Goal: Task Accomplishment & Management: Use online tool/utility

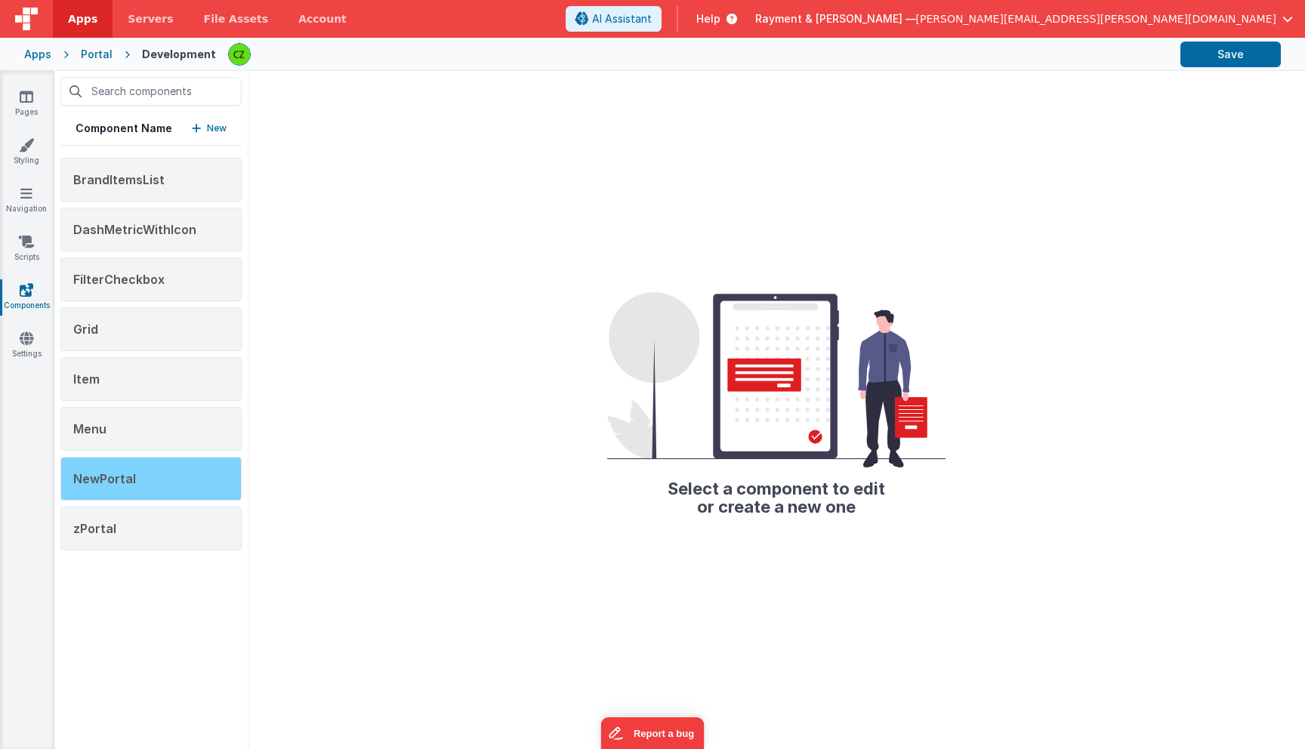
click at [159, 473] on div "NewPortal" at bounding box center [150, 479] width 181 height 44
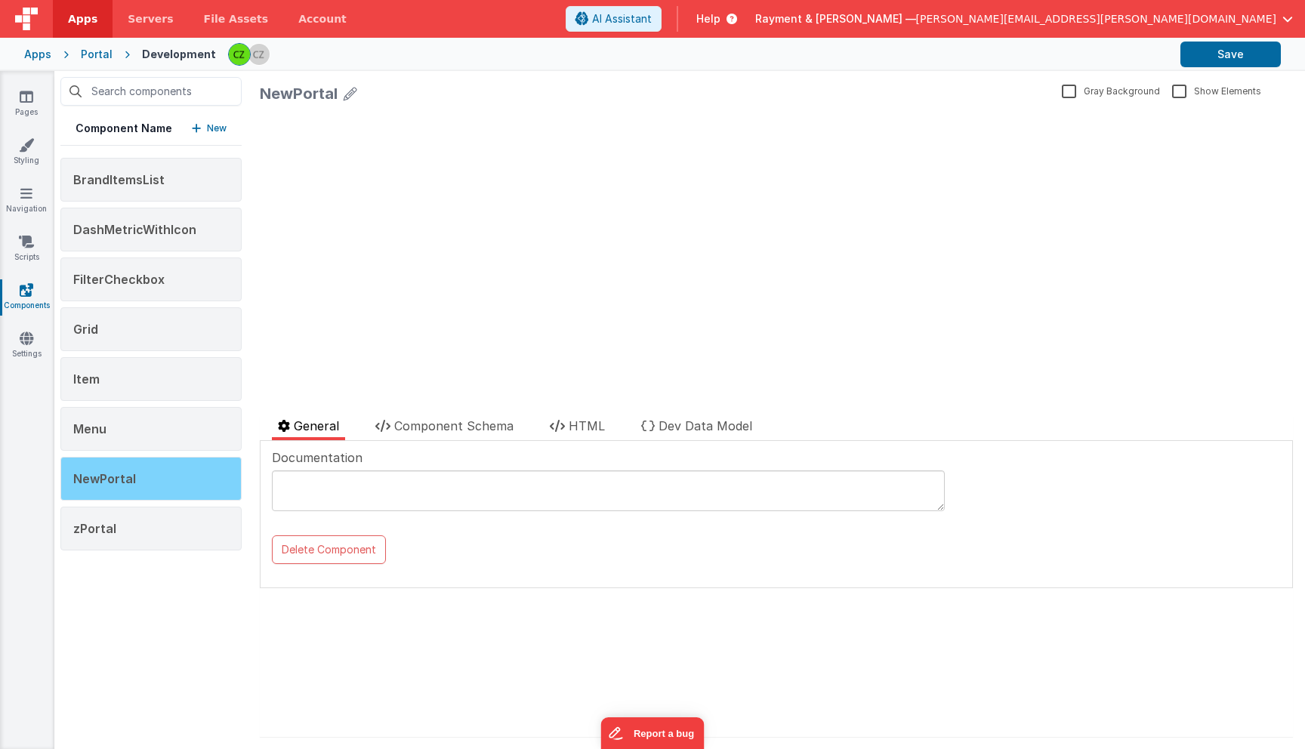
click at [156, 469] on div "NewPortal" at bounding box center [150, 479] width 181 height 44
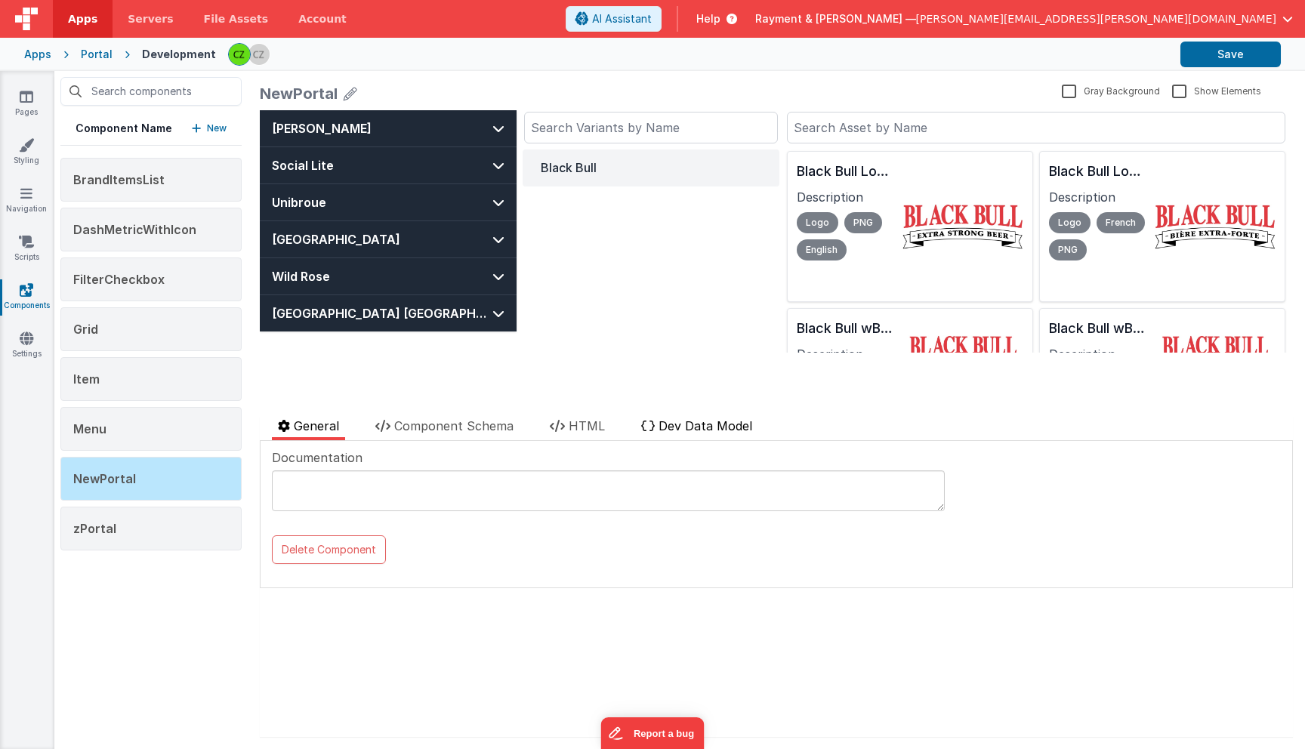
click at [717, 425] on span "Dev Data Model" at bounding box center [706, 425] width 94 height 15
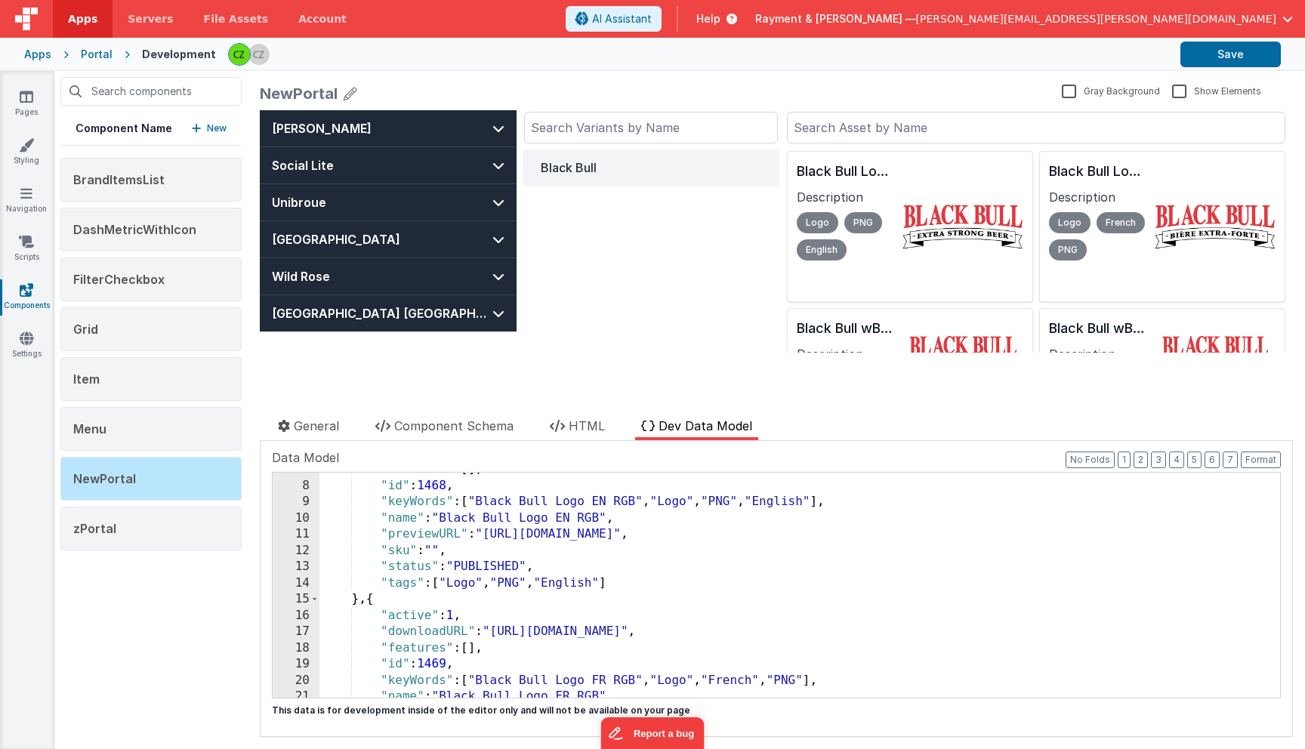
scroll to position [109, 0]
click at [621, 582] on div ""features" : [ ] , "id" : 1468 , "keyWords" : [ "Black Bull Logo EN RGB" , "Log…" at bounding box center [799, 590] width 961 height 258
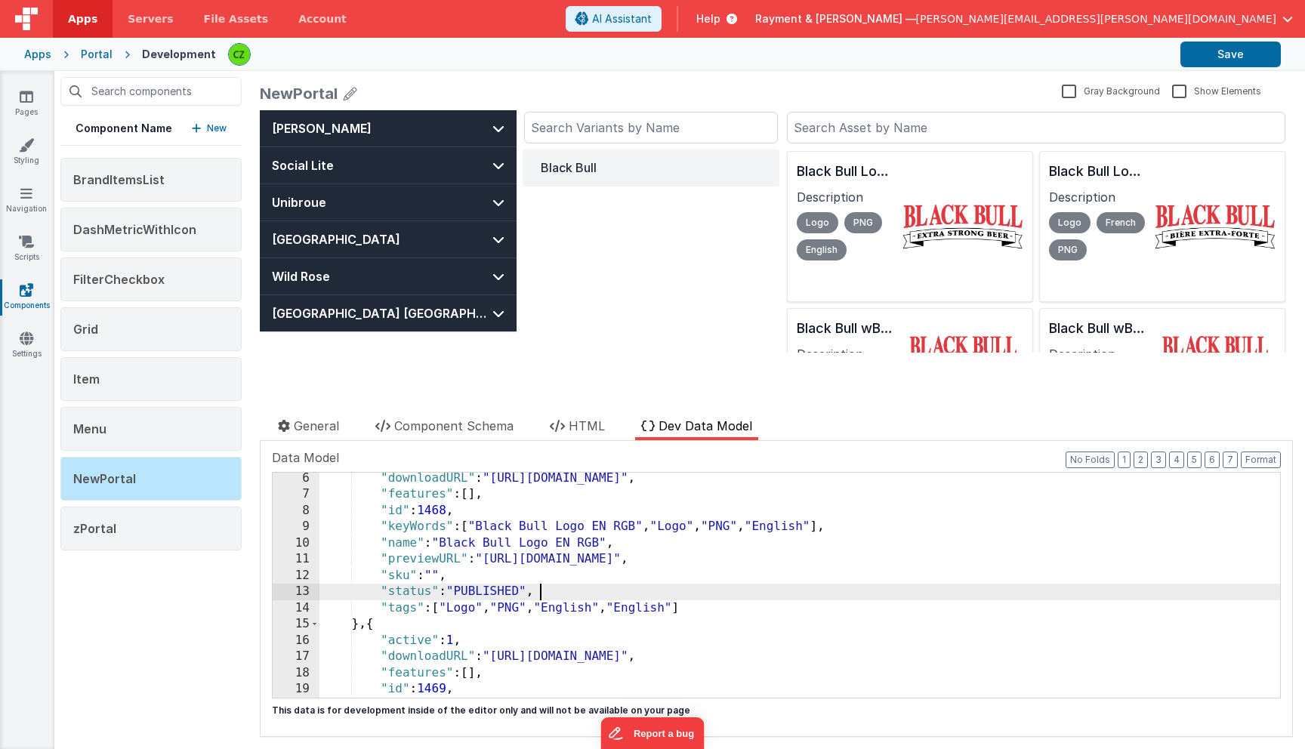
scroll to position [86, 0]
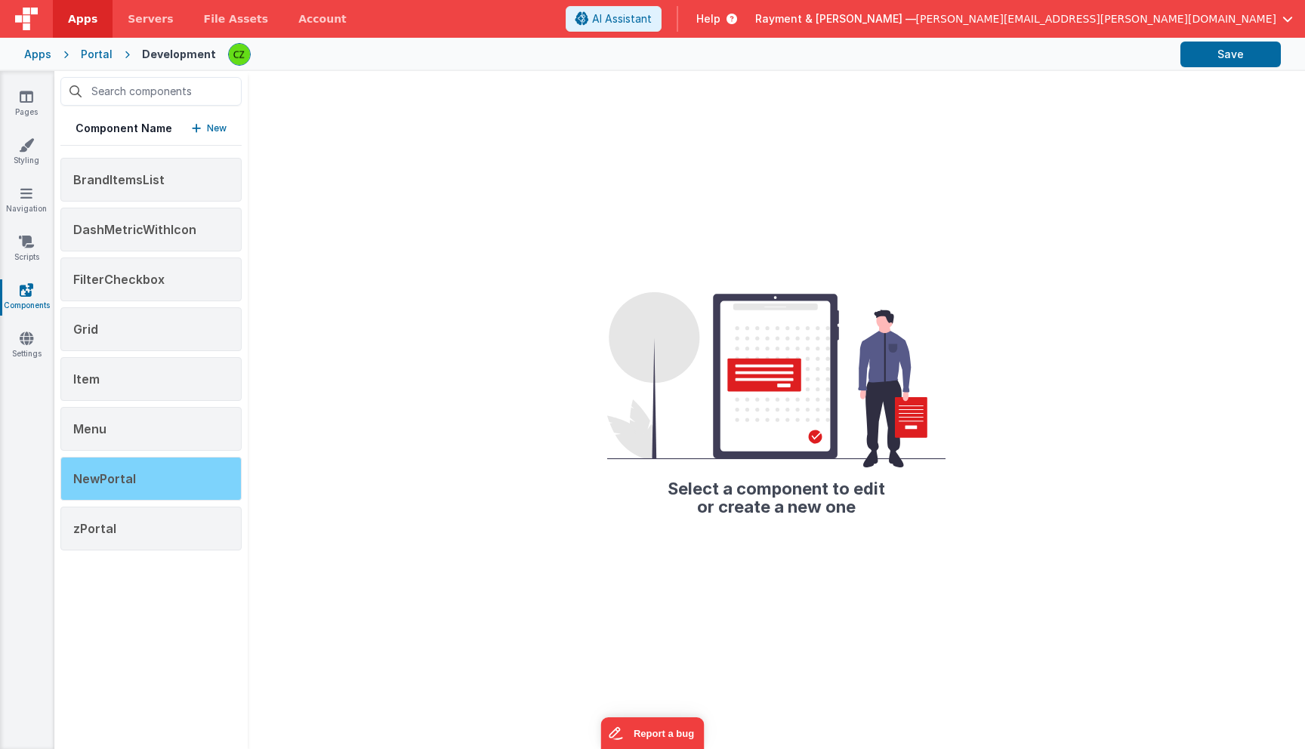
click at [134, 477] on div "NewPortal" at bounding box center [150, 479] width 181 height 44
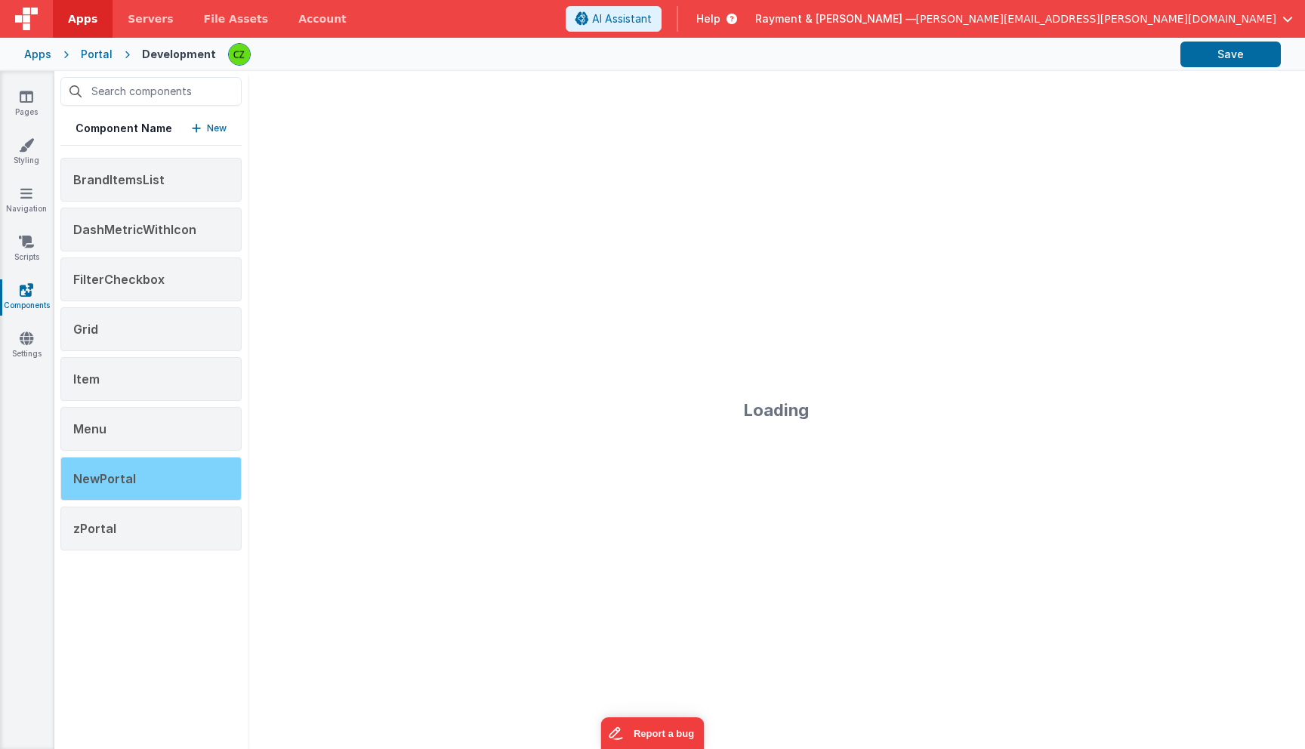
click at [168, 475] on div "NewPortal" at bounding box center [150, 479] width 181 height 44
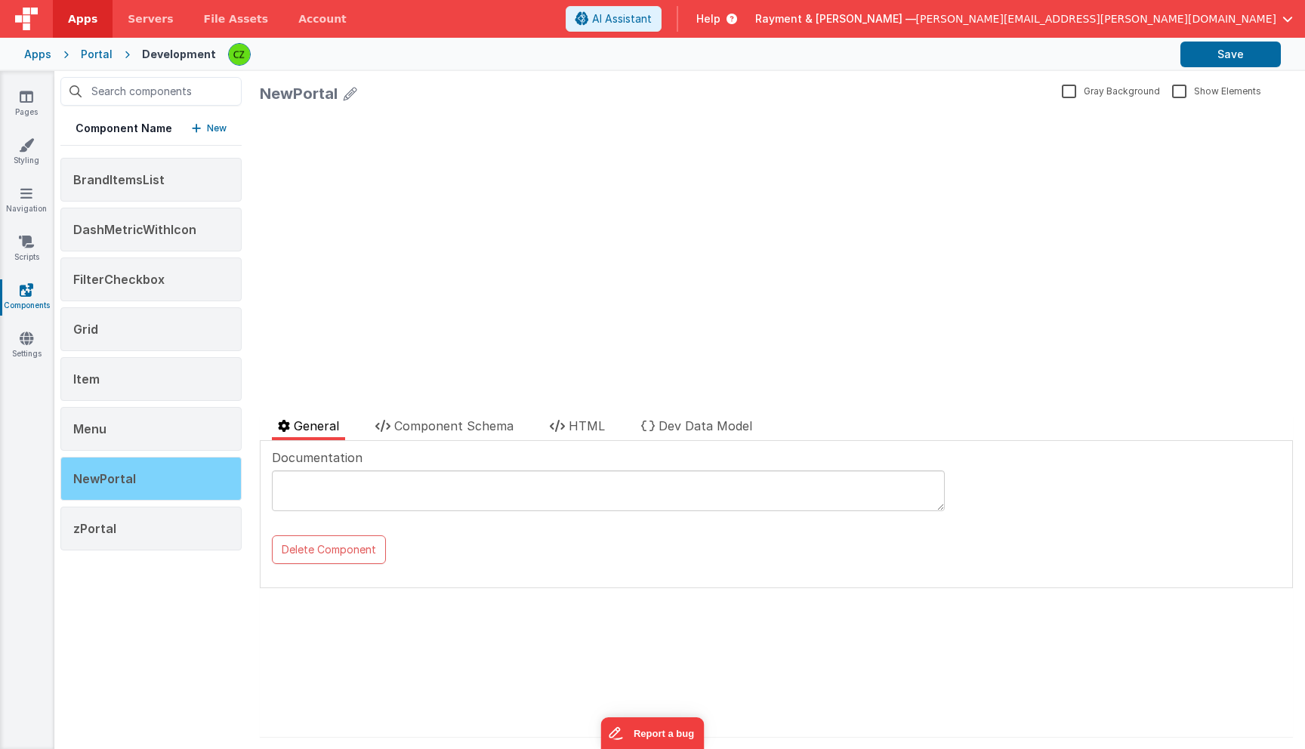
click at [168, 473] on div "NewPortal" at bounding box center [150, 479] width 181 height 44
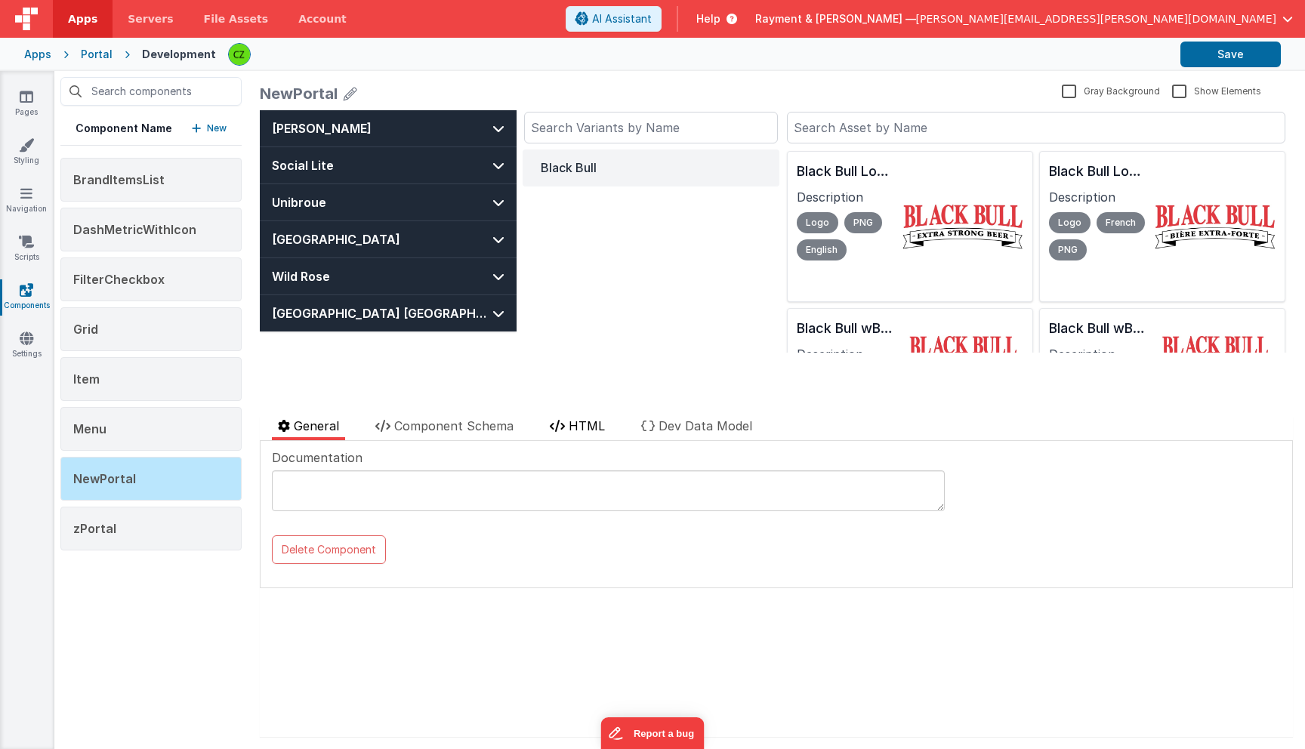
click at [579, 433] on span "HTML" at bounding box center [587, 425] width 36 height 15
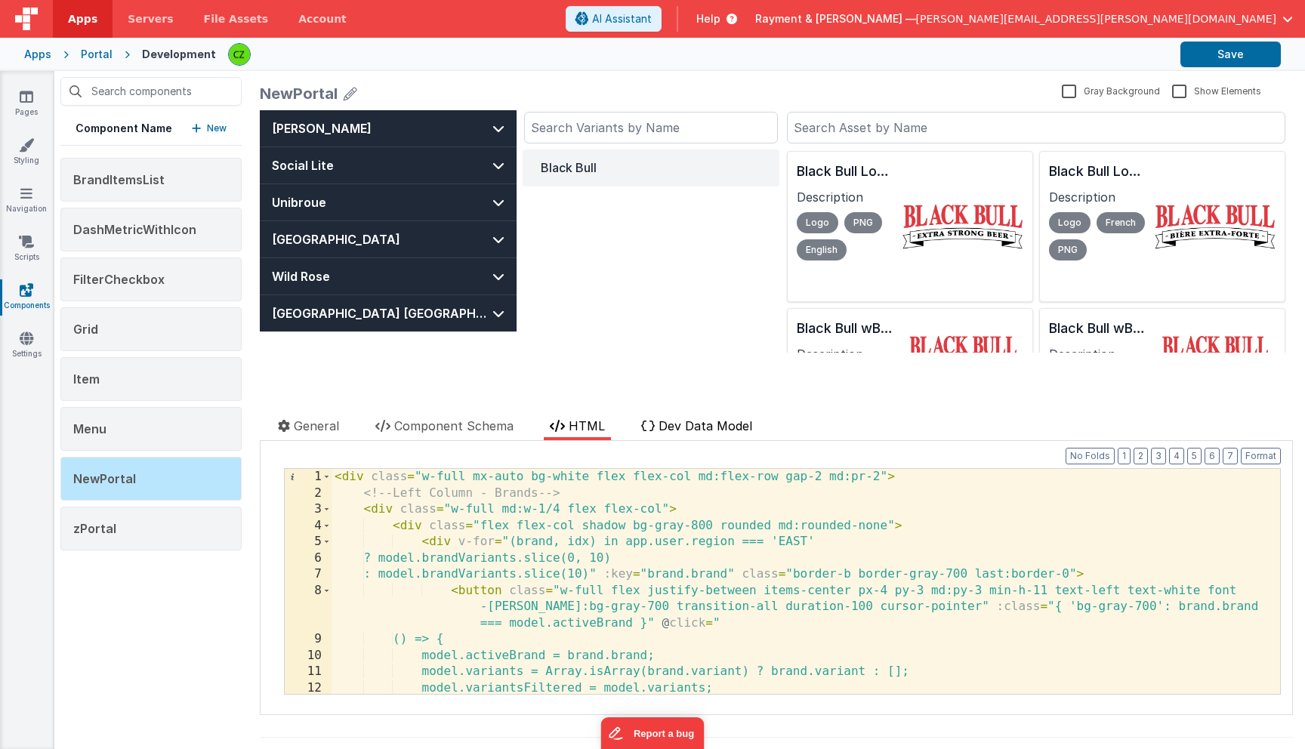
click at [680, 417] on li "Dev Data Model" at bounding box center [696, 428] width 123 height 23
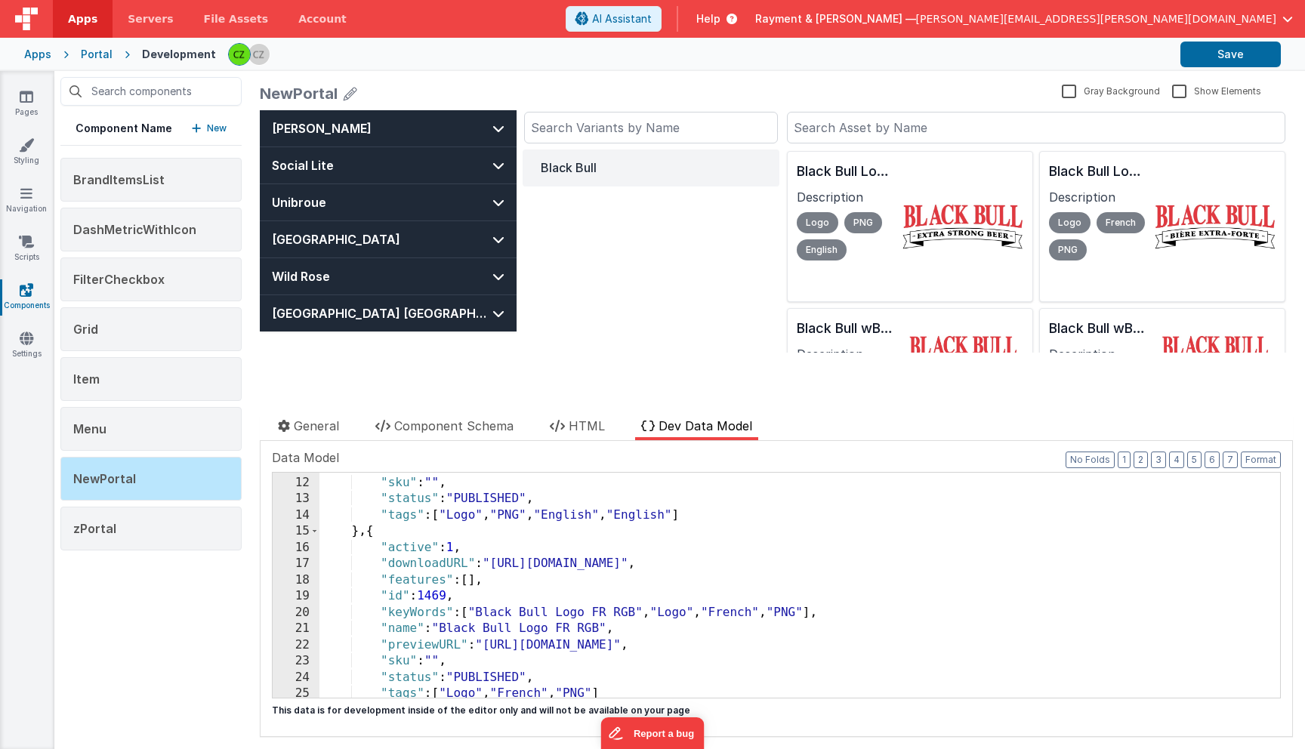
scroll to position [193, 0]
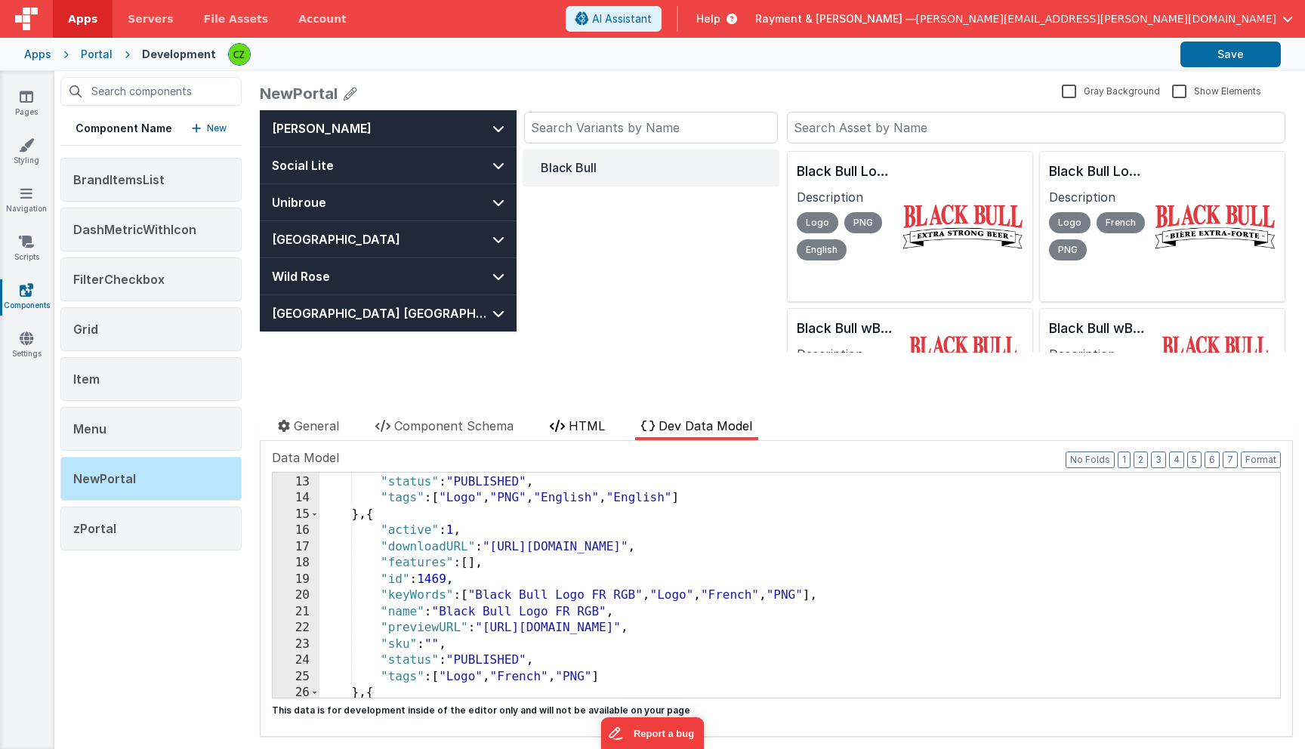
click at [581, 429] on span "HTML" at bounding box center [587, 425] width 36 height 15
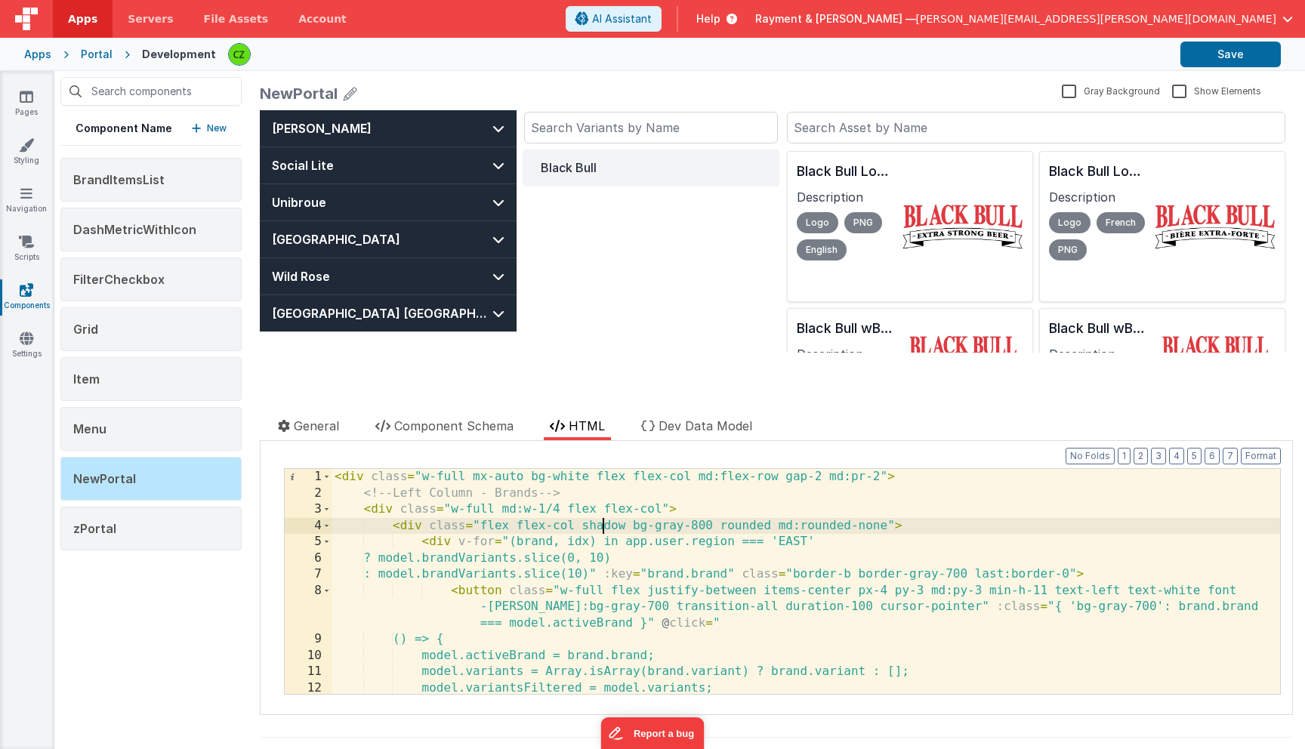
click at [602, 530] on div "< div class = "w-full mx-auto bg-white flex flex-col md:flex-row gap-2 md:pr-2"…" at bounding box center [806, 598] width 948 height 258
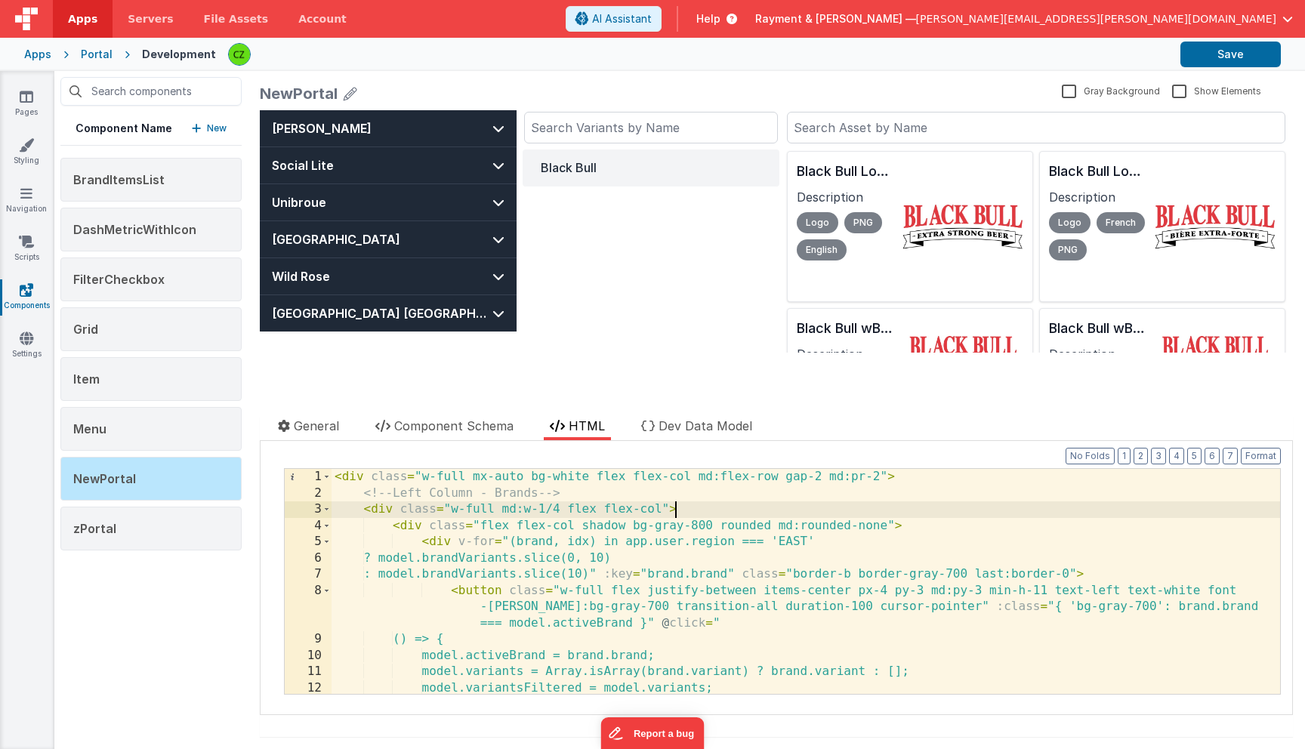
click at [699, 514] on div "< div class = "w-full mx-auto bg-white flex flex-col md:flex-row gap-2 md:pr-2"…" at bounding box center [806, 598] width 948 height 258
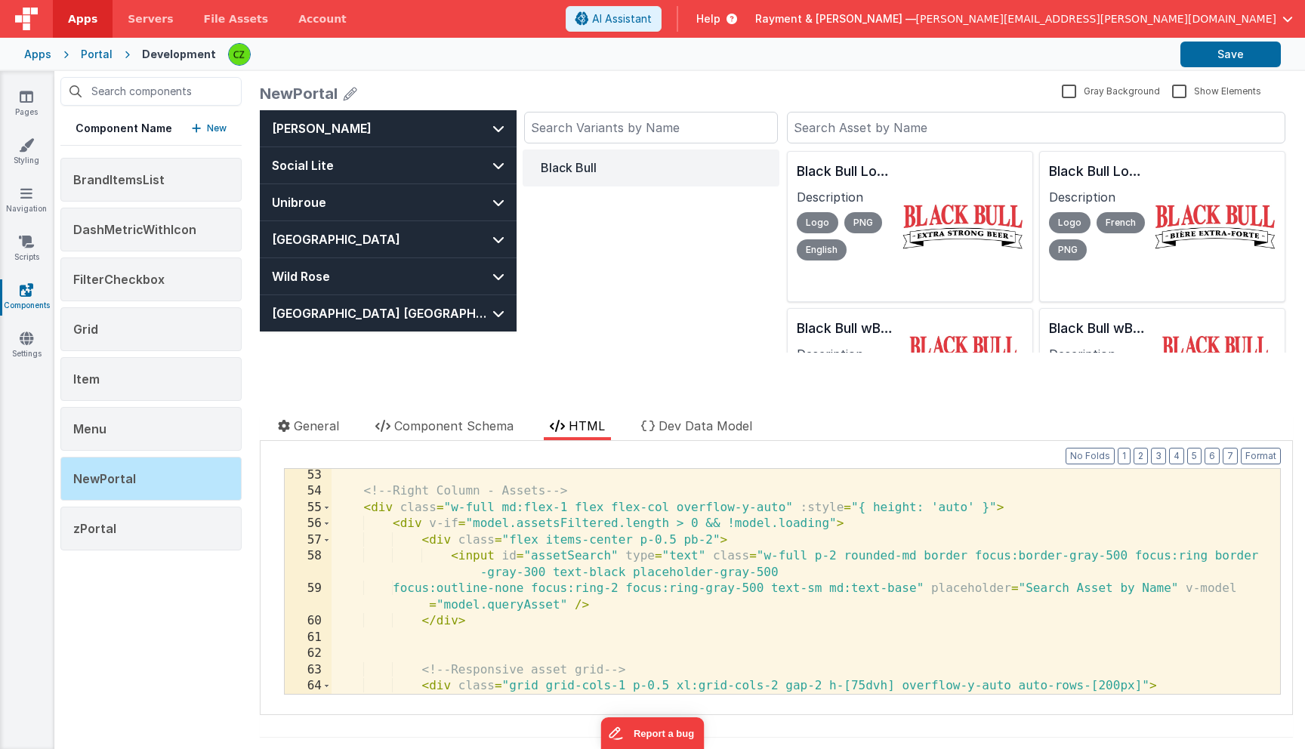
scroll to position [943, 0]
click at [673, 492] on div "<!-- Right Column - Assets --> < div class = "w-full md:flex-1 flex flex-col ov…" at bounding box center [806, 604] width 948 height 274
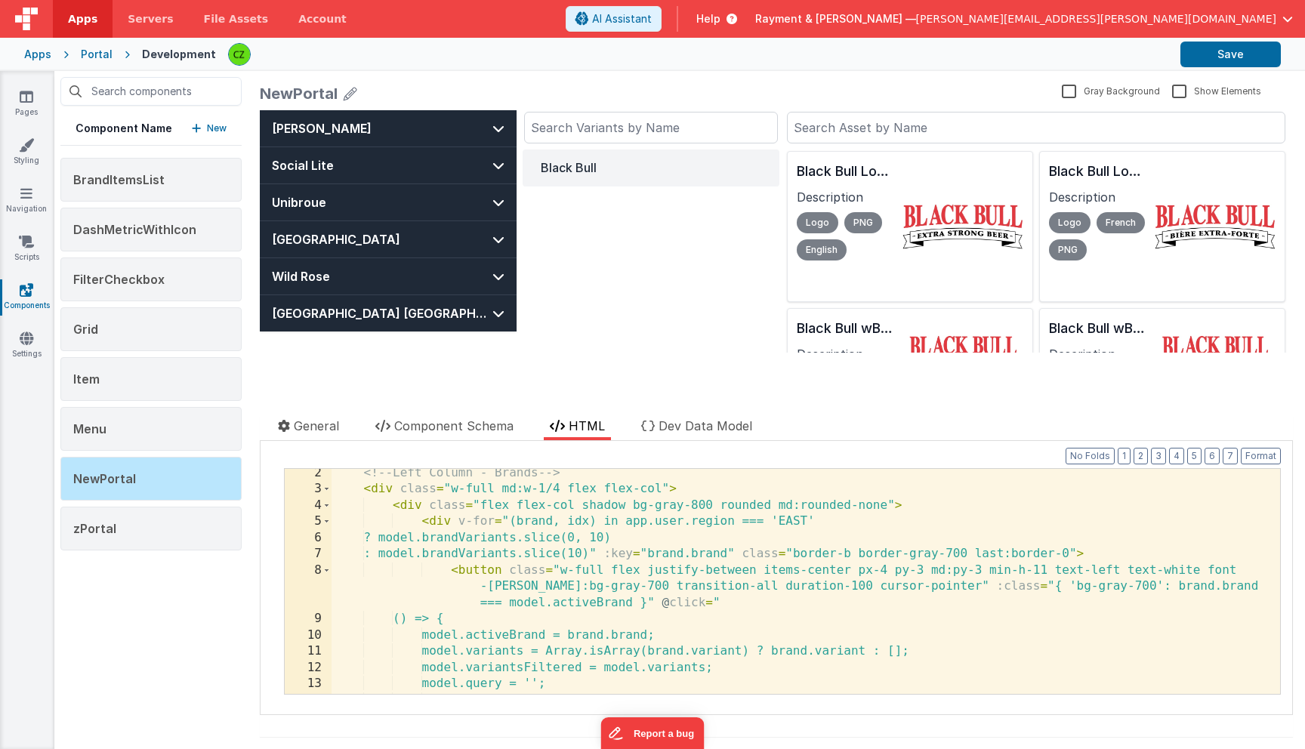
scroll to position [0, 0]
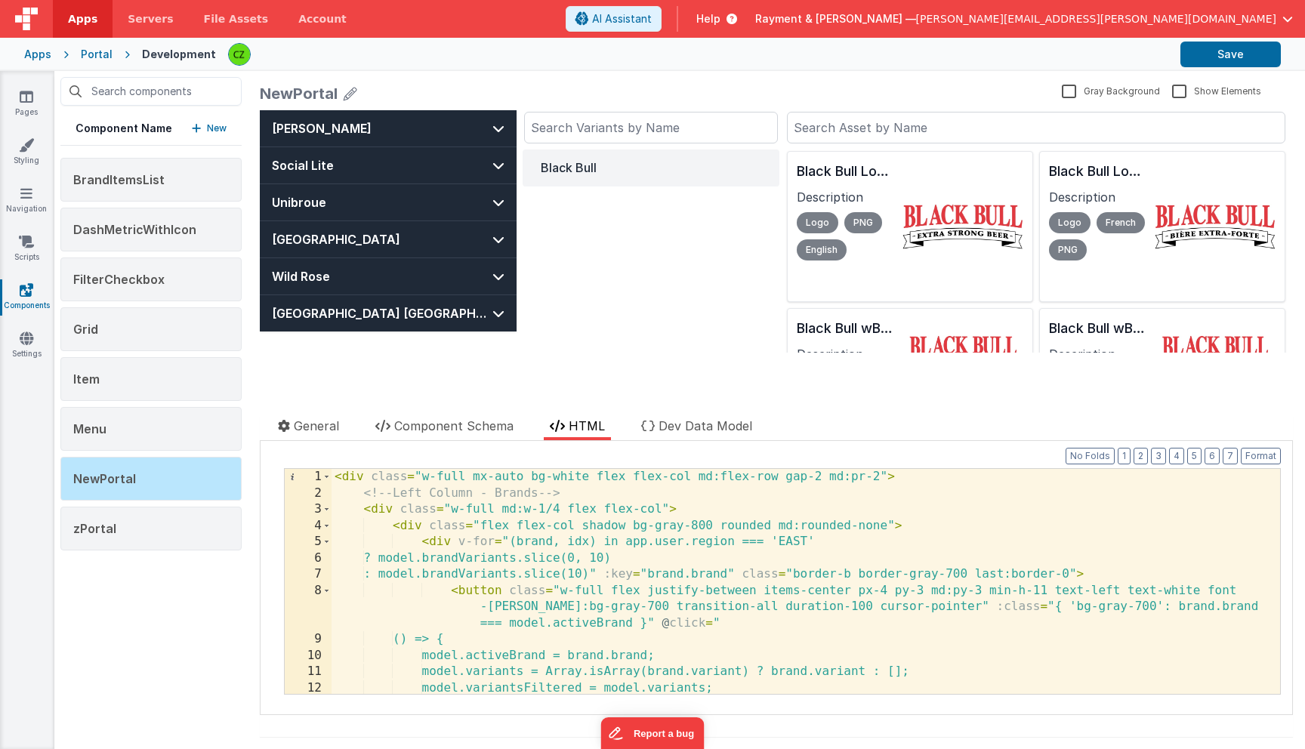
click at [560, 512] on div "< div class = "w-full mx-auto bg-white flex flex-col md:flex-row gap-2 md:pr-2"…" at bounding box center [806, 598] width 948 height 258
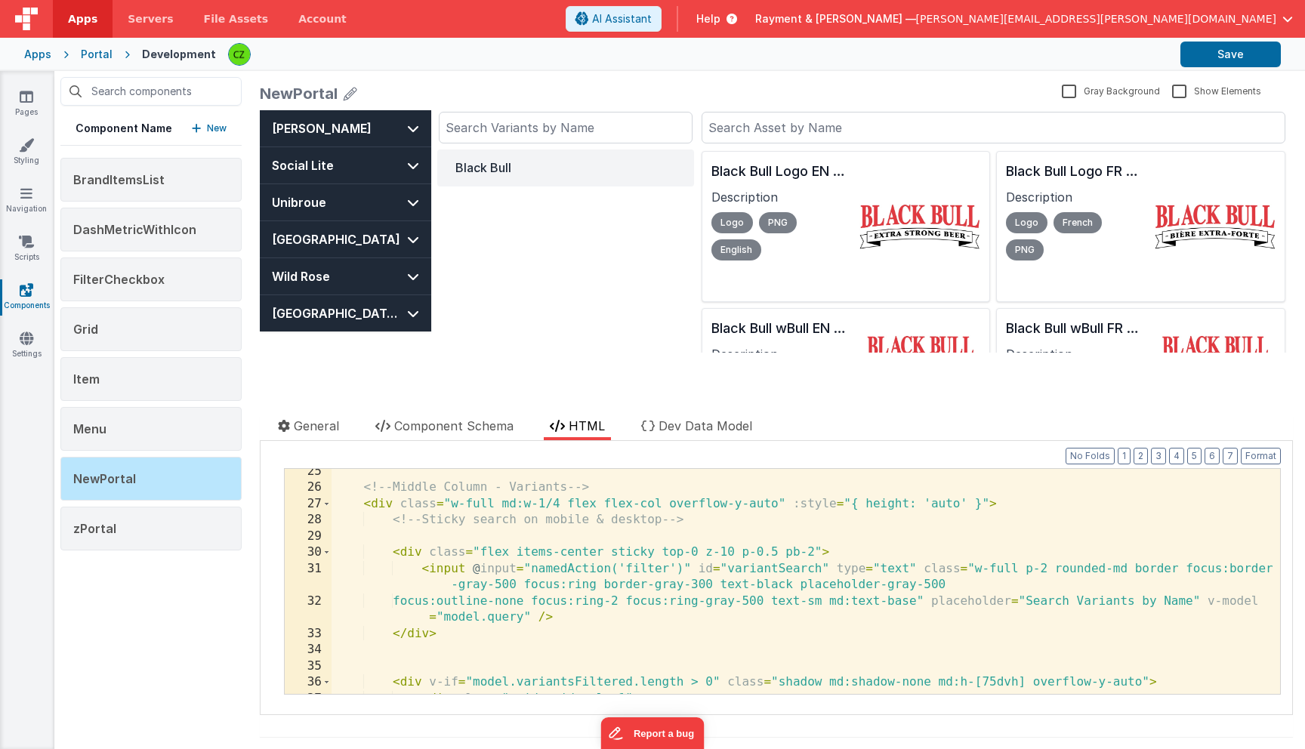
scroll to position [452, 0]
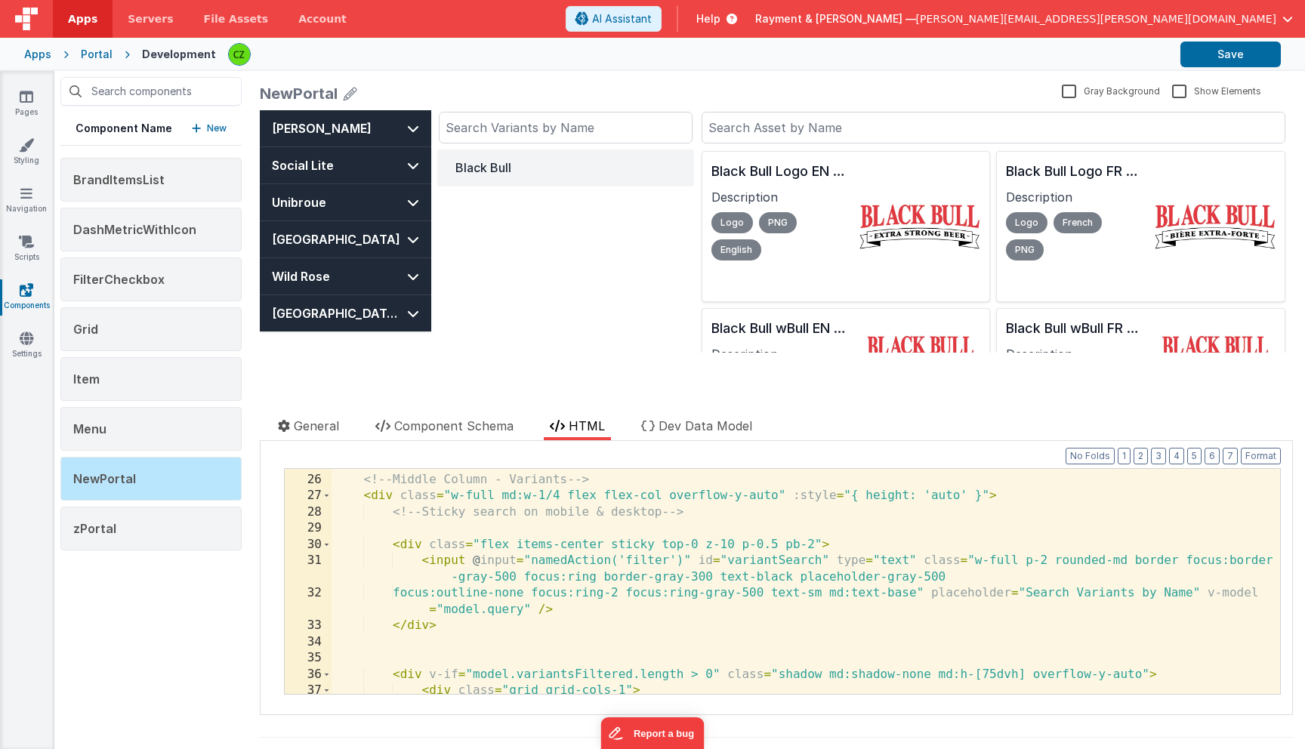
click at [557, 495] on div "<!-- Middle Column - Variants --> < div class = "w-full md:w-1/4 flex flex-col …" at bounding box center [806, 584] width 948 height 258
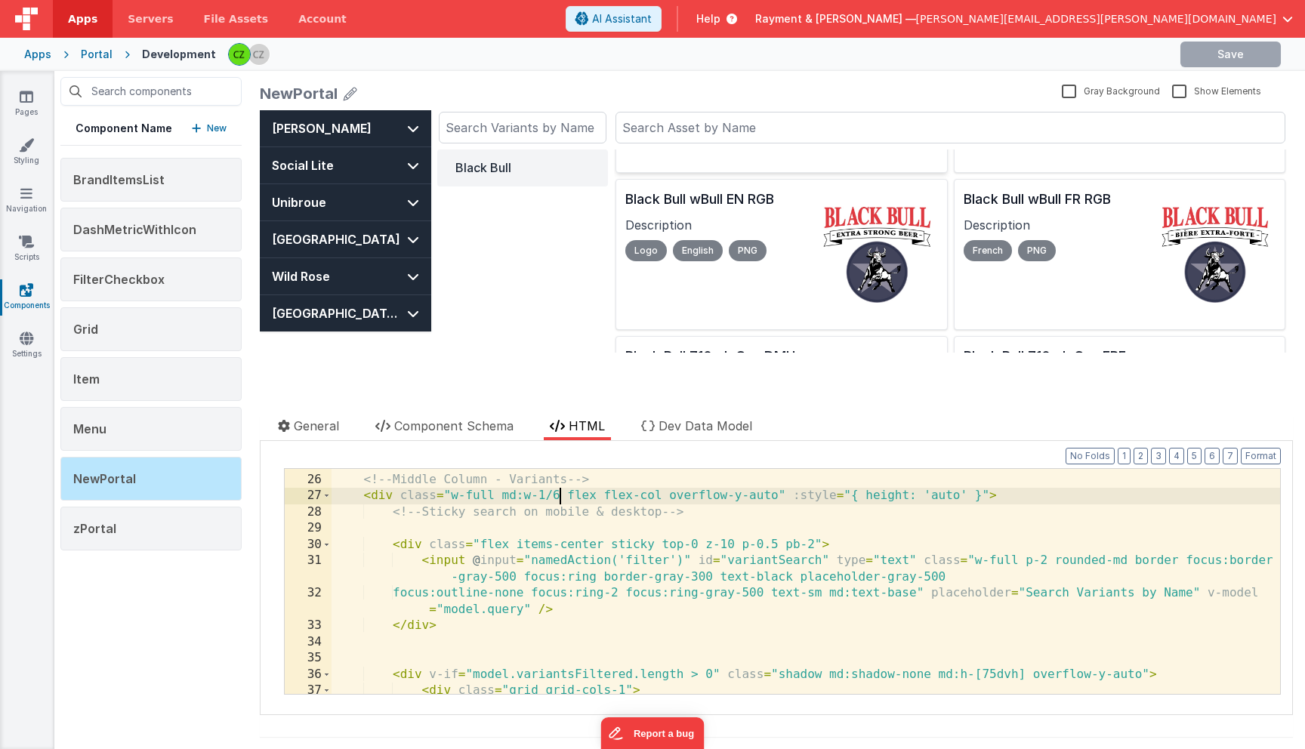
scroll to position [0, 0]
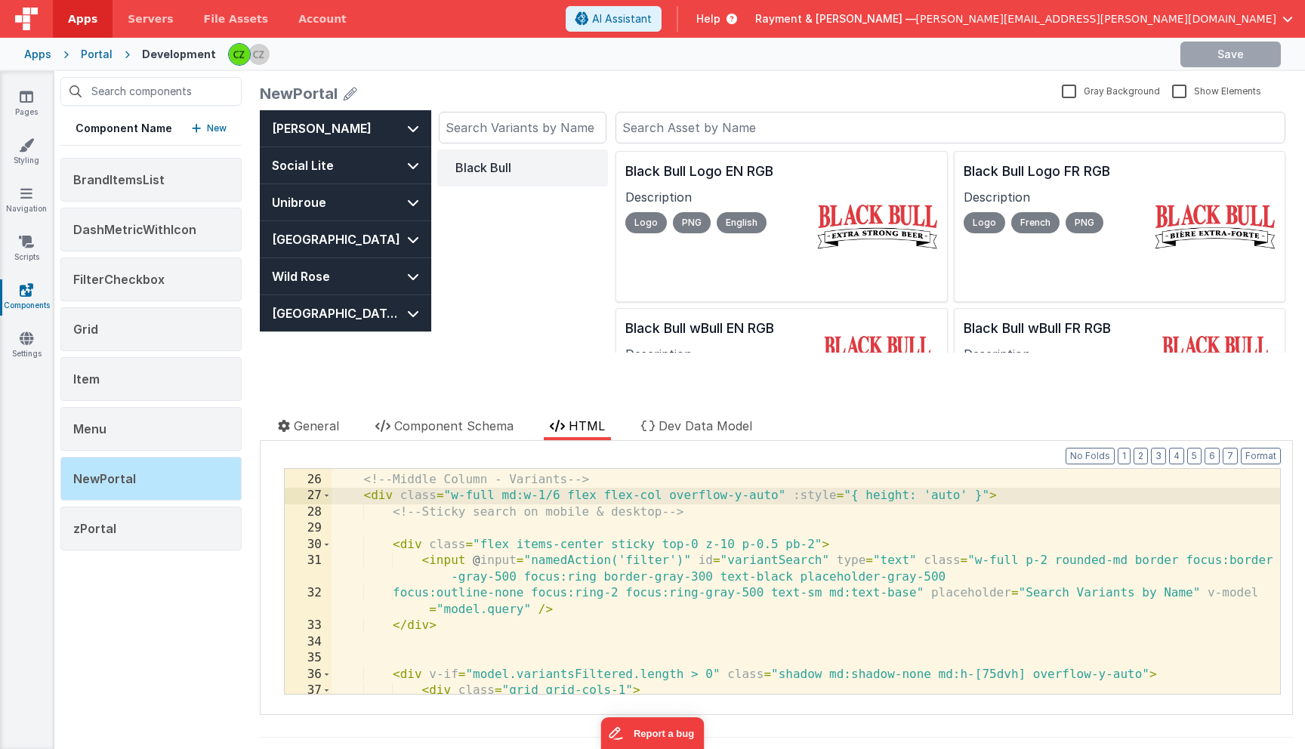
click at [617, 547] on div "<!-- Middle Column - Variants --> < div class = "w-full md:w-1/6 flex flex-col …" at bounding box center [806, 584] width 948 height 258
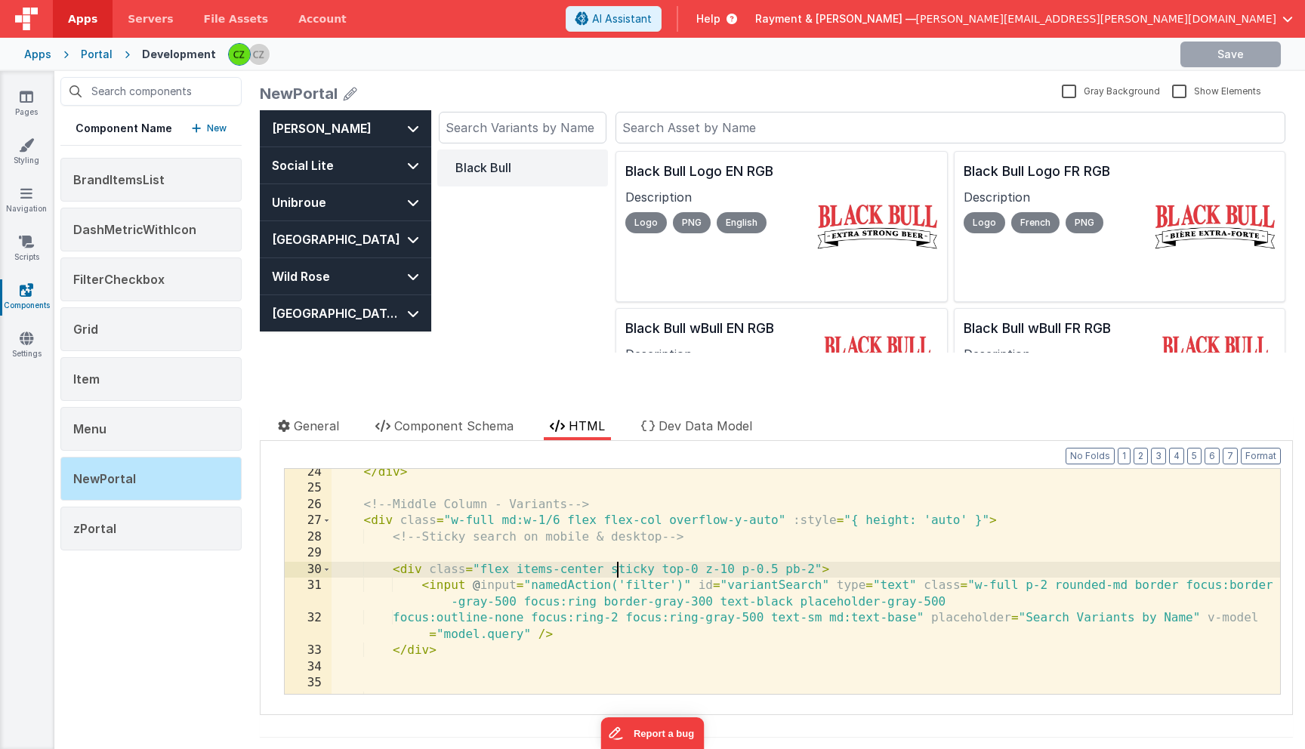
scroll to position [411, 0]
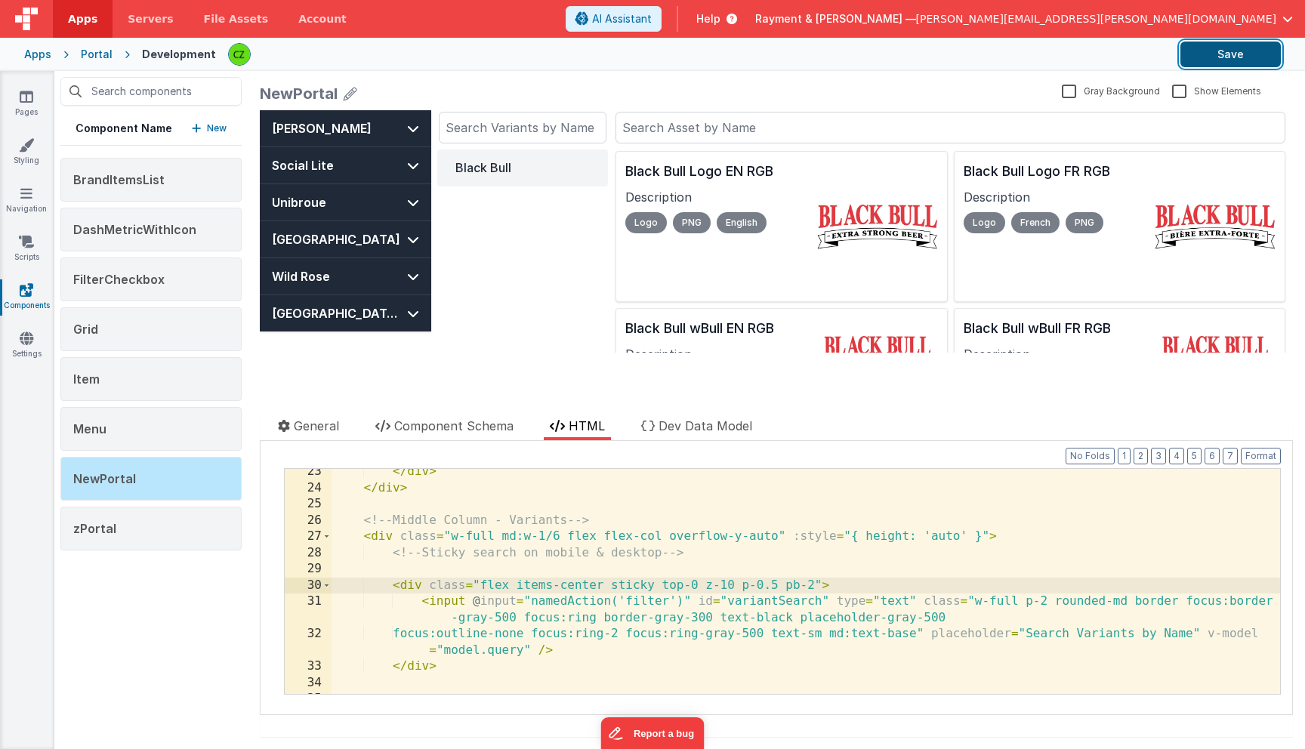
click at [1212, 52] on button "Save" at bounding box center [1230, 55] width 100 height 26
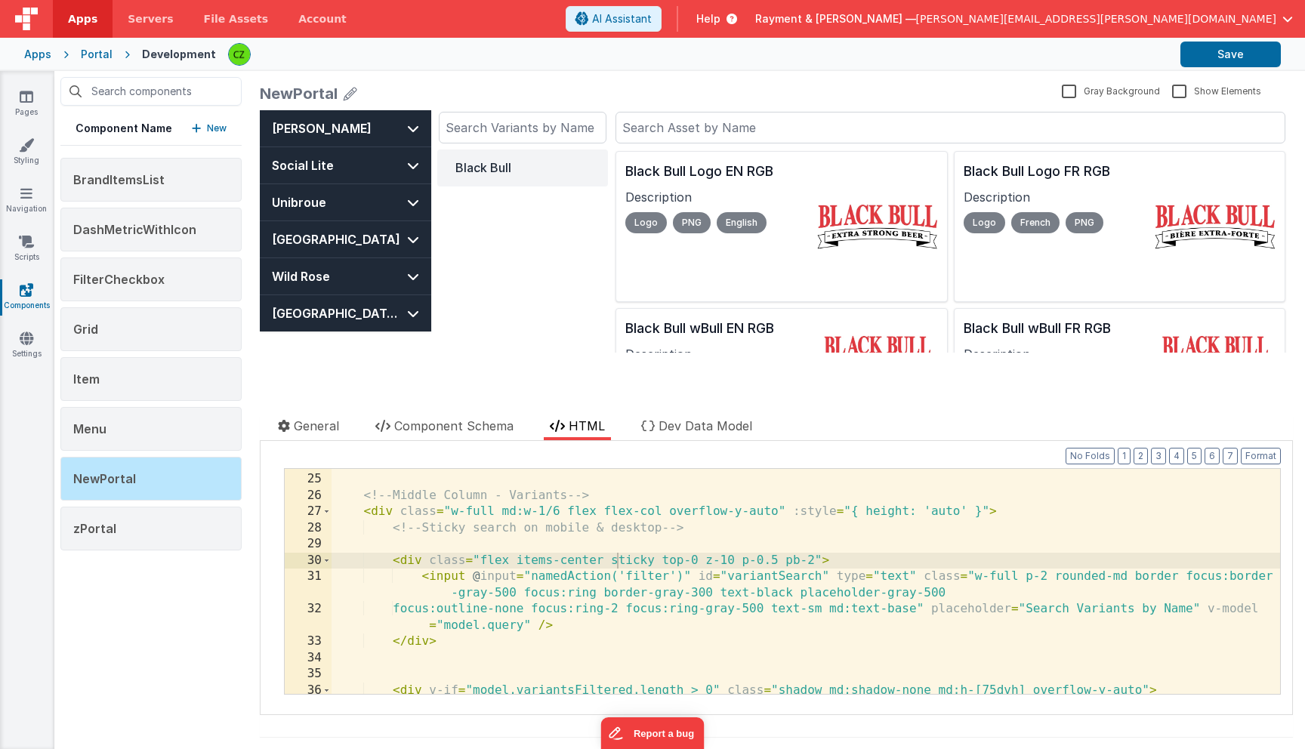
scroll to position [456, 0]
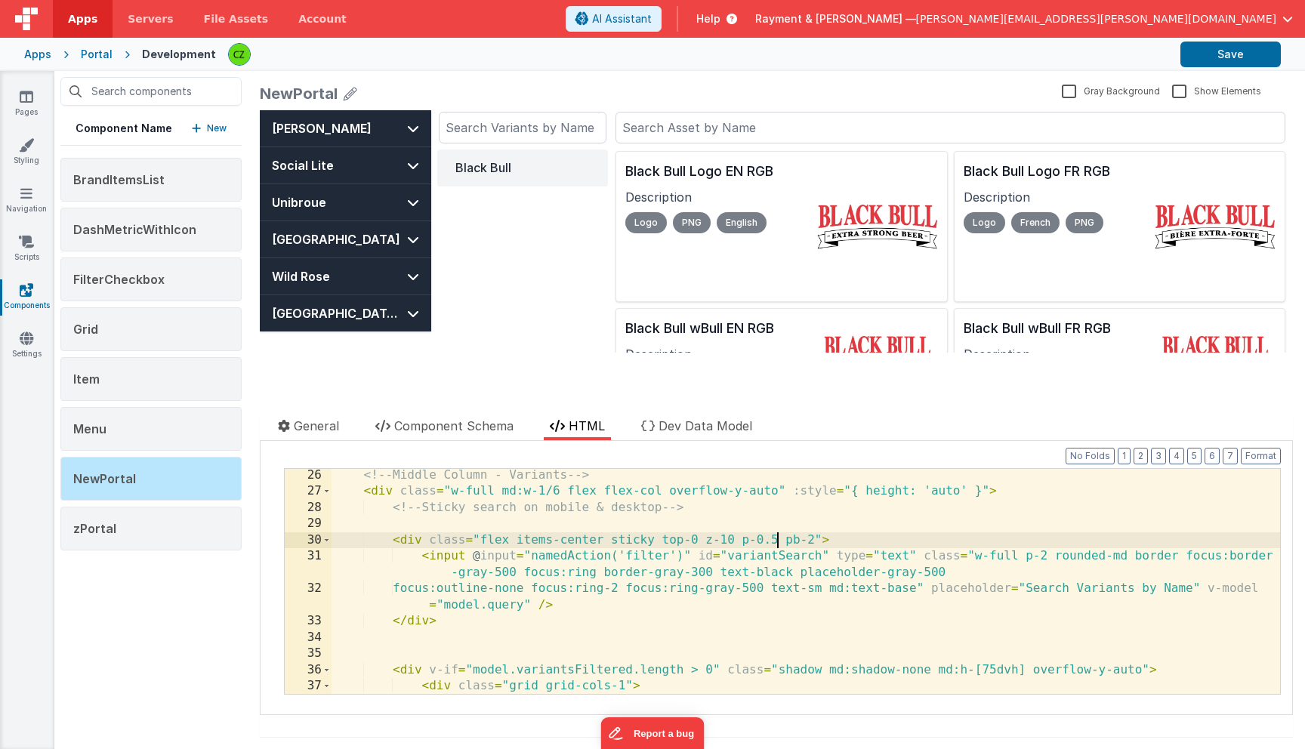
click at [777, 541] on div "<!-- Middle Column - Variants --> < div class = "w-full md:w-1/6 flex flex-col …" at bounding box center [806, 596] width 948 height 258
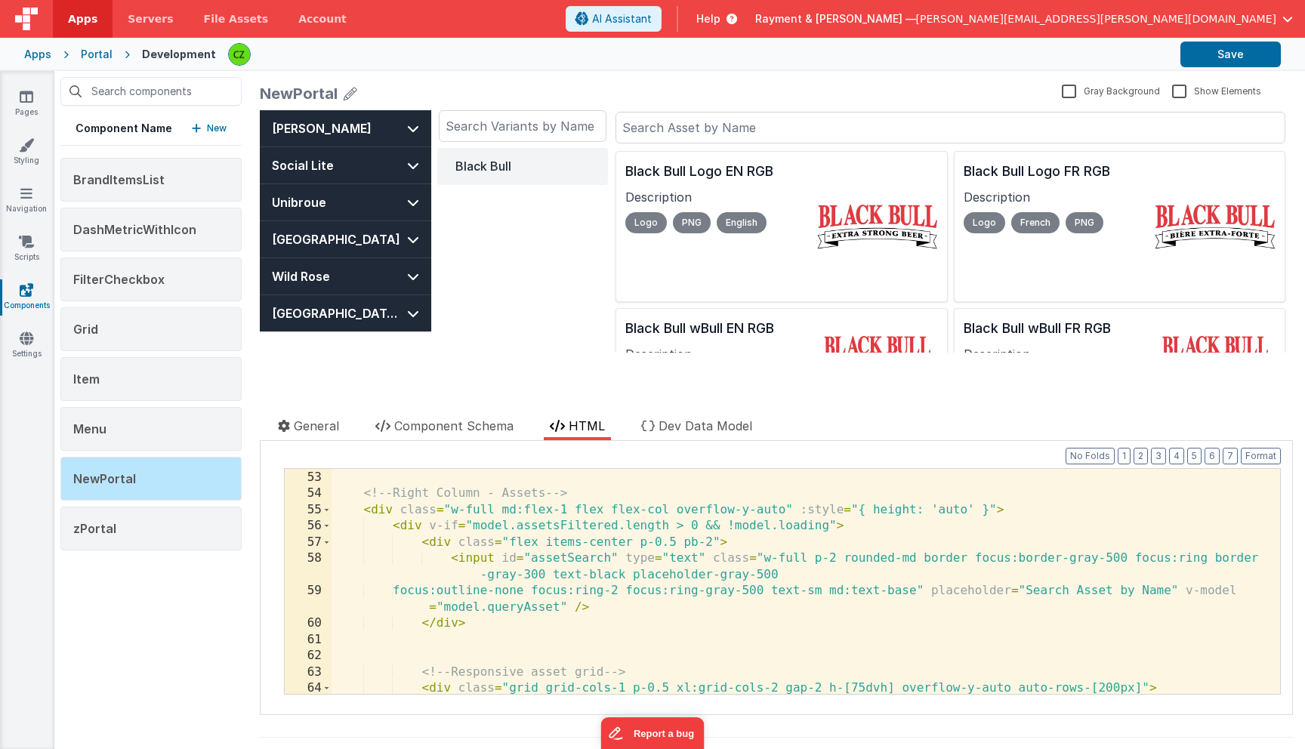
scroll to position [936, 0]
click at [711, 551] on div "</ div > <!-- Right Column - Assets --> < div class = "w-full md:flex-1 flex fl…" at bounding box center [806, 587] width 948 height 258
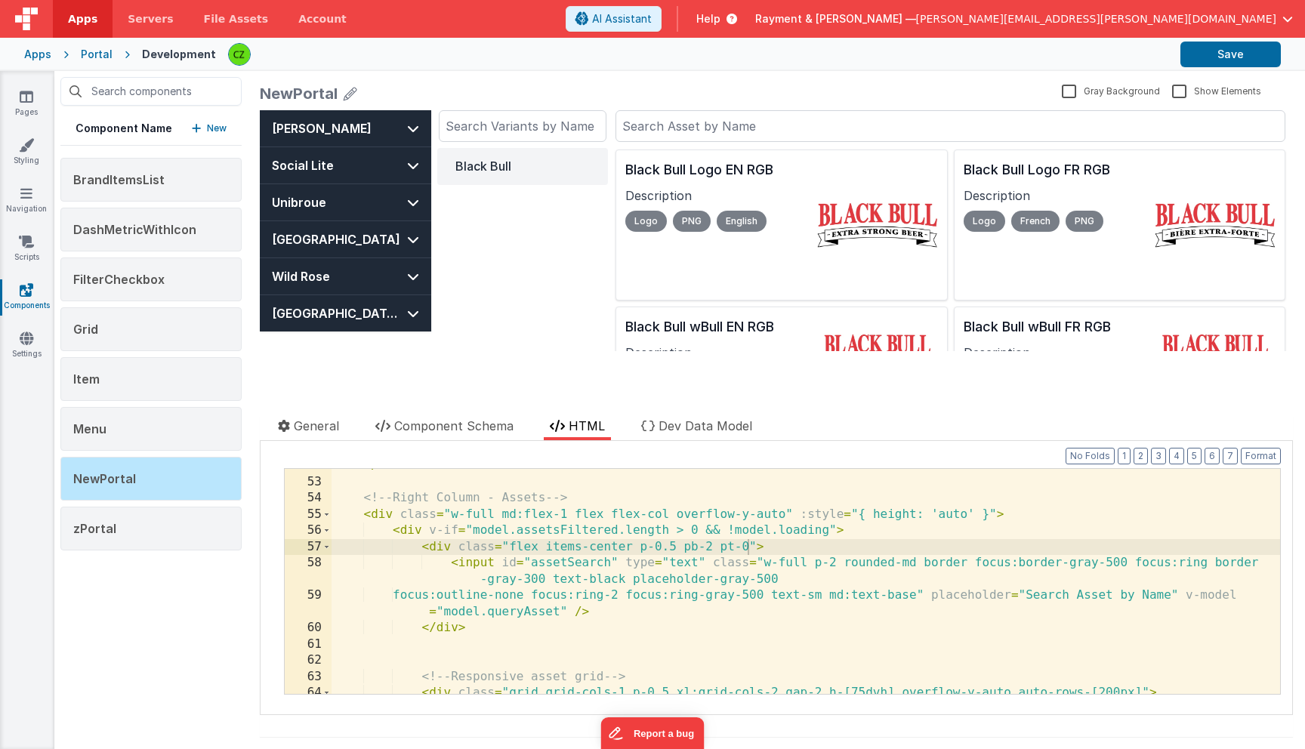
click at [567, 301] on div "Black Bull" at bounding box center [522, 249] width 171 height 203
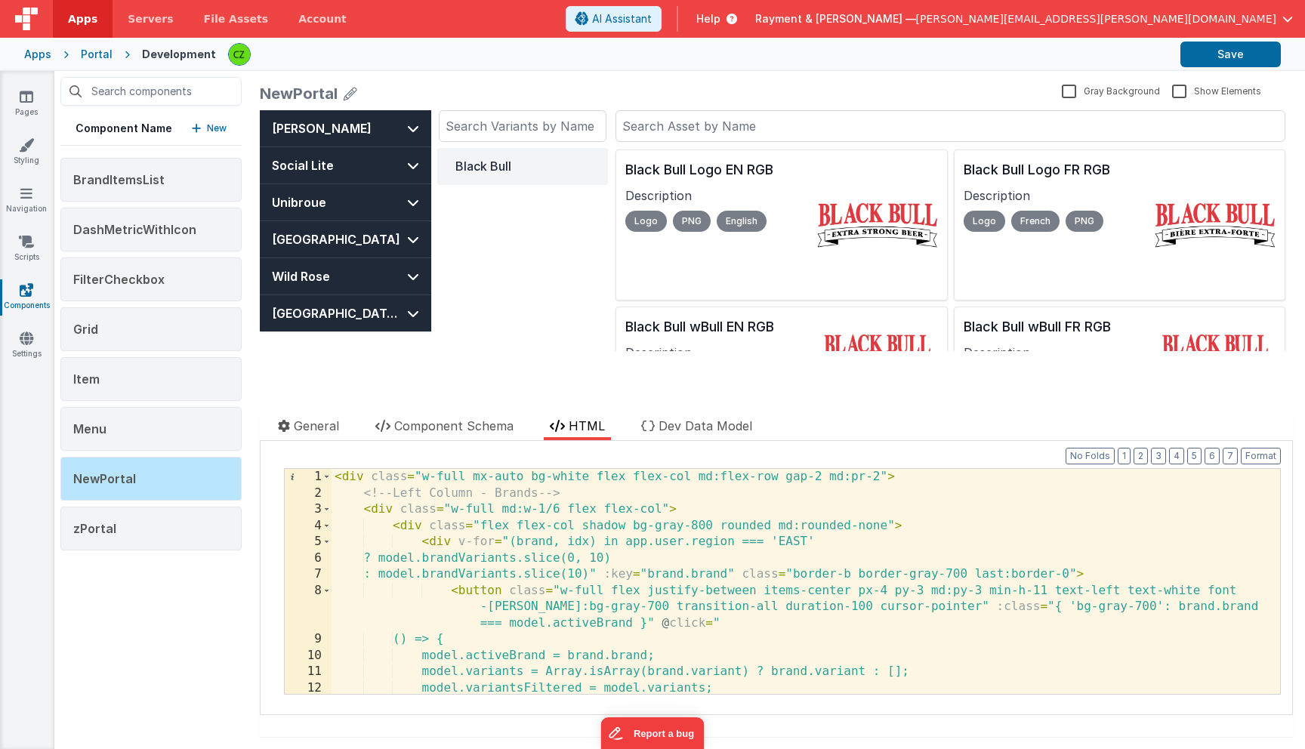
scroll to position [0, 0]
click at [706, 525] on div "< div class = "w-full mx-auto bg-white flex flex-col md:flex-row gap-2 md:pr-2"…" at bounding box center [806, 598] width 948 height 258
click at [739, 529] on div "< div class = "w-full mx-auto bg-white flex flex-col md:flex-row gap-2 md:pr-2"…" at bounding box center [806, 598] width 948 height 258
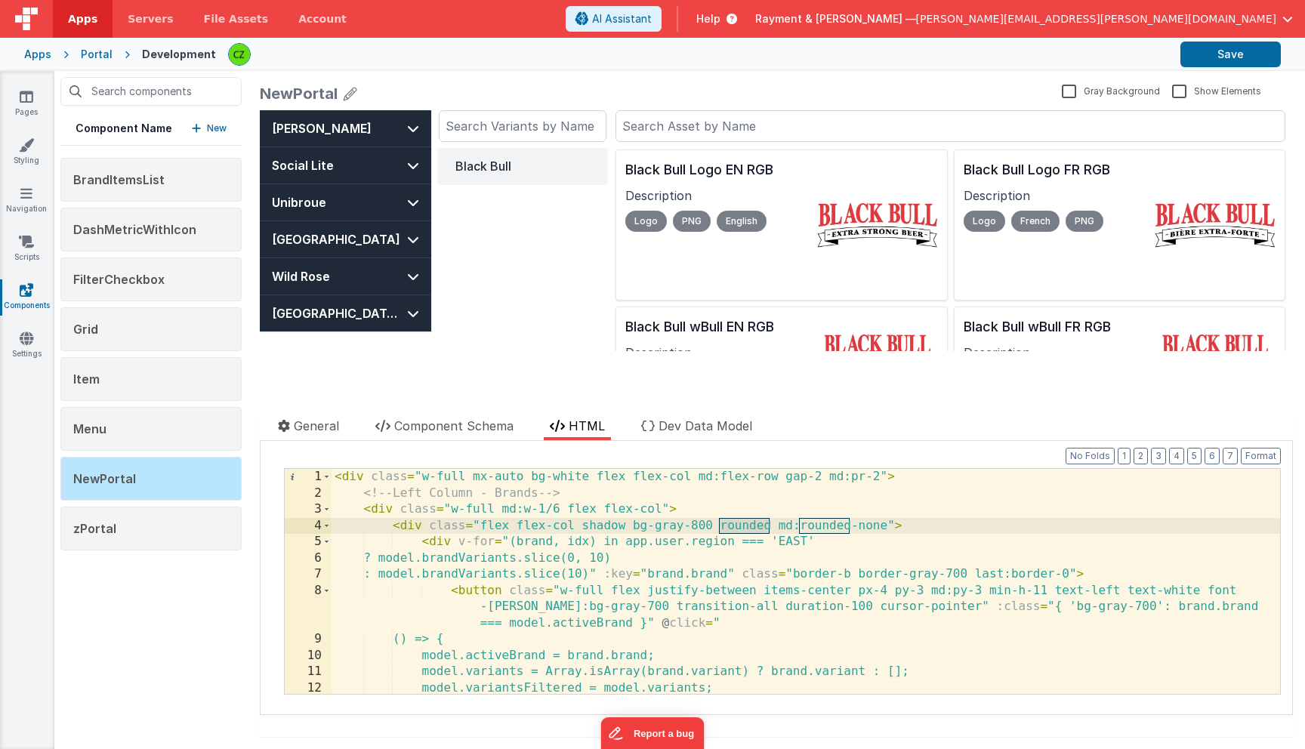
click at [787, 520] on div "< div class = "w-full mx-auto bg-white flex flex-col md:flex-row gap-2 md:pr-2"…" at bounding box center [806, 598] width 948 height 258
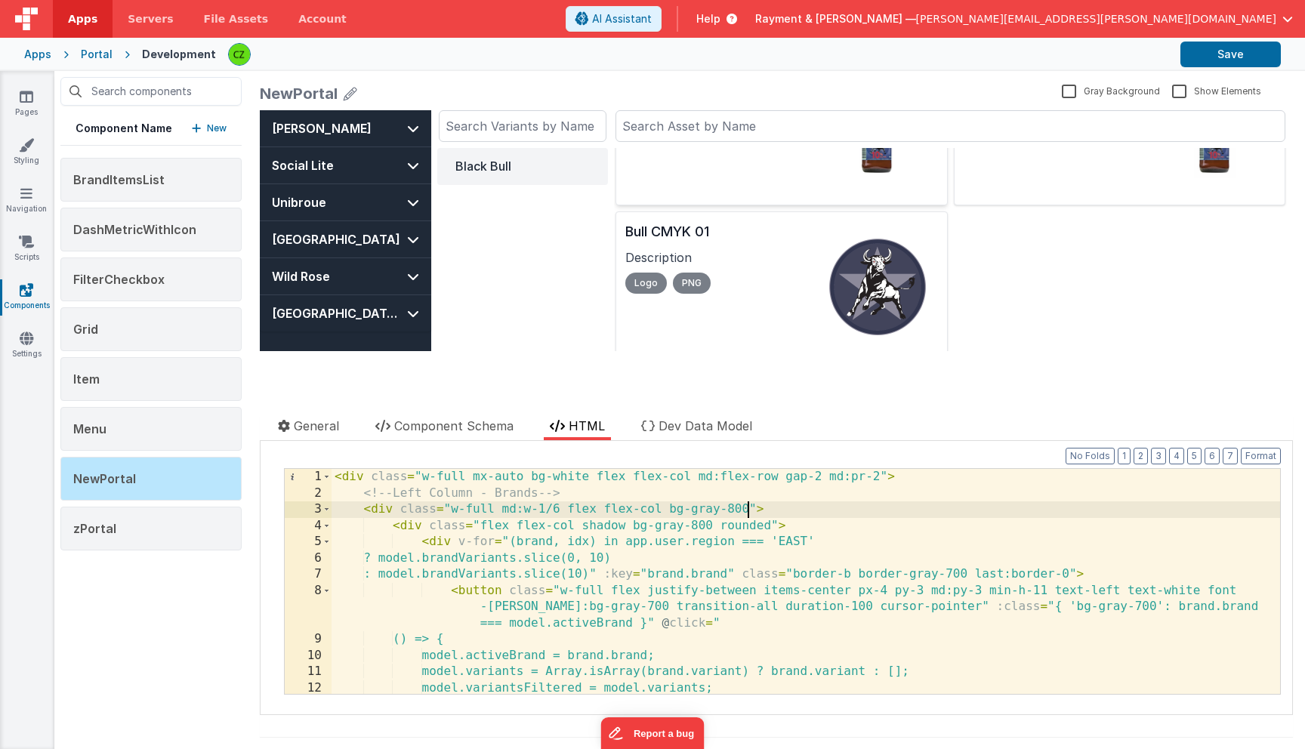
scroll to position [579, 0]
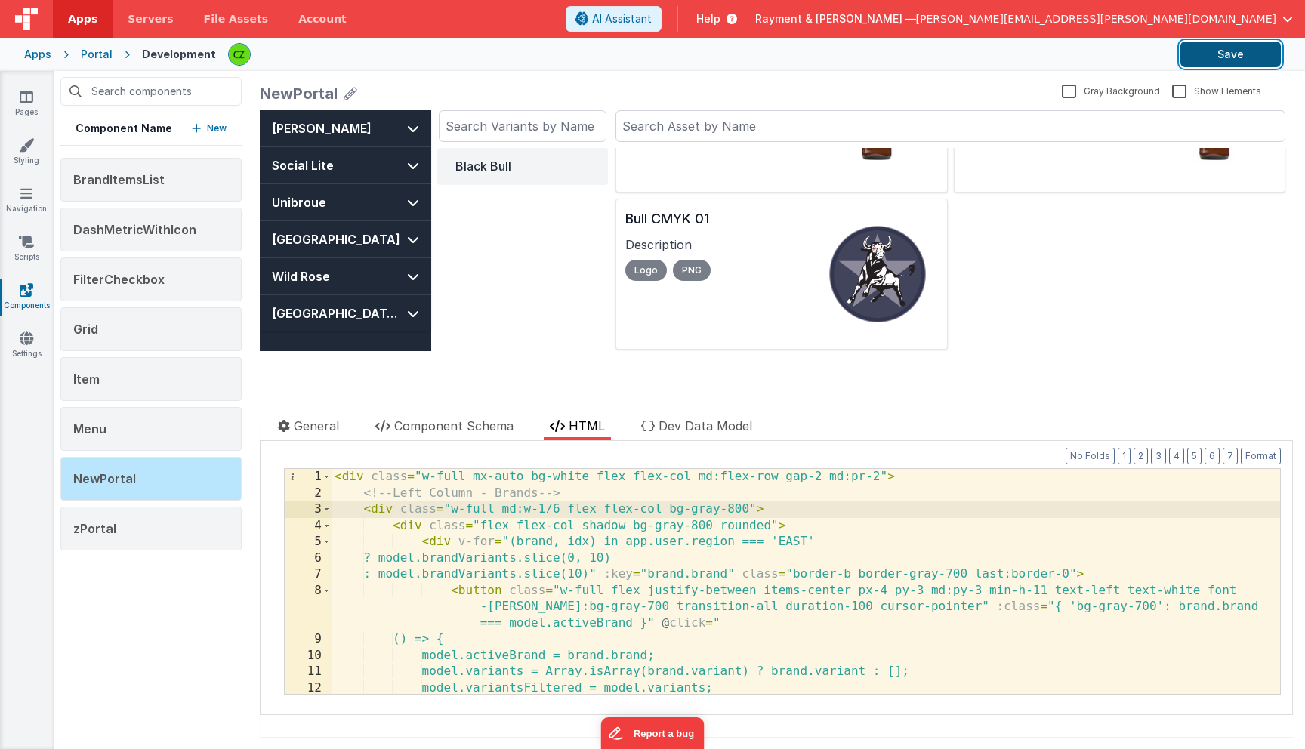
click at [1223, 60] on button "Save" at bounding box center [1230, 55] width 100 height 26
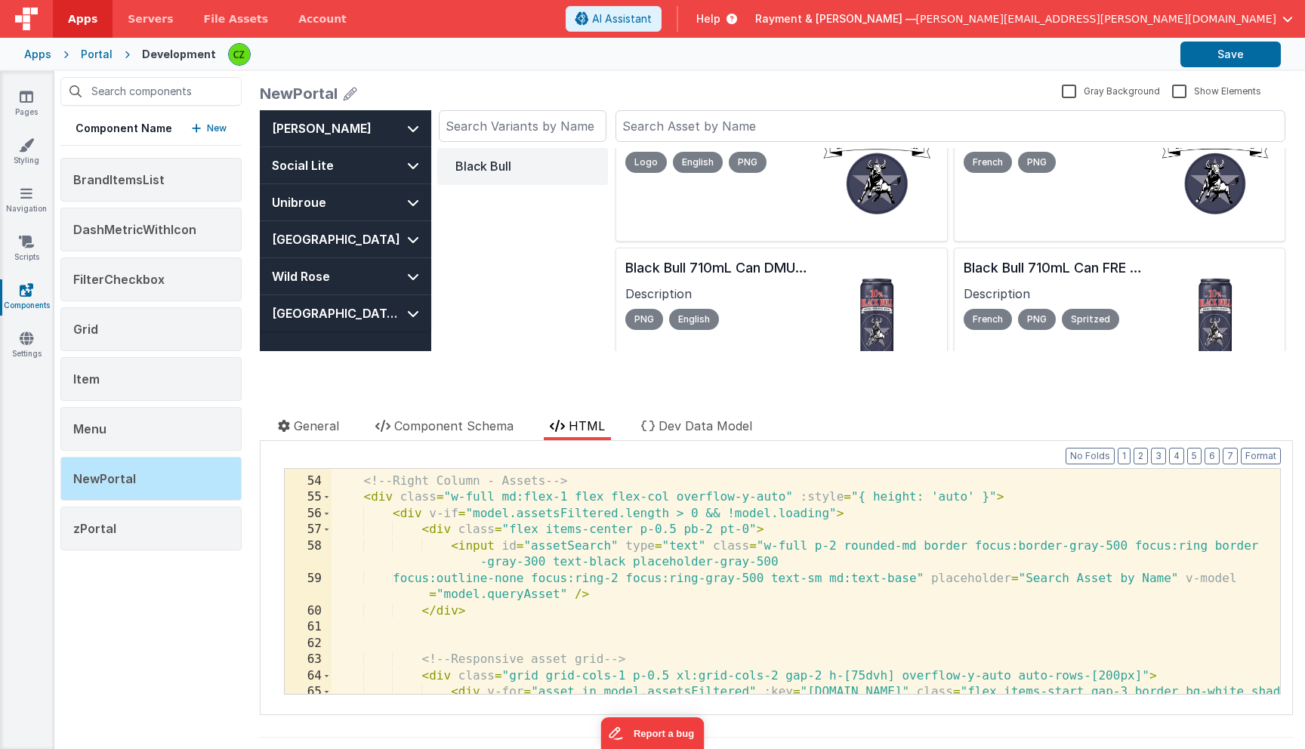
scroll to position [223, 0]
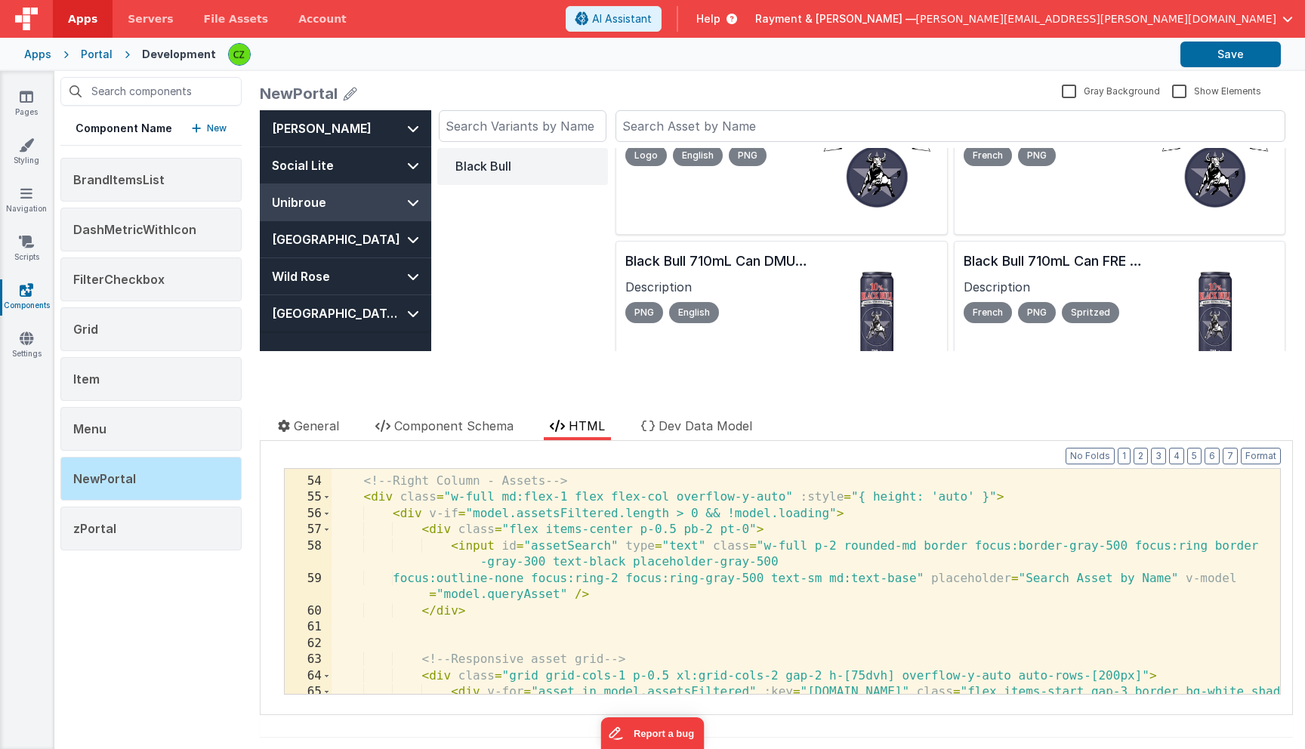
click at [344, 205] on button "Unibroue" at bounding box center [345, 202] width 171 height 36
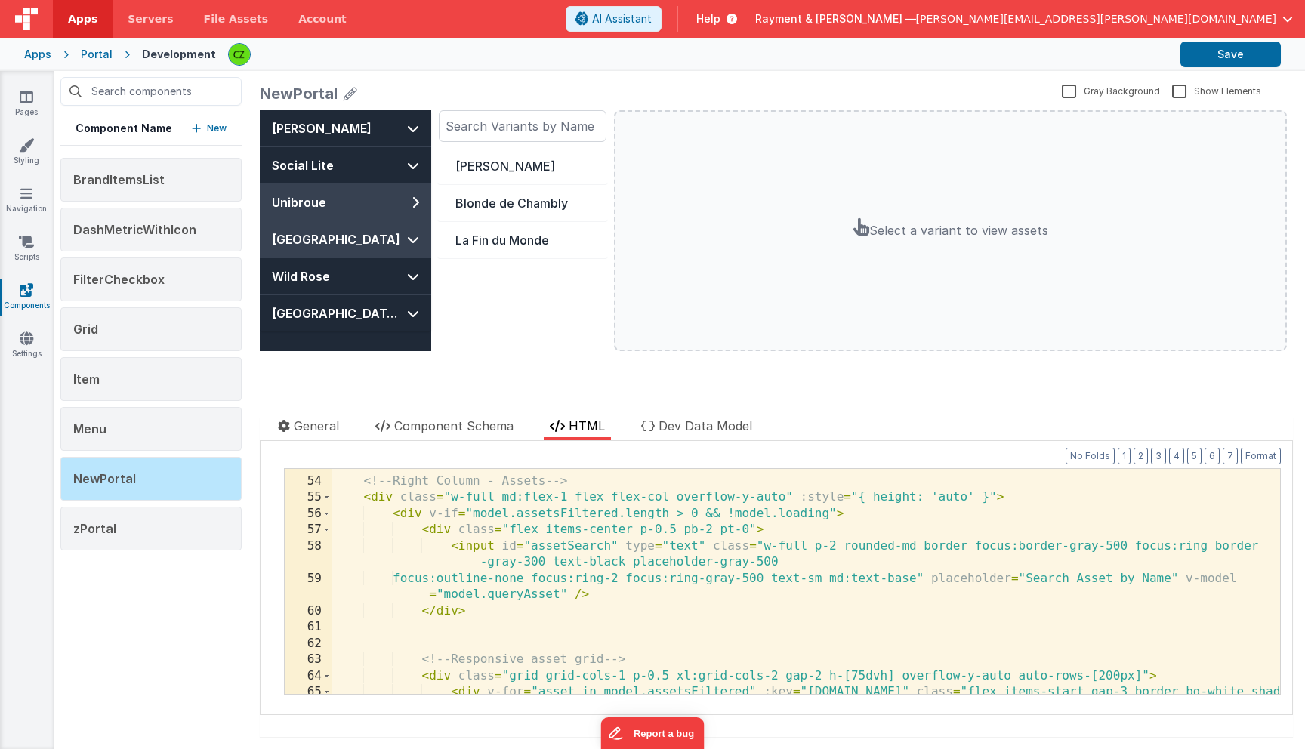
click at [347, 242] on span "Upper Canada" at bounding box center [336, 239] width 128 height 18
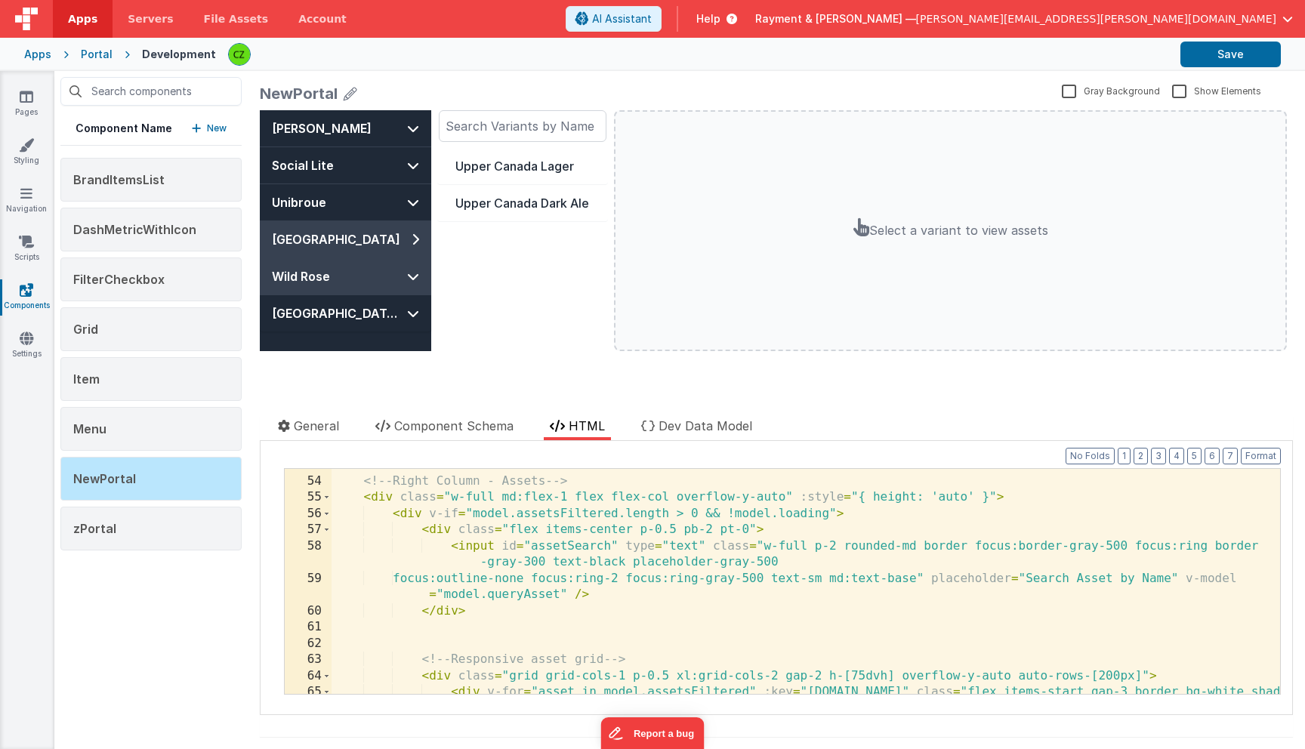
click at [353, 262] on button "Wild Rose" at bounding box center [345, 276] width 171 height 36
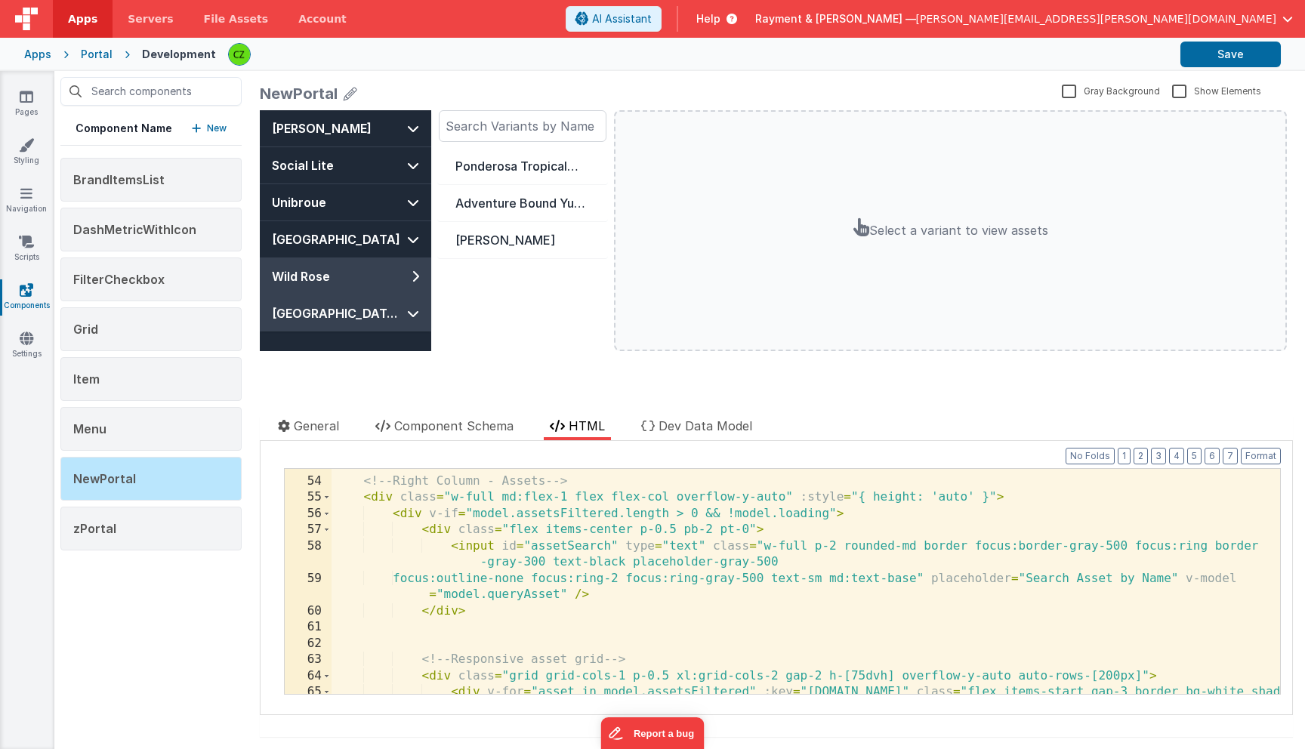
click at [363, 317] on button "Sapporo USA" at bounding box center [345, 313] width 171 height 36
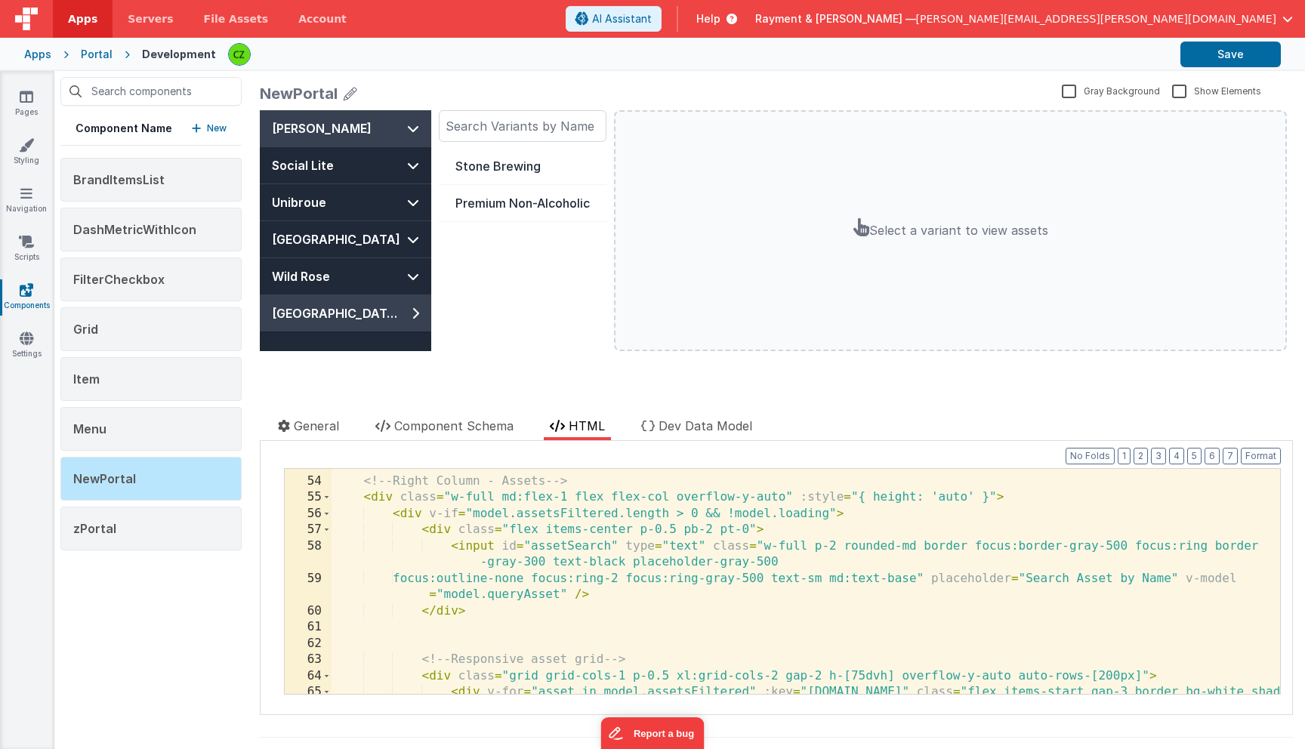
click at [341, 137] on button "Sleeman" at bounding box center [345, 128] width 171 height 36
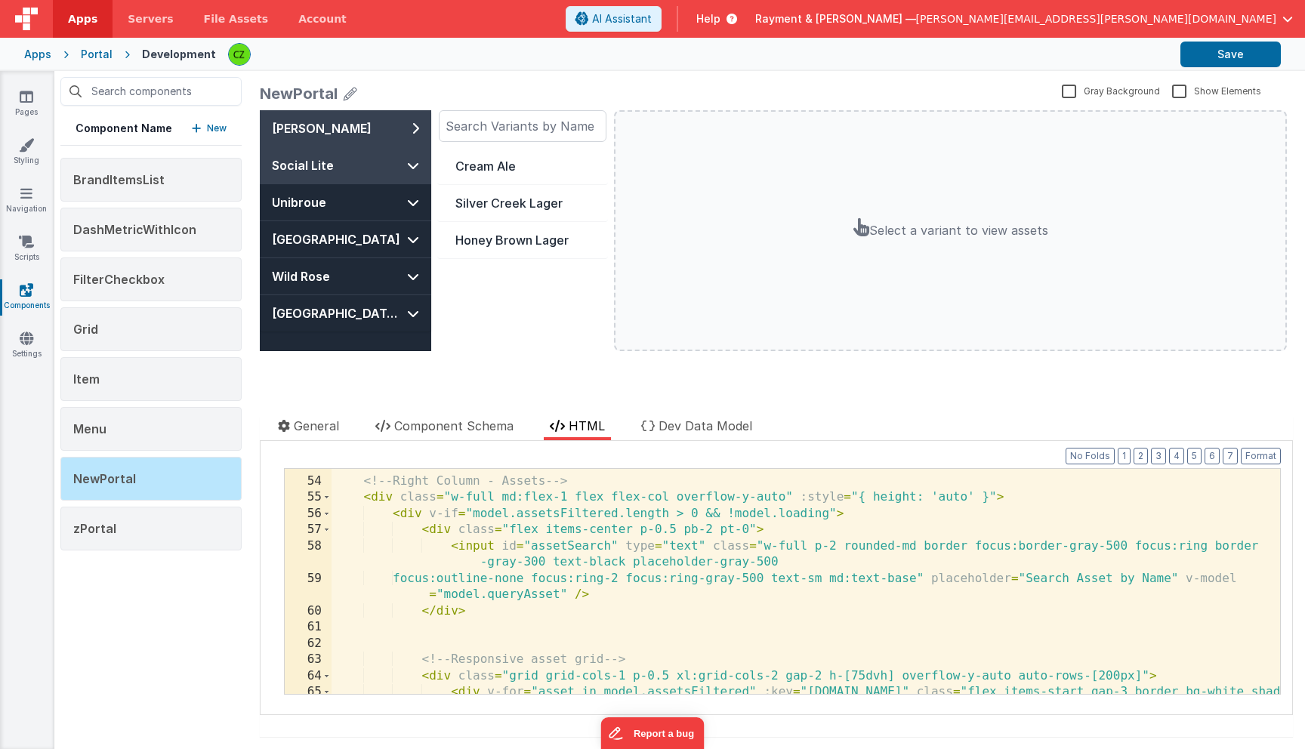
click at [348, 161] on button "Social Lite" at bounding box center [345, 165] width 171 height 36
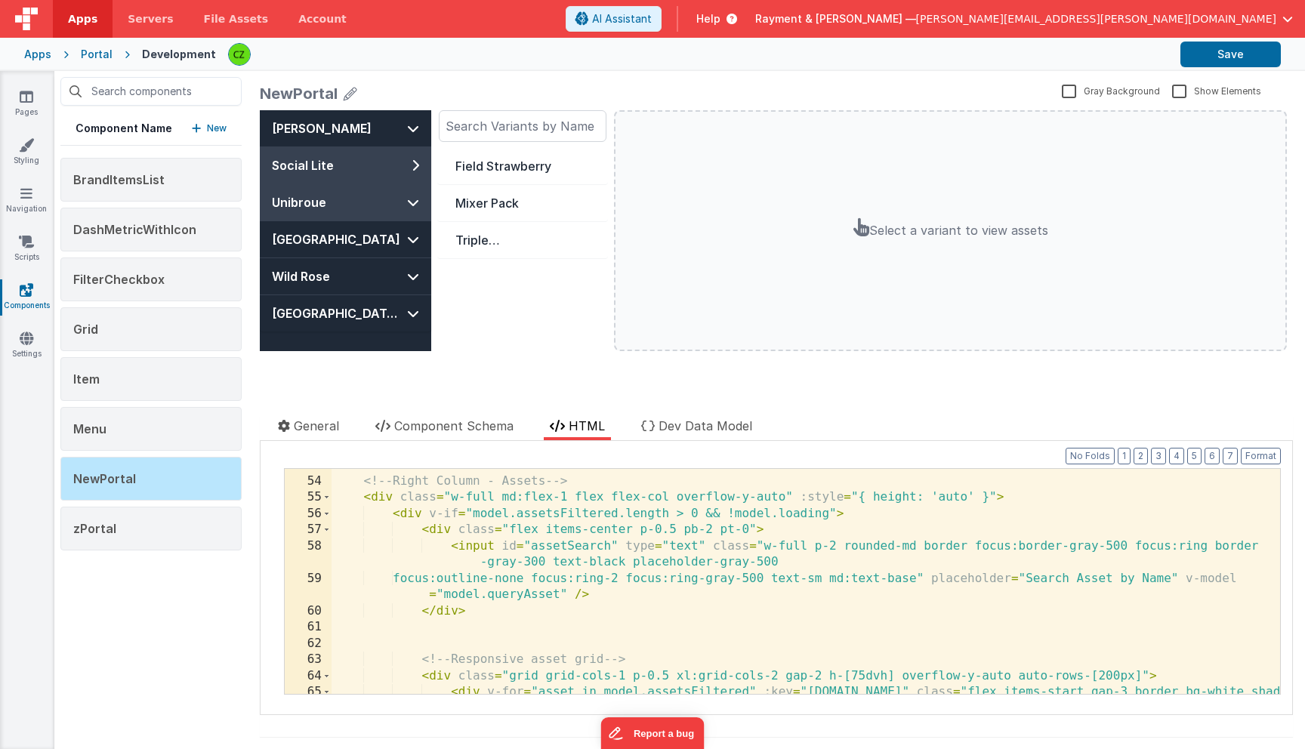
click at [345, 193] on button "Unibroue" at bounding box center [345, 202] width 171 height 36
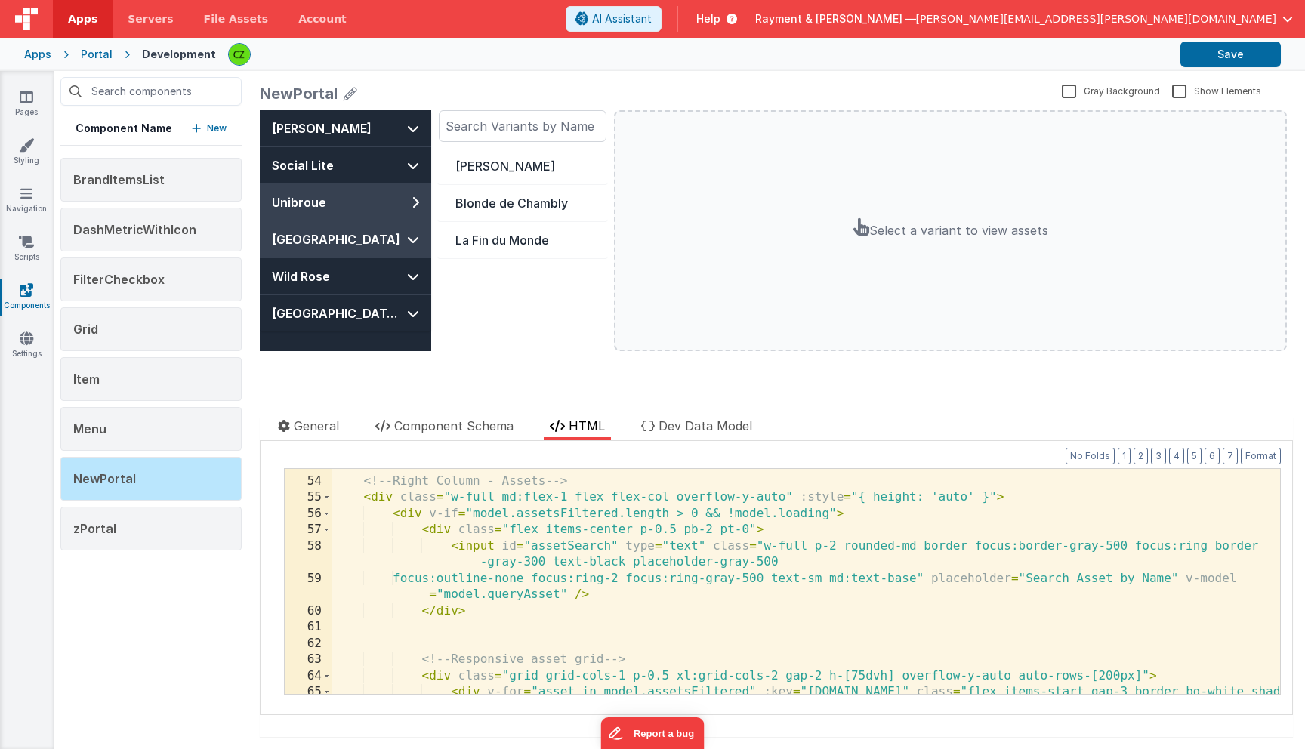
click at [343, 240] on span "Upper Canada" at bounding box center [336, 239] width 128 height 18
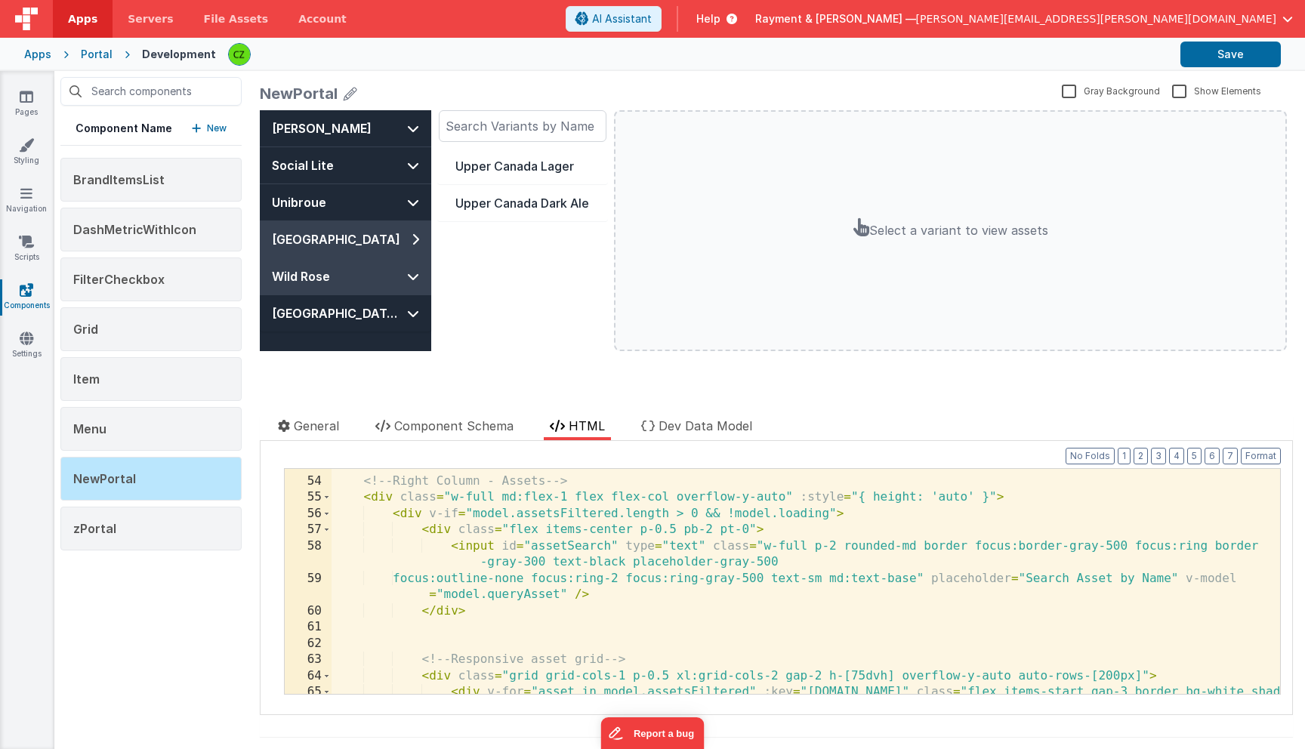
click at [347, 270] on button "Wild Rose" at bounding box center [345, 276] width 171 height 36
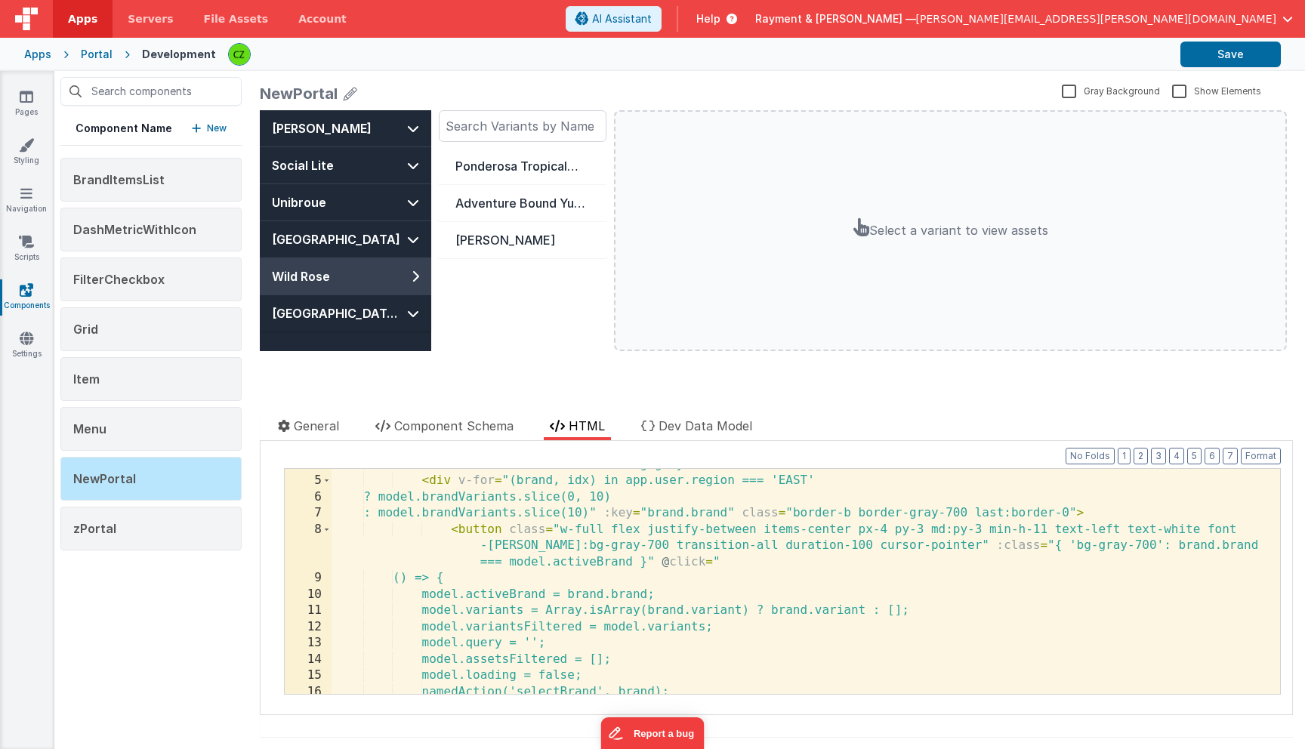
scroll to position [0, 0]
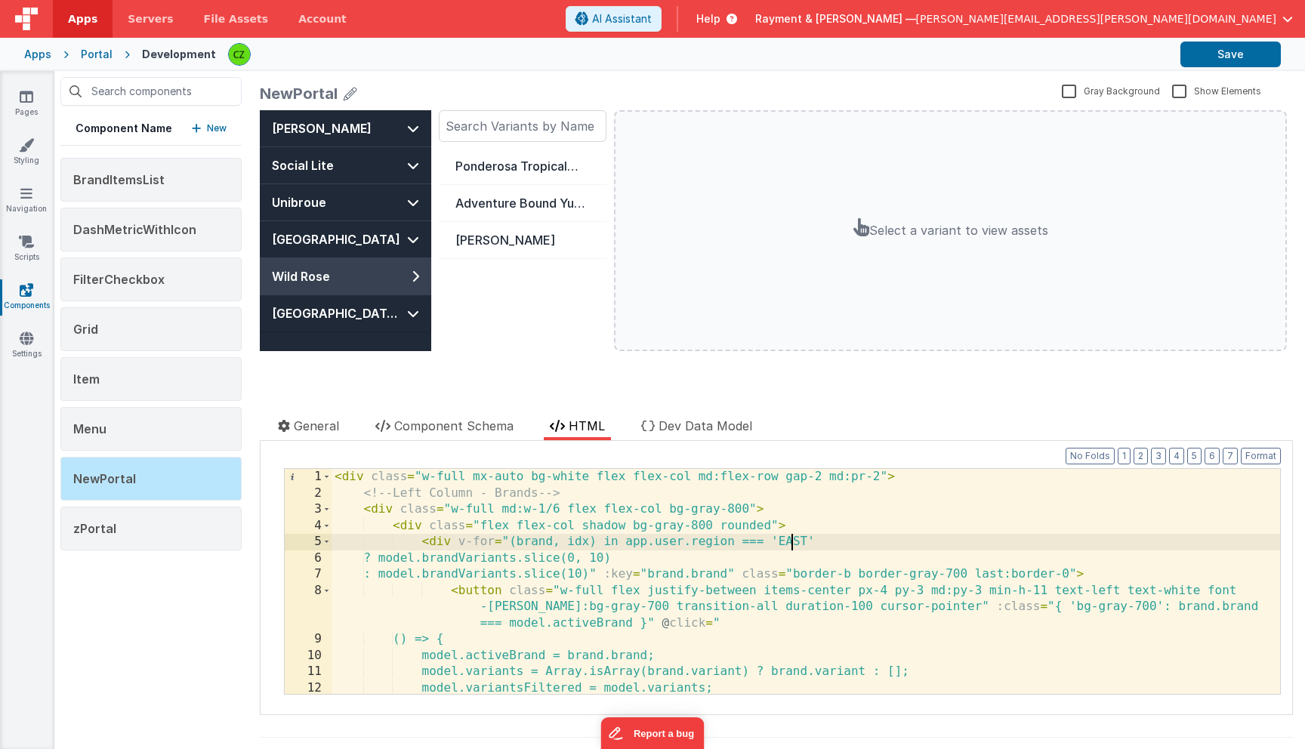
click at [789, 542] on div "< div class = "w-full mx-auto bg-white flex flex-col md:flex-row gap-2 md:pr-2"…" at bounding box center [806, 598] width 948 height 258
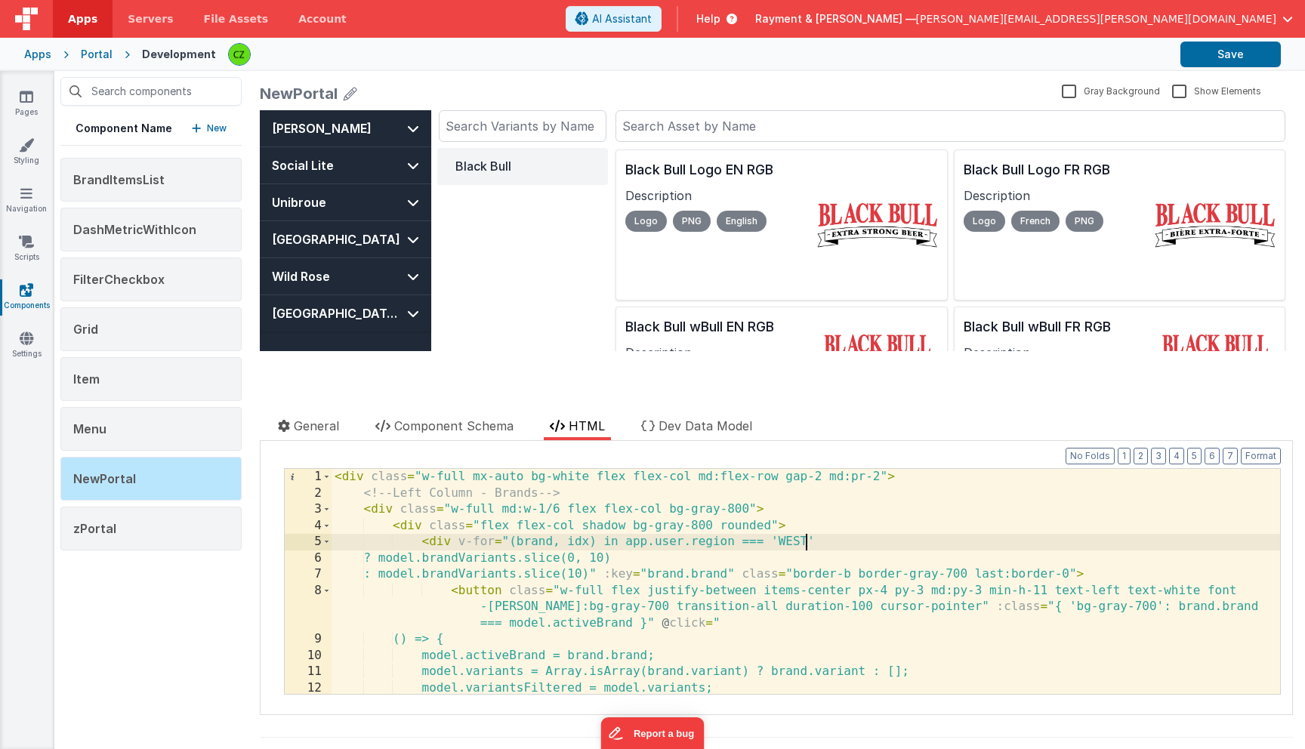
click at [547, 254] on div "Black Bull" at bounding box center [522, 249] width 171 height 203
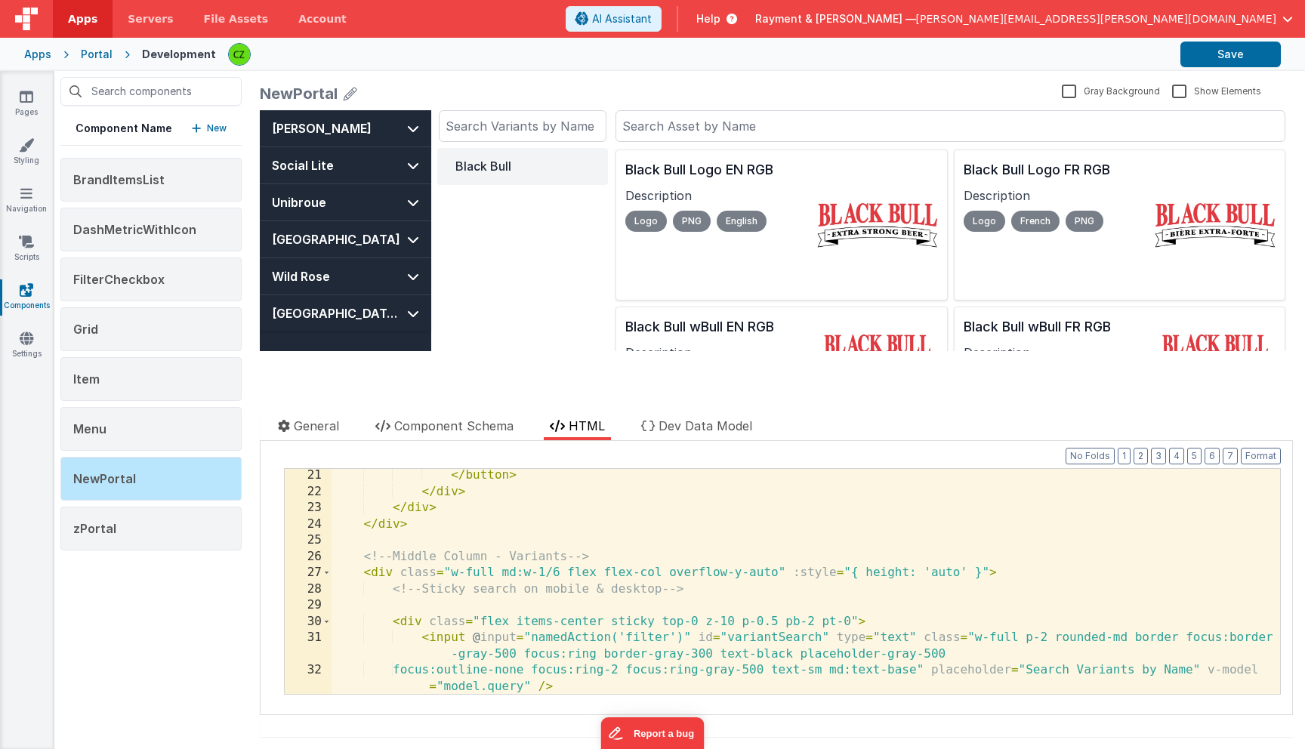
scroll to position [452, 0]
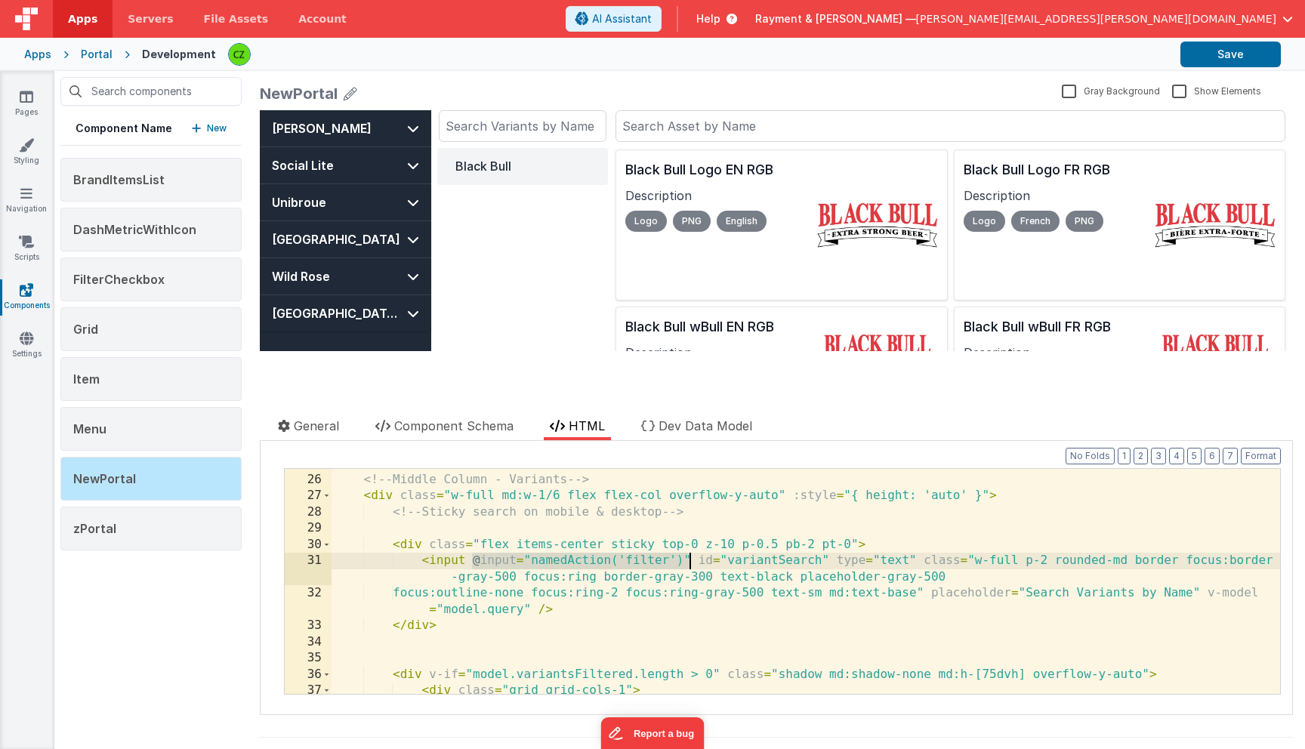
drag, startPoint x: 471, startPoint y: 561, endPoint x: 690, endPoint y: 563, distance: 219.0
click at [690, 563] on div "<!-- Middle Column - Variants --> < div class = "w-full md:w-1/6 flex flex-col …" at bounding box center [806, 584] width 948 height 258
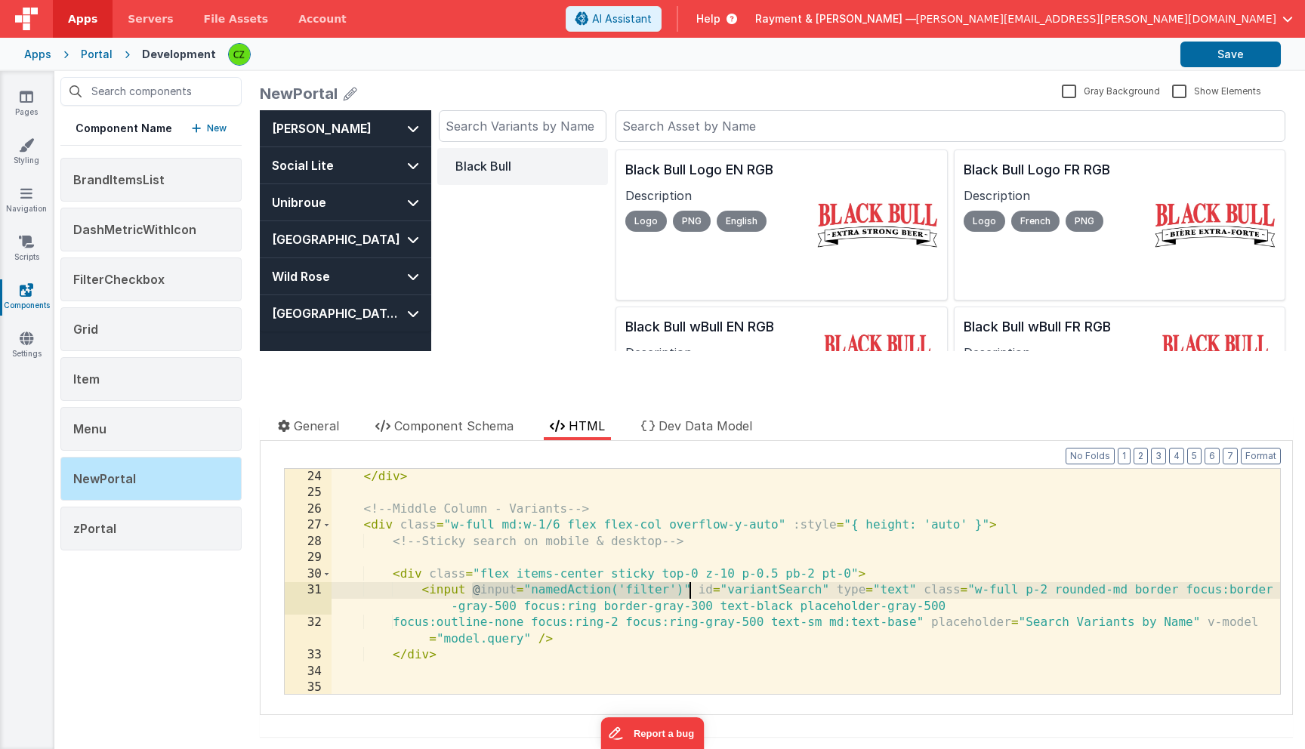
scroll to position [424, 0]
click at [12, 105] on link "Pages" at bounding box center [26, 104] width 54 height 30
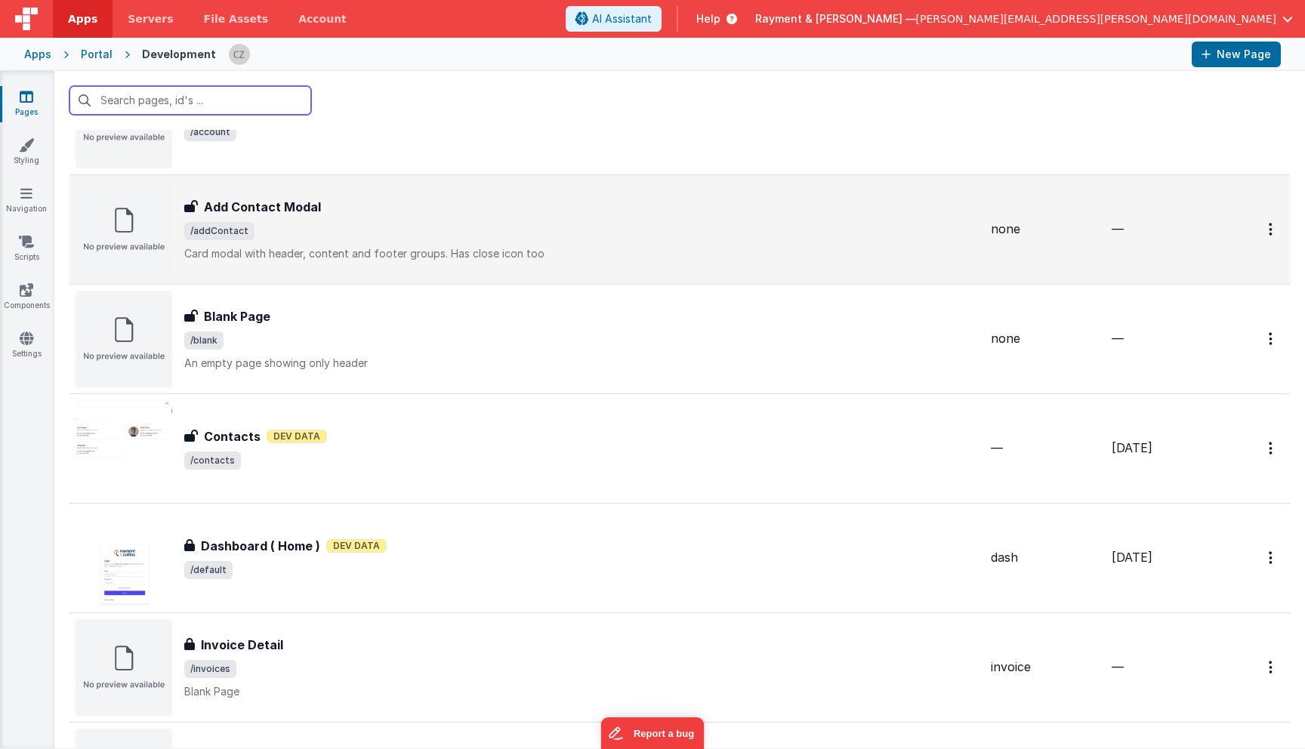
scroll to position [99, 0]
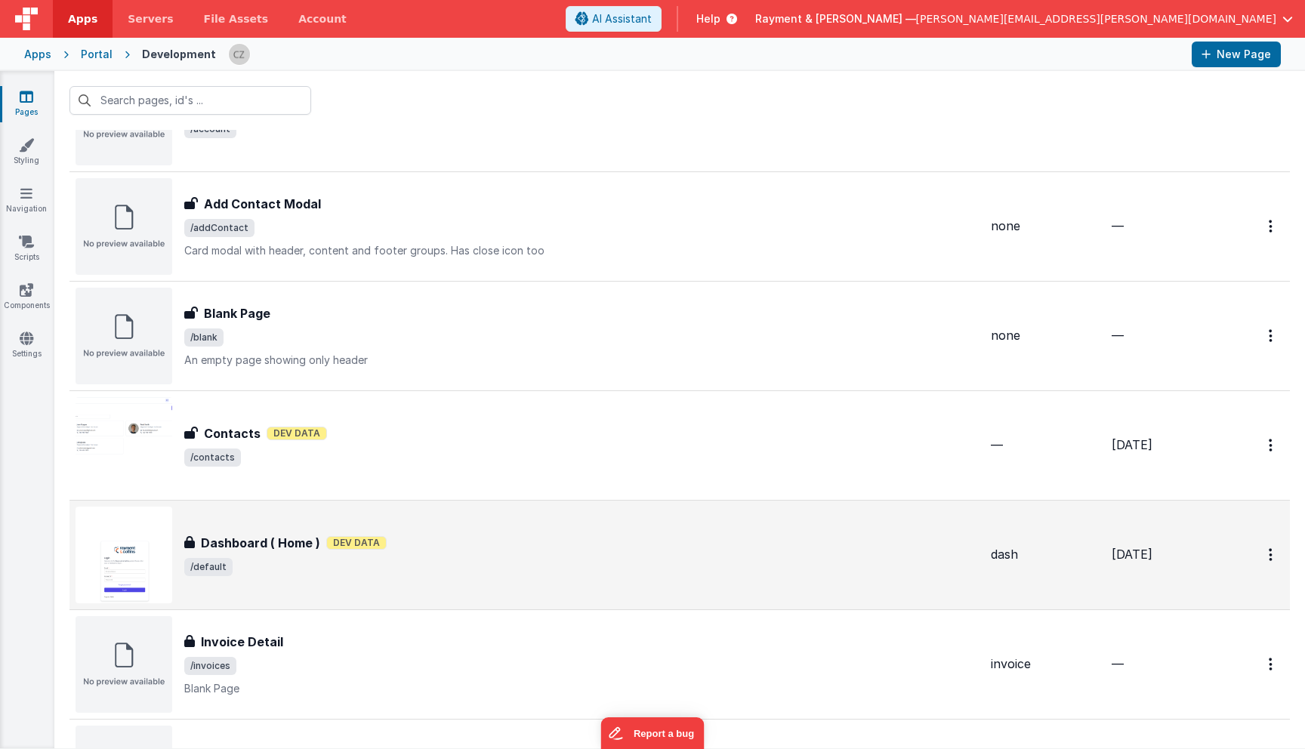
click at [456, 569] on span "/default" at bounding box center [581, 567] width 794 height 18
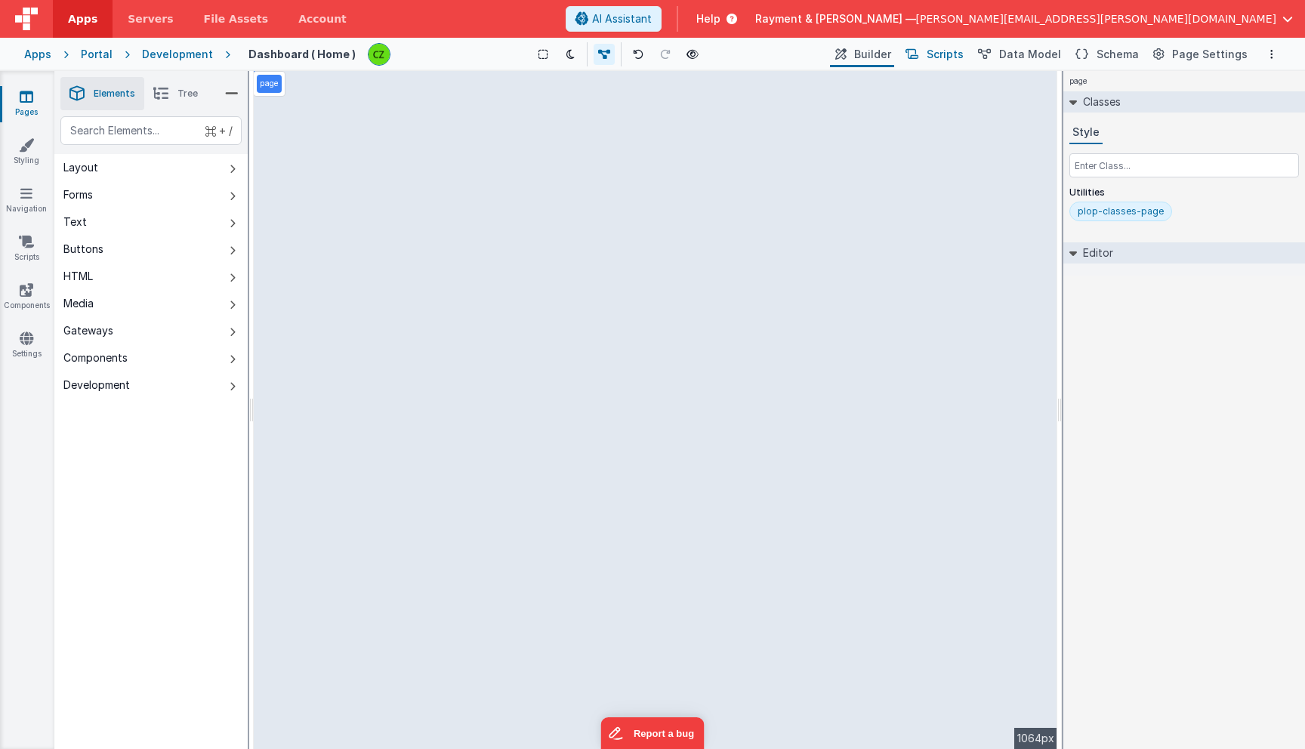
click at [958, 55] on span "Scripts" at bounding box center [945, 54] width 37 height 15
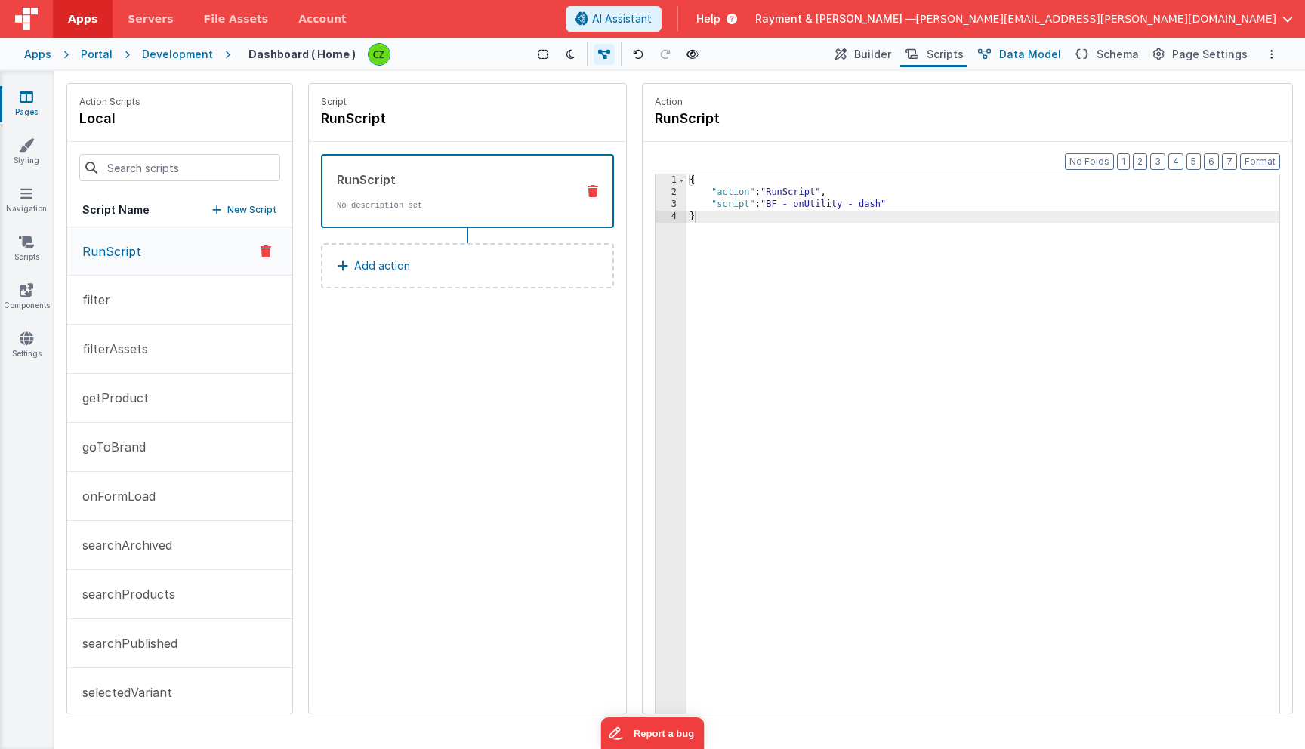
click at [1032, 48] on span "Data Model" at bounding box center [1030, 54] width 62 height 15
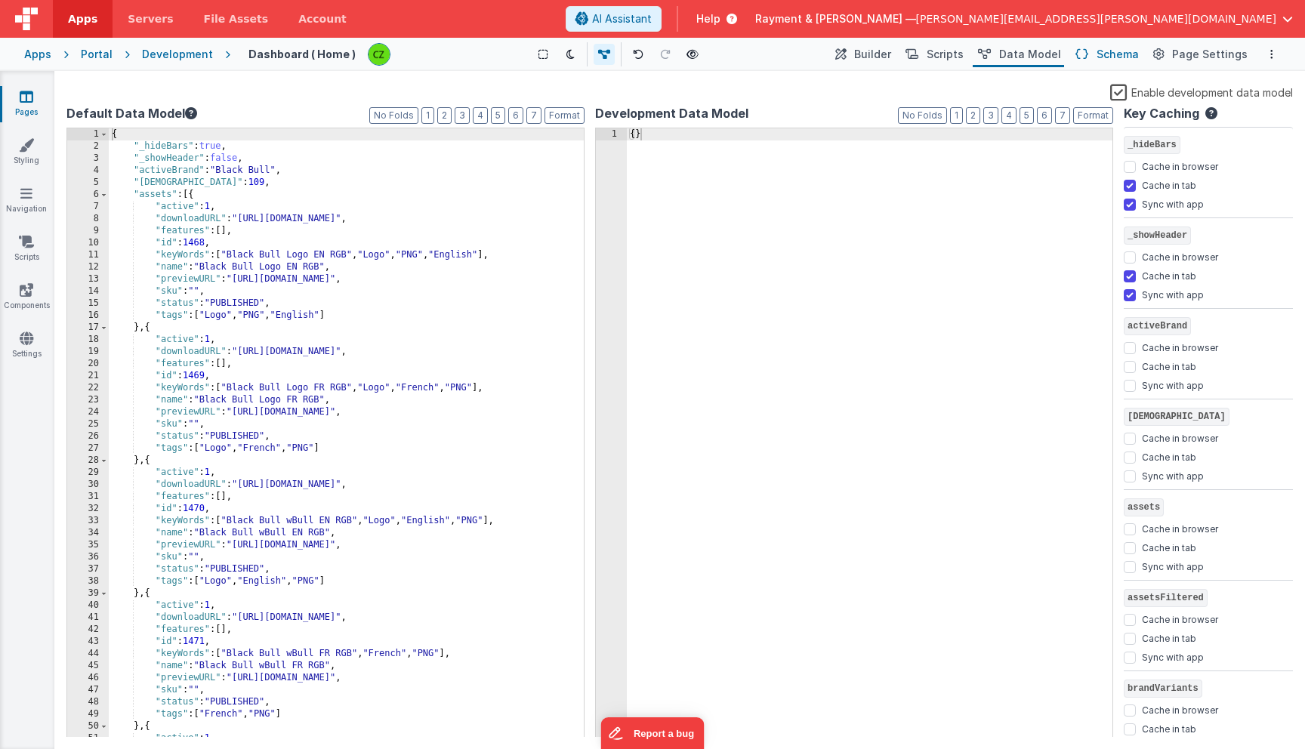
click at [1130, 52] on span "Schema" at bounding box center [1118, 54] width 42 height 15
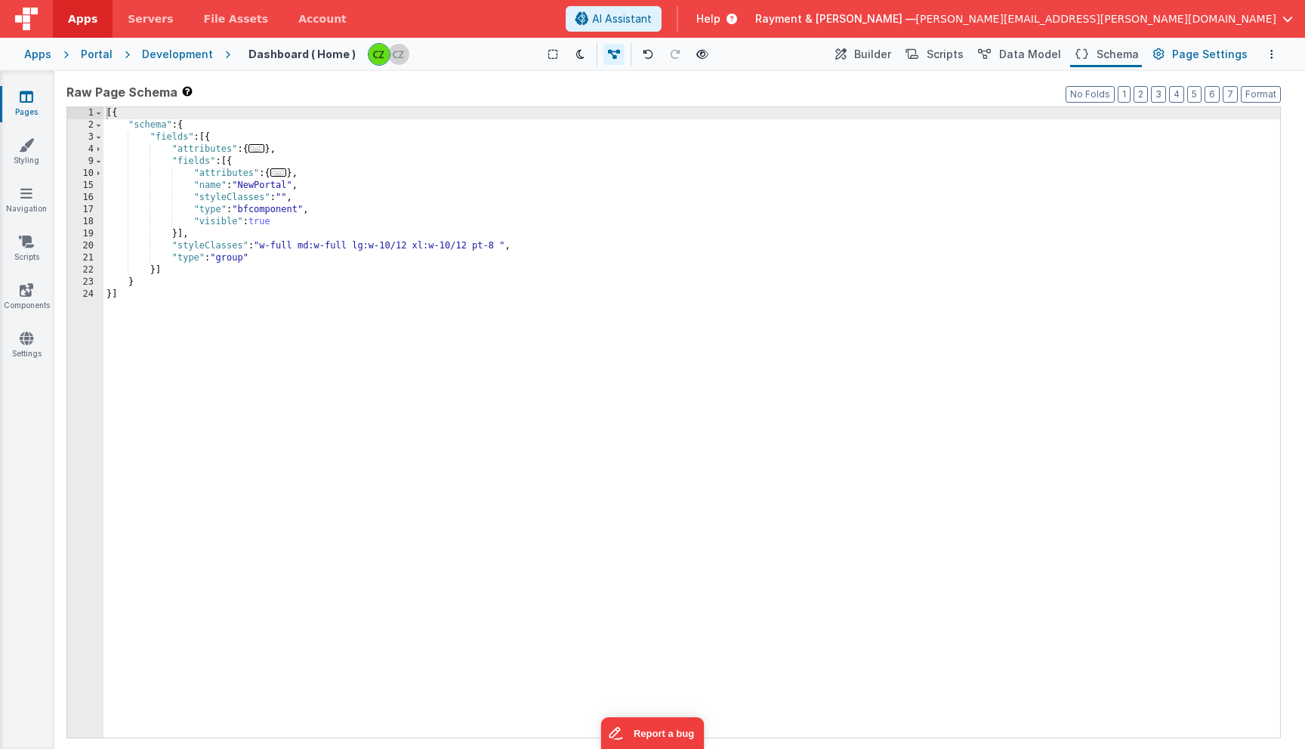
click at [1198, 63] on button "Page Settings" at bounding box center [1199, 55] width 103 height 26
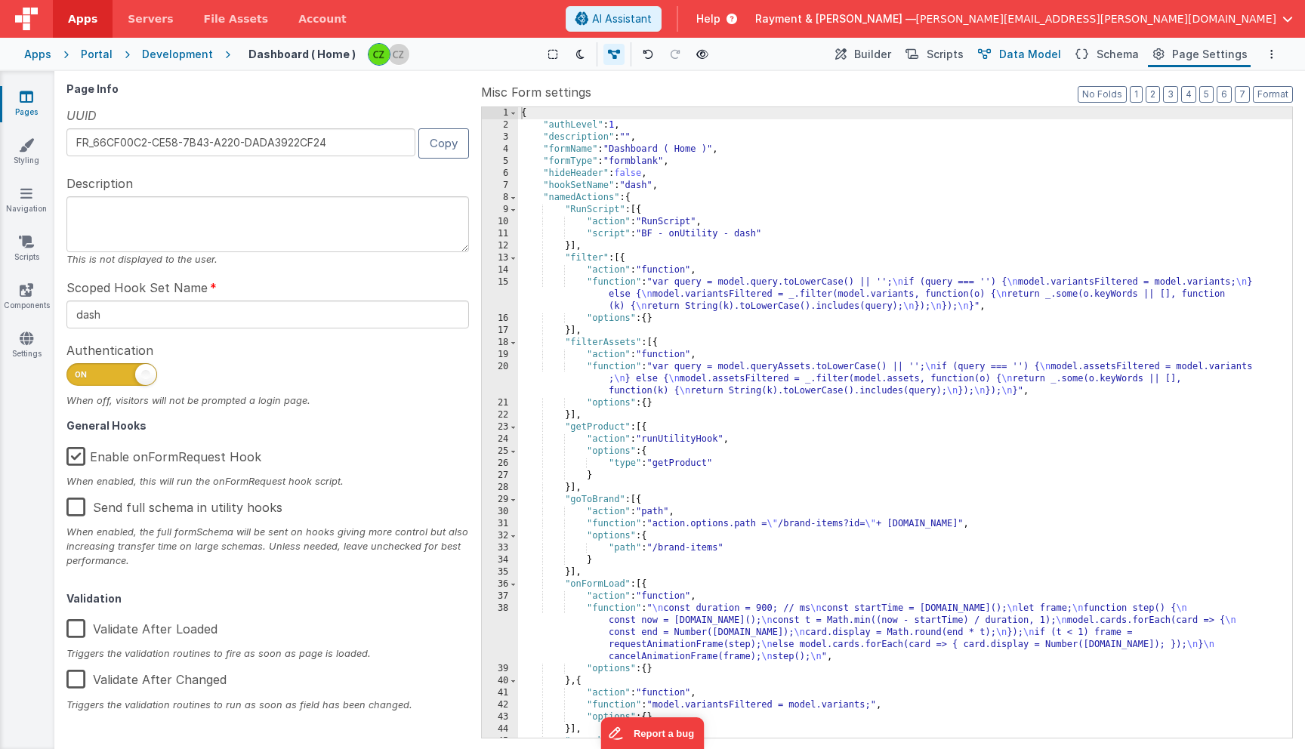
click at [1026, 53] on span "Data Model" at bounding box center [1030, 54] width 62 height 15
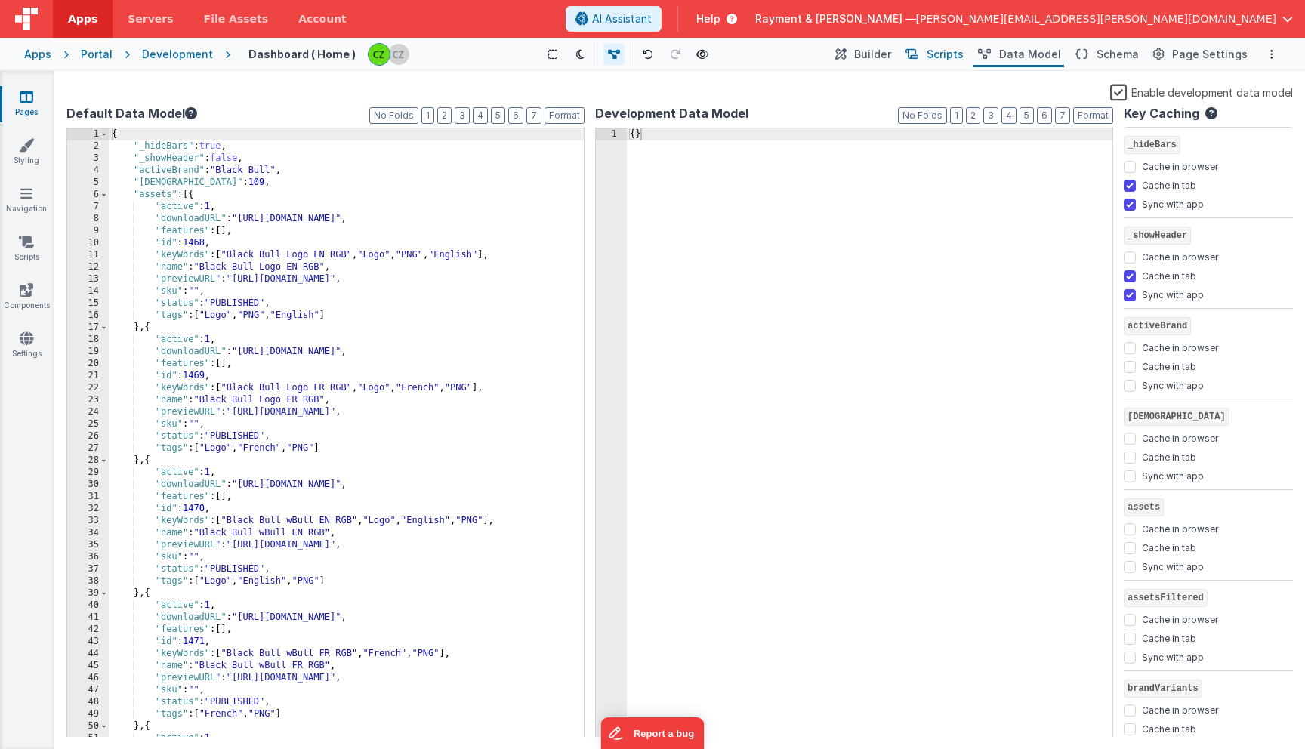
click at [951, 56] on span "Scripts" at bounding box center [945, 54] width 37 height 15
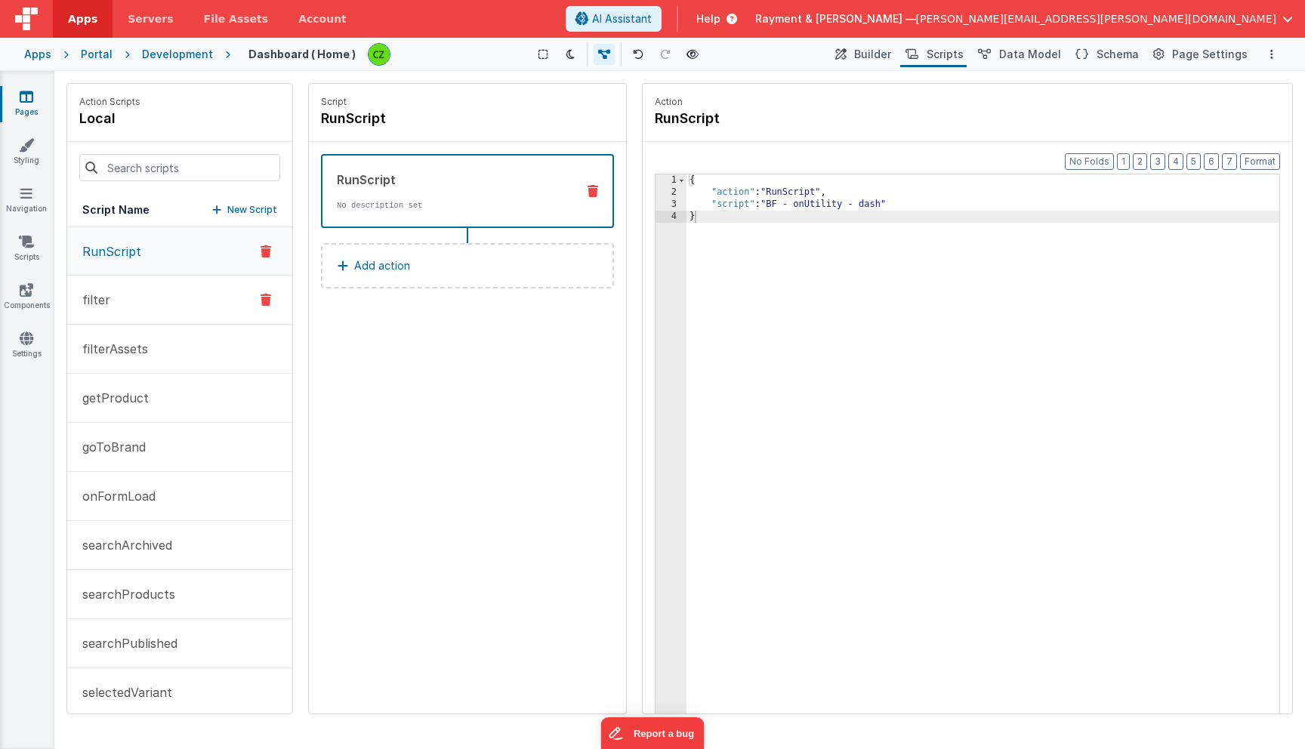
click at [93, 296] on p "filter" at bounding box center [91, 300] width 37 height 18
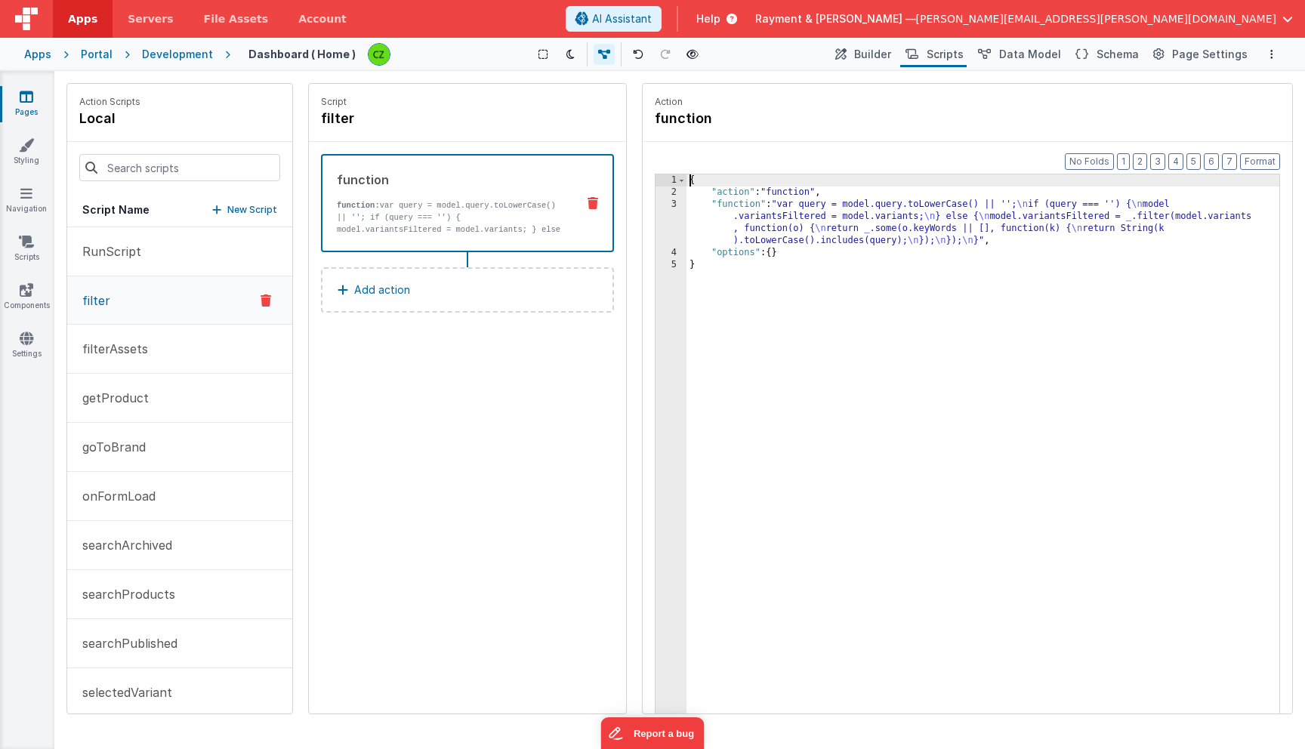
click at [671, 204] on div "3" at bounding box center [670, 223] width 31 height 48
click at [673, 203] on div "3" at bounding box center [670, 223] width 31 height 48
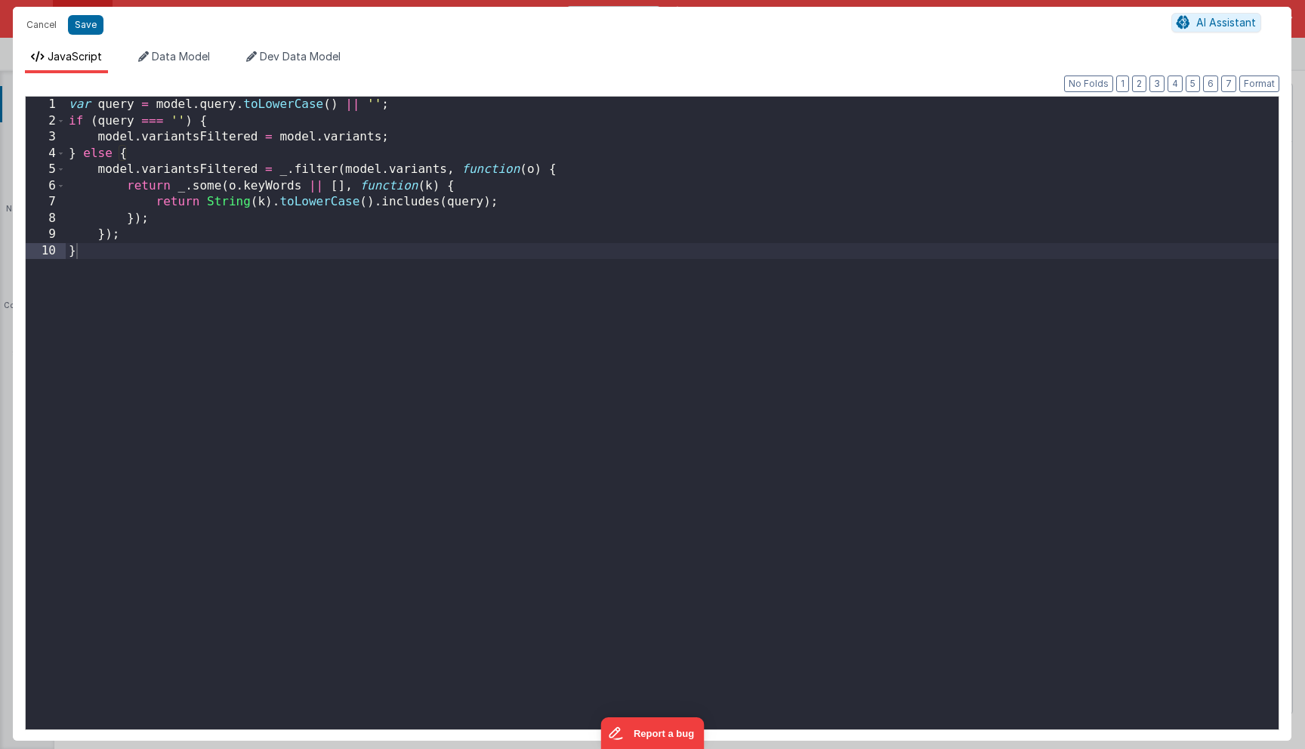
click at [673, 203] on div "var query = model . query . toLowerCase ( ) || '' ; if ( query === '' ) { model…" at bounding box center [672, 433] width 1213 height 673
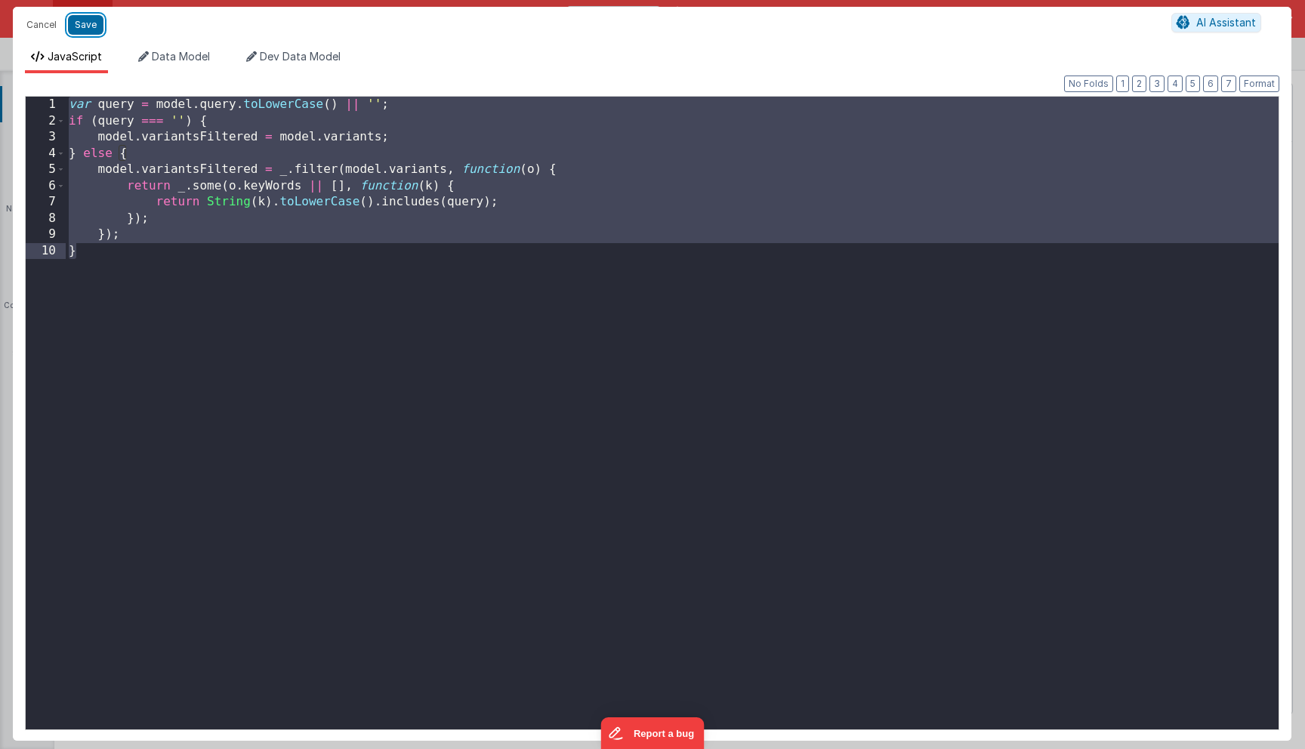
click at [79, 27] on button "Save" at bounding box center [85, 25] width 35 height 20
click at [87, 29] on button "Save" at bounding box center [85, 25] width 35 height 20
click at [83, 24] on button "Save" at bounding box center [85, 25] width 35 height 20
click at [42, 26] on button "Cancel" at bounding box center [41, 24] width 45 height 21
click at [163, 211] on div "Format 7 6 5 4 3 2 1 No Folds 1 2 3 4 5 6 7 8 9 10 var query = model . query . …" at bounding box center [652, 411] width 1254 height 634
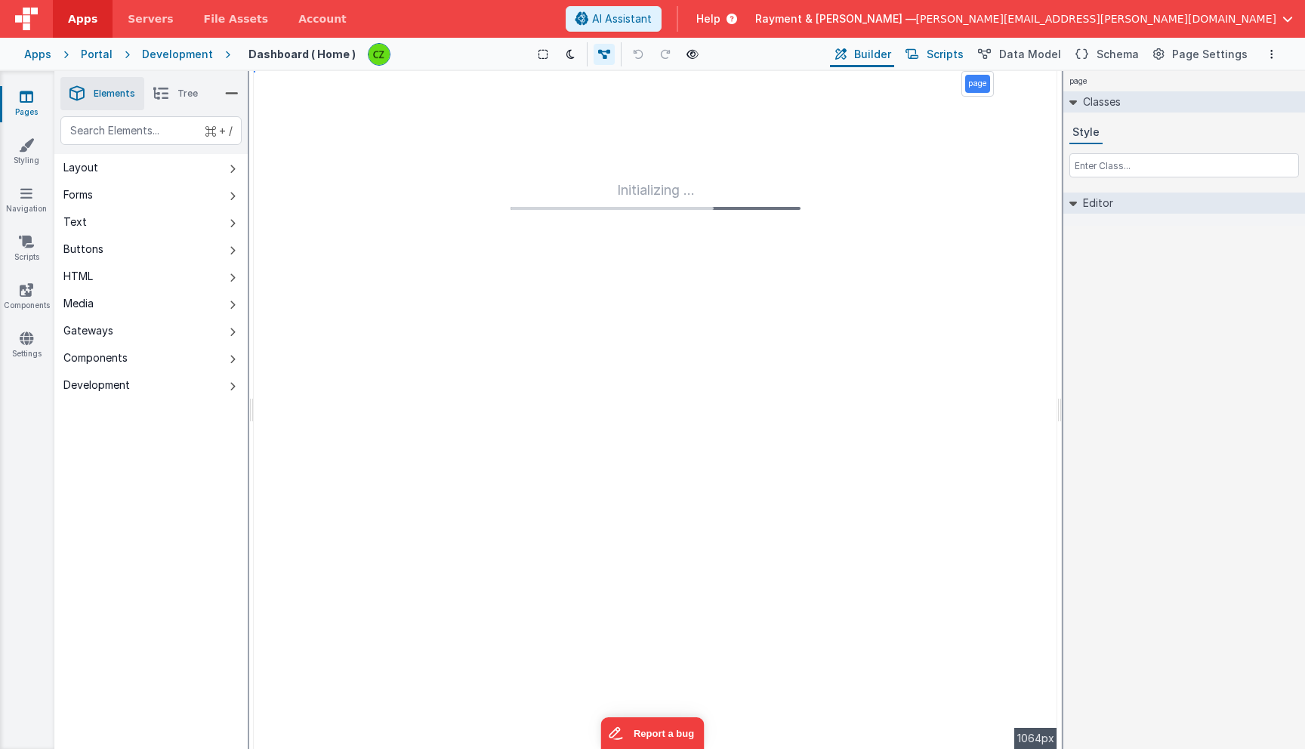
click at [955, 52] on span "Scripts" at bounding box center [945, 54] width 37 height 15
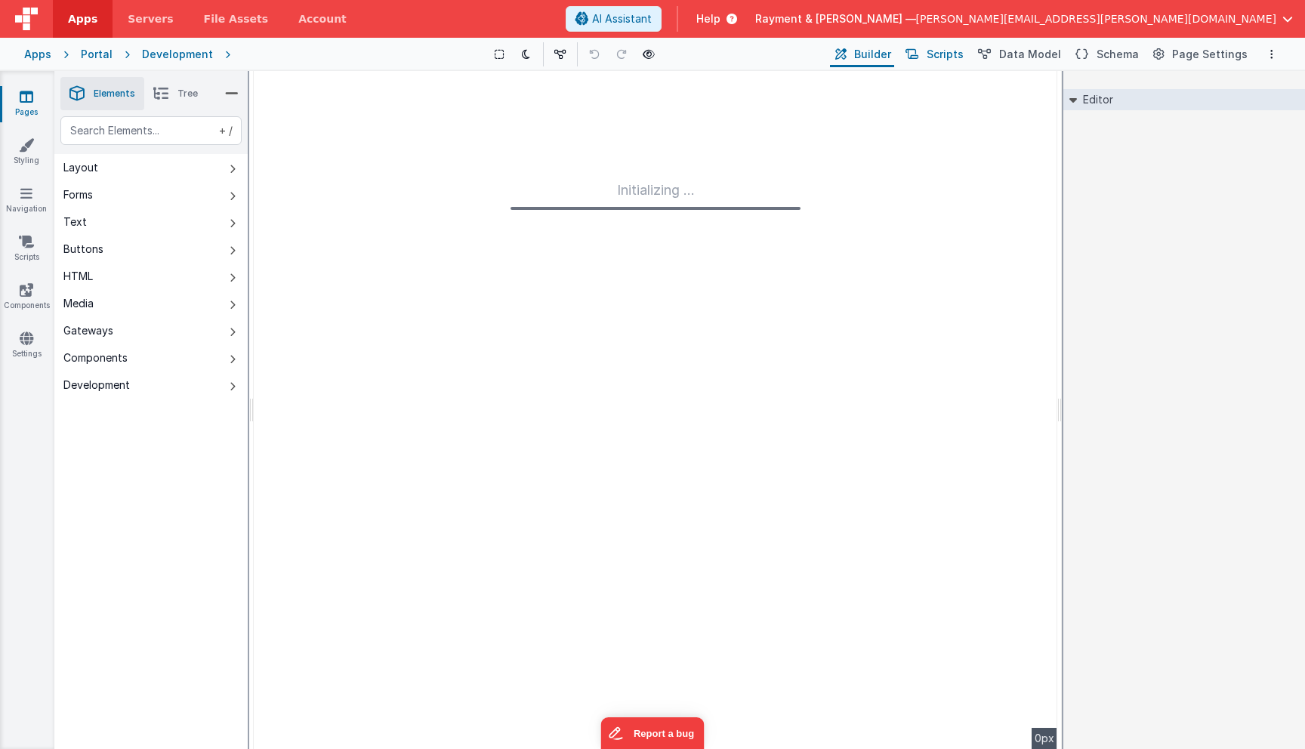
click at [950, 54] on span "Scripts" at bounding box center [945, 54] width 37 height 15
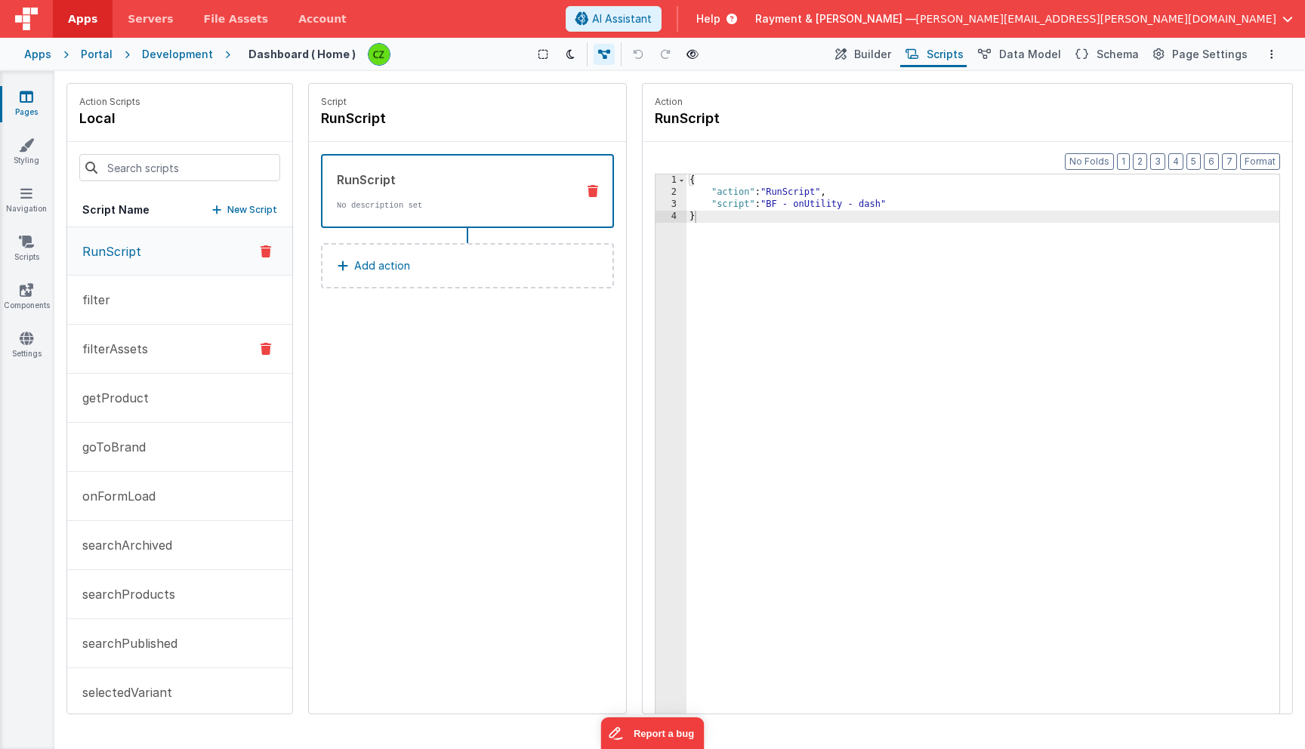
click at [153, 358] on button "filterAssets" at bounding box center [179, 349] width 225 height 49
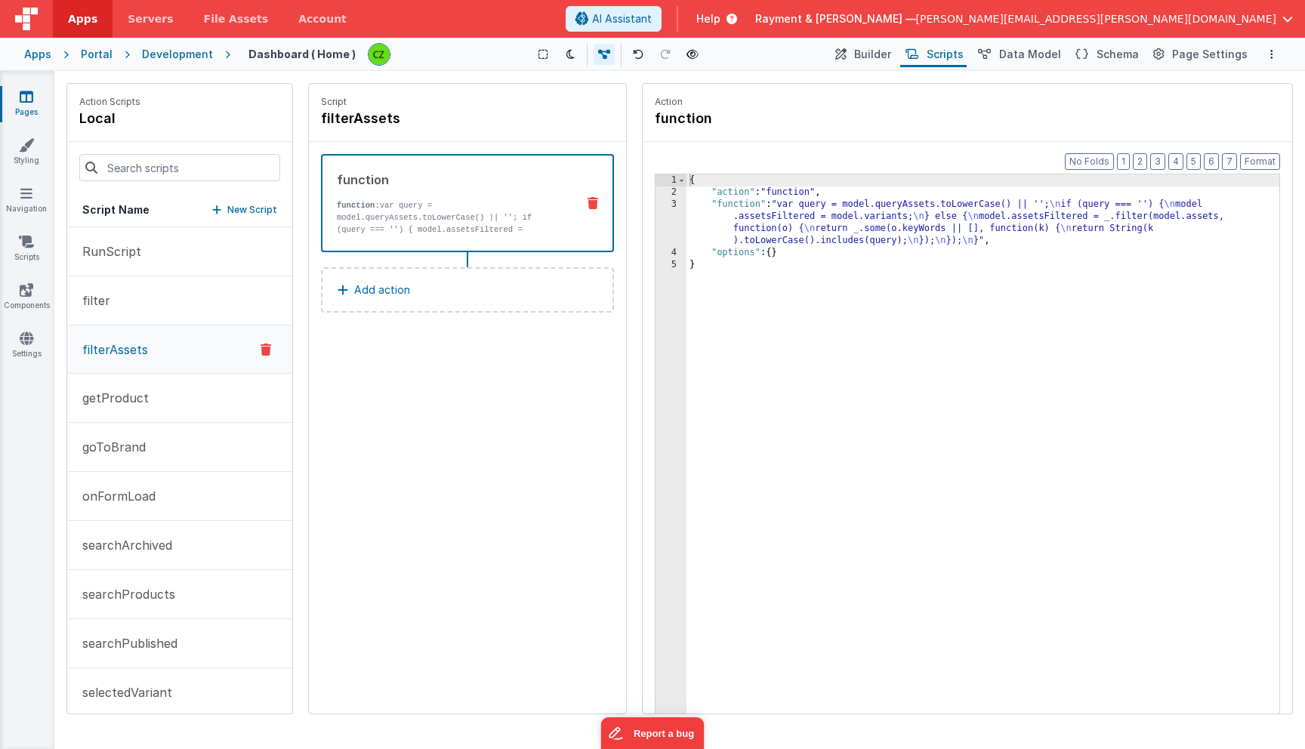
click at [674, 211] on div "3" at bounding box center [670, 223] width 31 height 48
click at [671, 205] on div "3" at bounding box center [670, 223] width 31 height 48
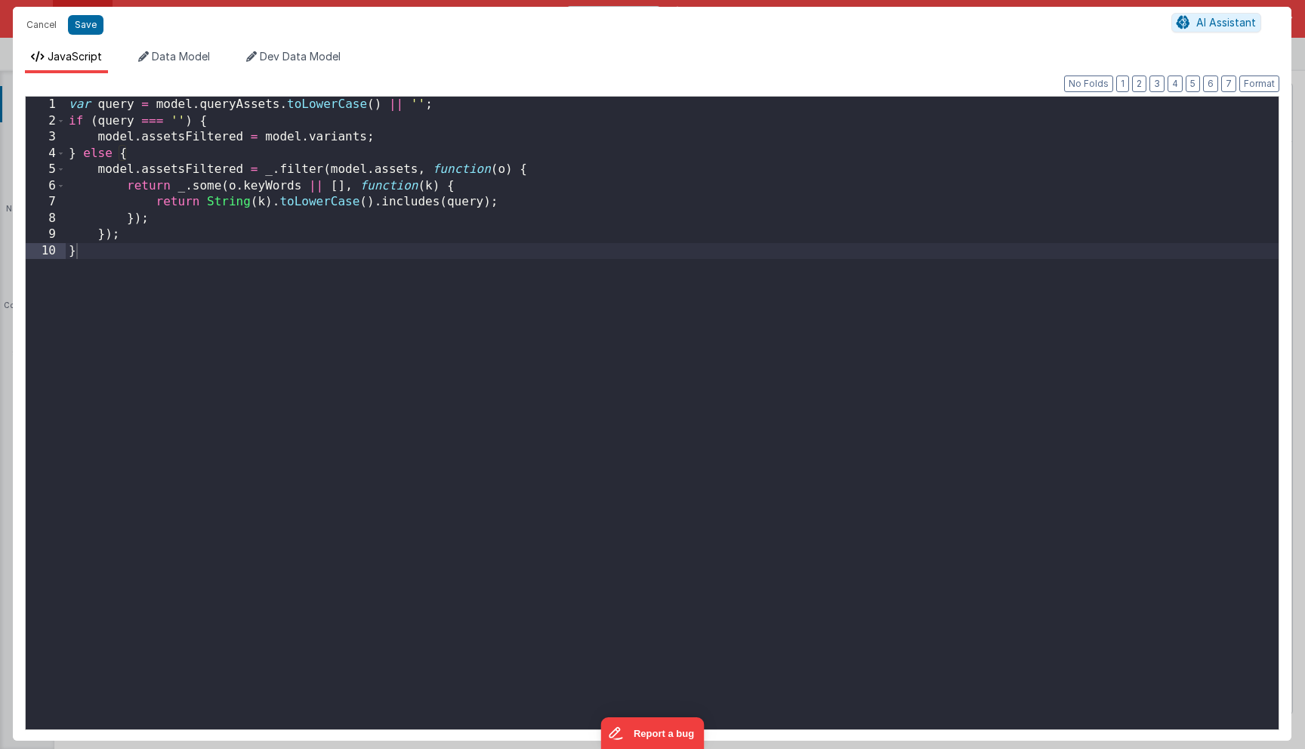
click at [306, 125] on div "var query = model . queryAssets . toLowerCase ( ) || '' ; if ( query === '' ) {…" at bounding box center [672, 433] width 1213 height 673
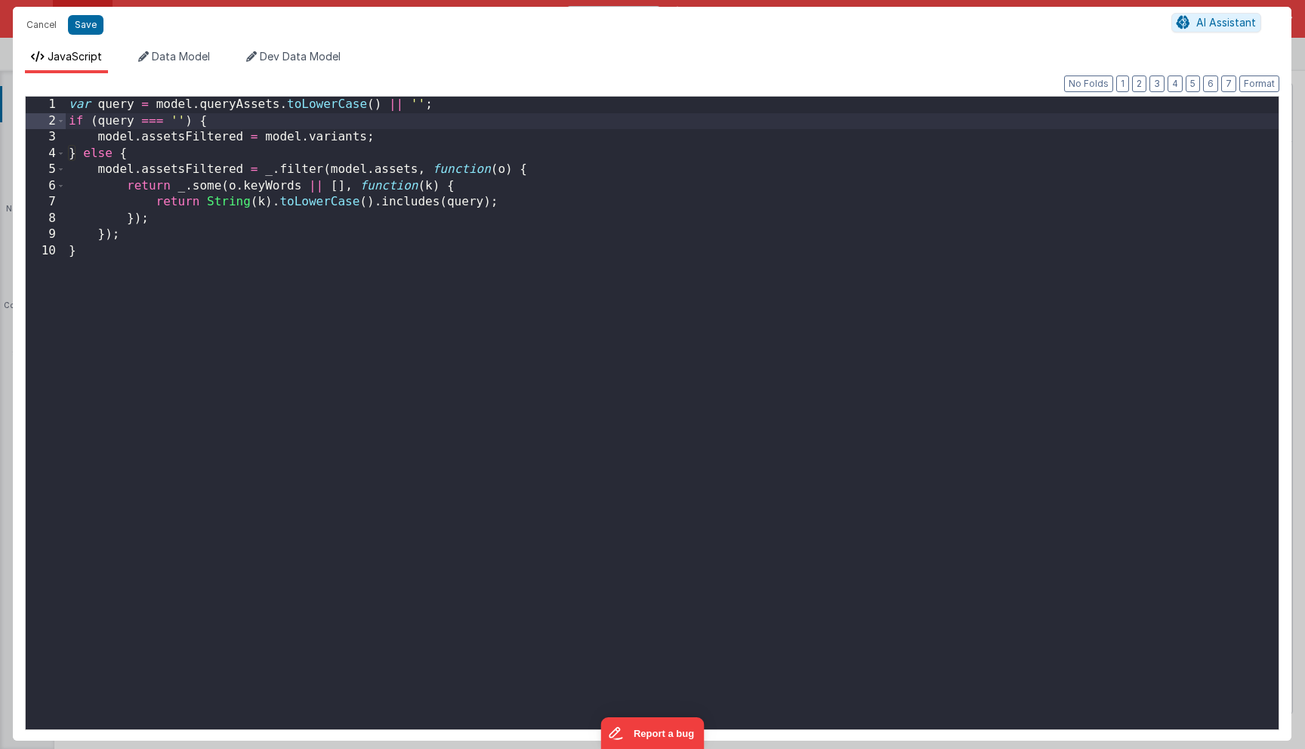
click at [325, 136] on div "var query = model . queryAssets . toLowerCase ( ) || '' ; if ( query === '' ) {…" at bounding box center [672, 433] width 1213 height 673
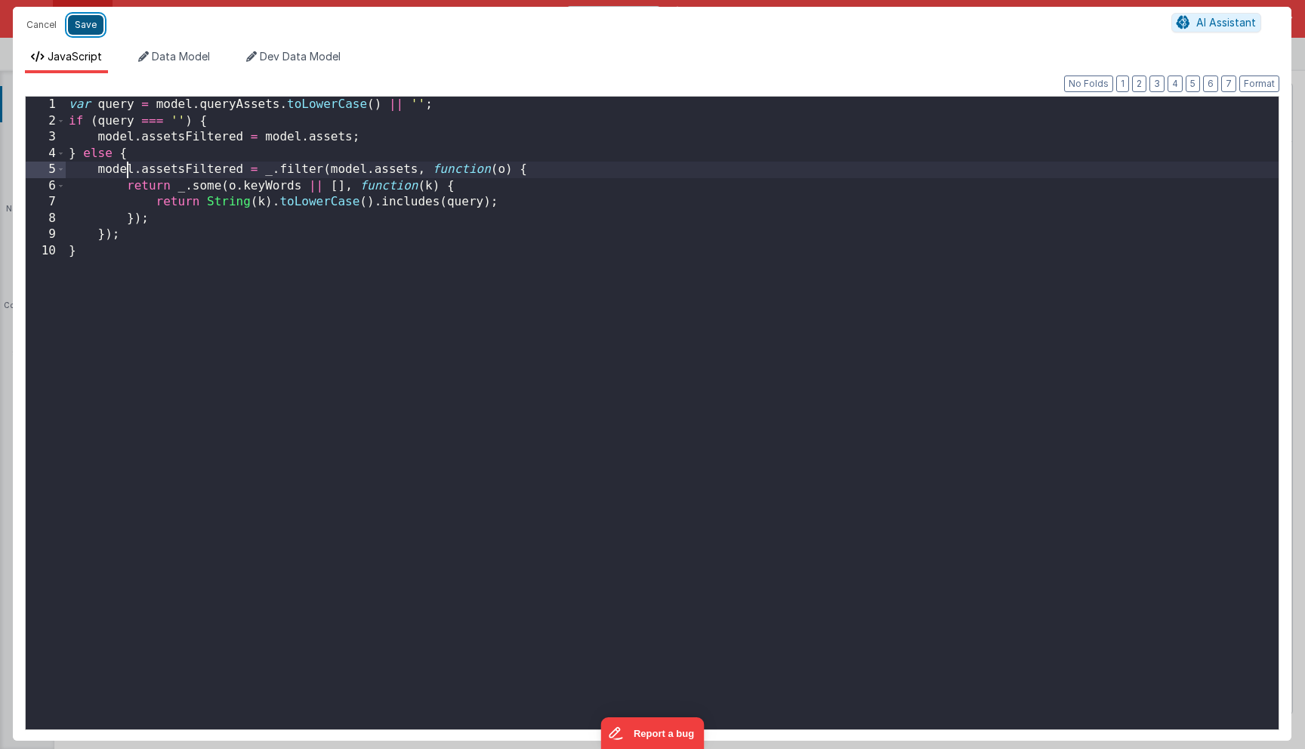
click at [88, 20] on button "Save" at bounding box center [85, 25] width 35 height 20
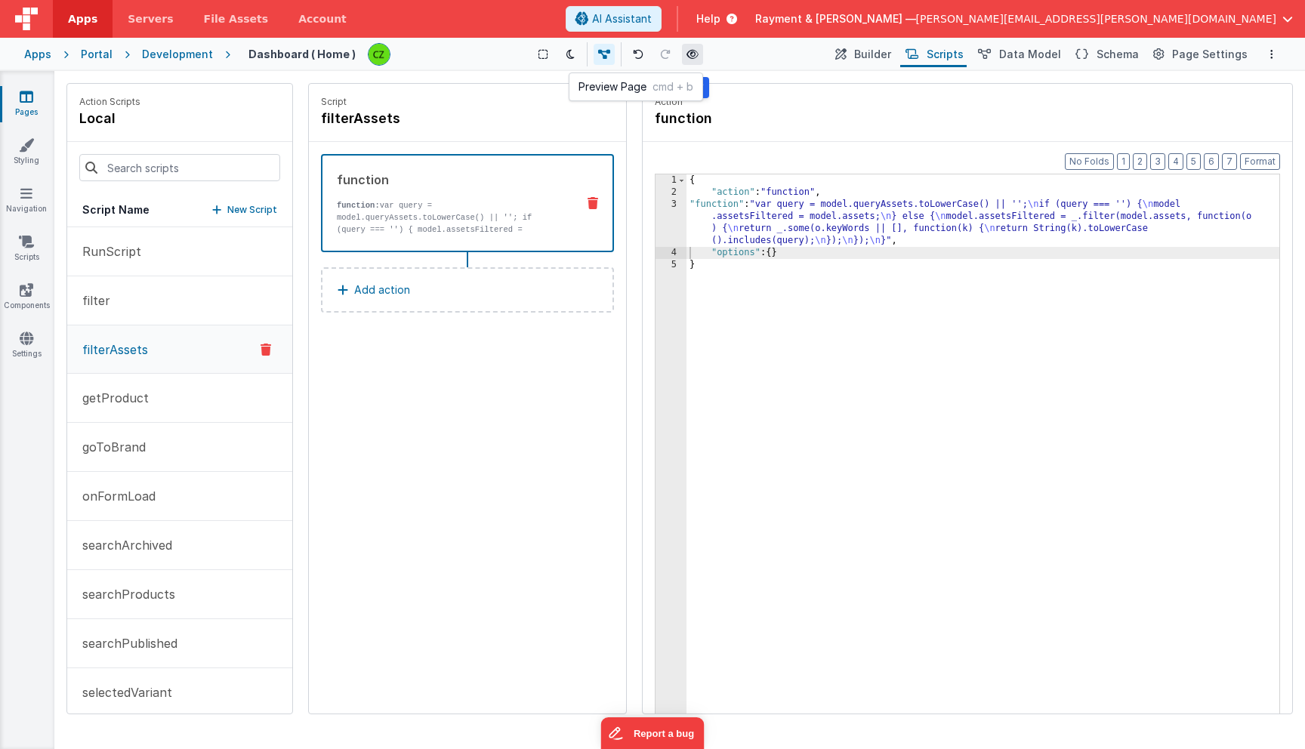
click at [690, 56] on icon at bounding box center [692, 54] width 12 height 11
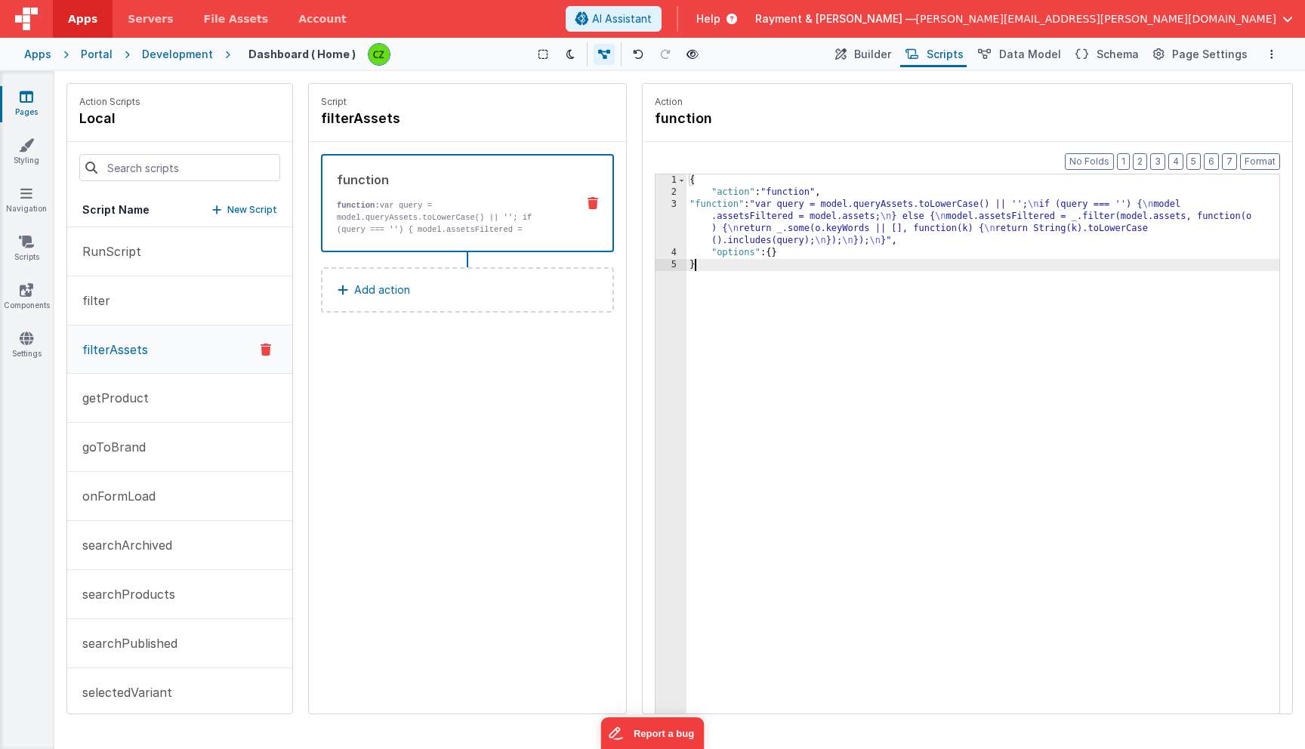
click at [840, 261] on div "{ "action" : "function" , "function" : "var query = model.queryAssets.toLowerCa…" at bounding box center [982, 479] width 593 height 610
click at [23, 288] on icon at bounding box center [27, 289] width 14 height 15
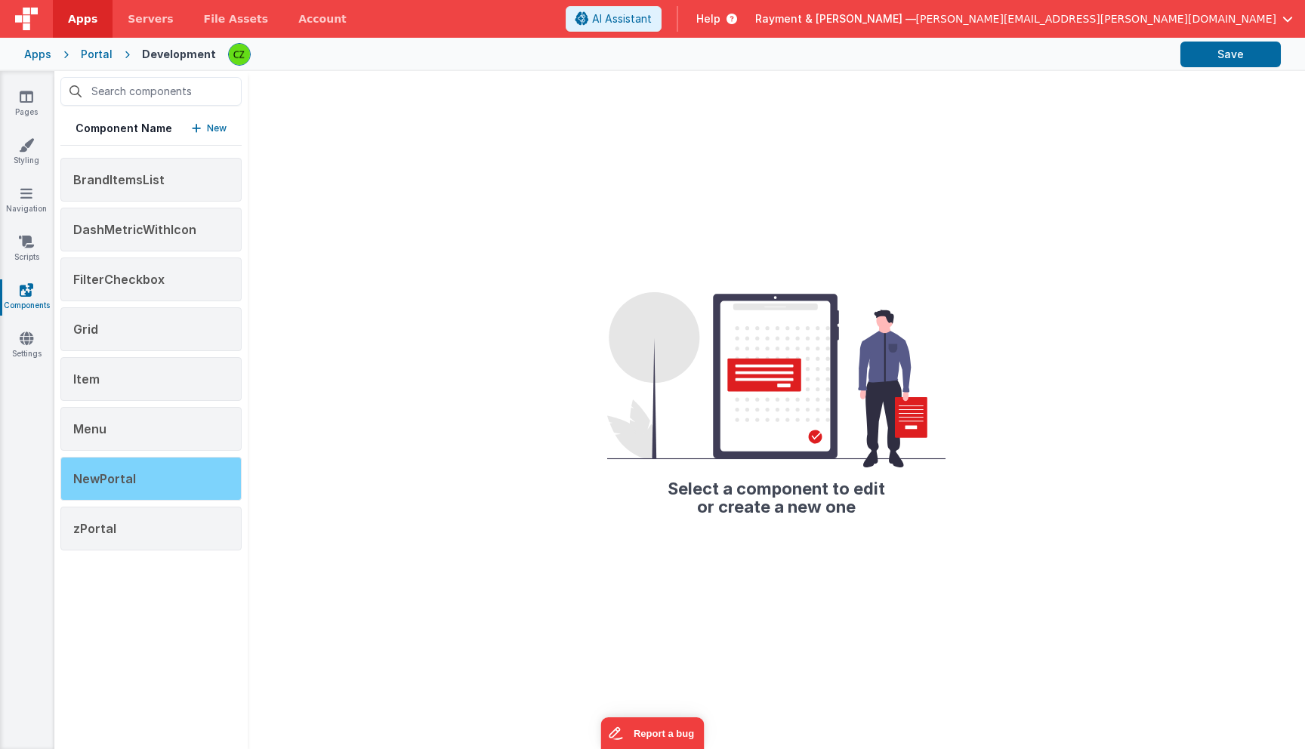
click at [126, 469] on div "NewPortal" at bounding box center [150, 479] width 181 height 44
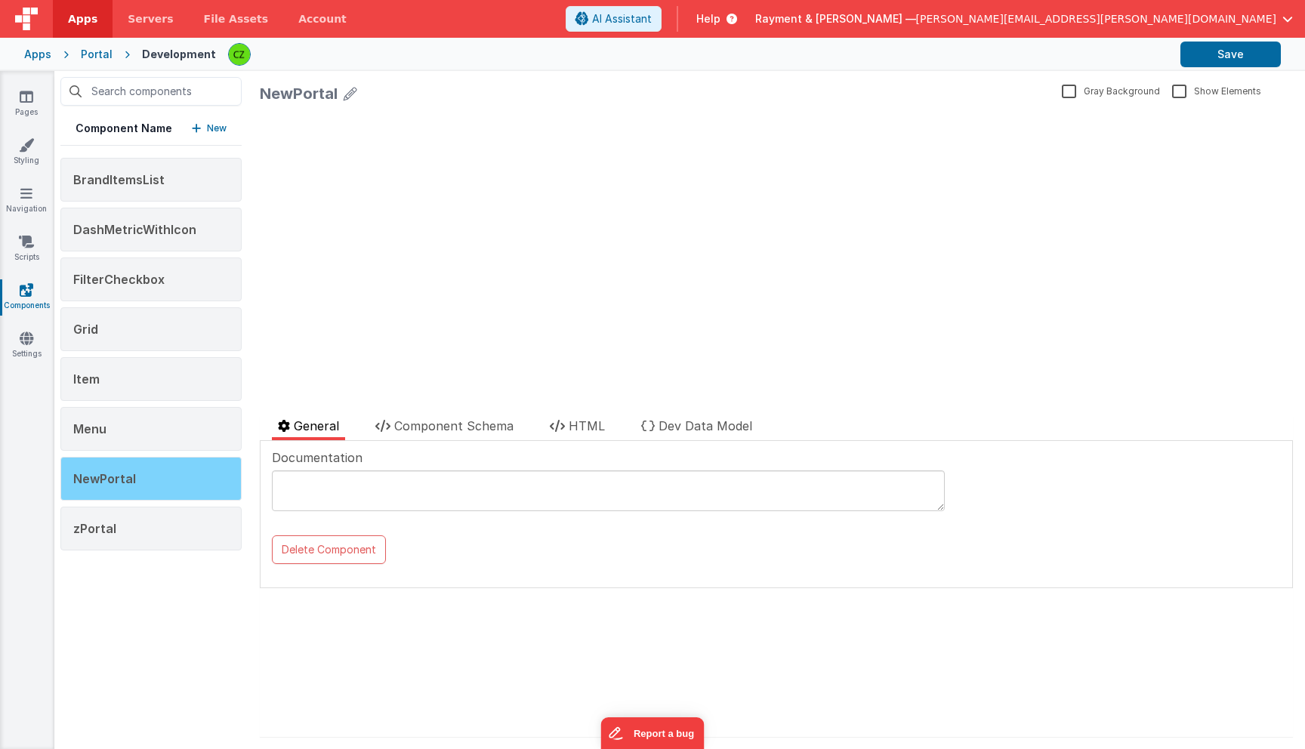
click at [147, 476] on div "NewPortal" at bounding box center [150, 479] width 181 height 44
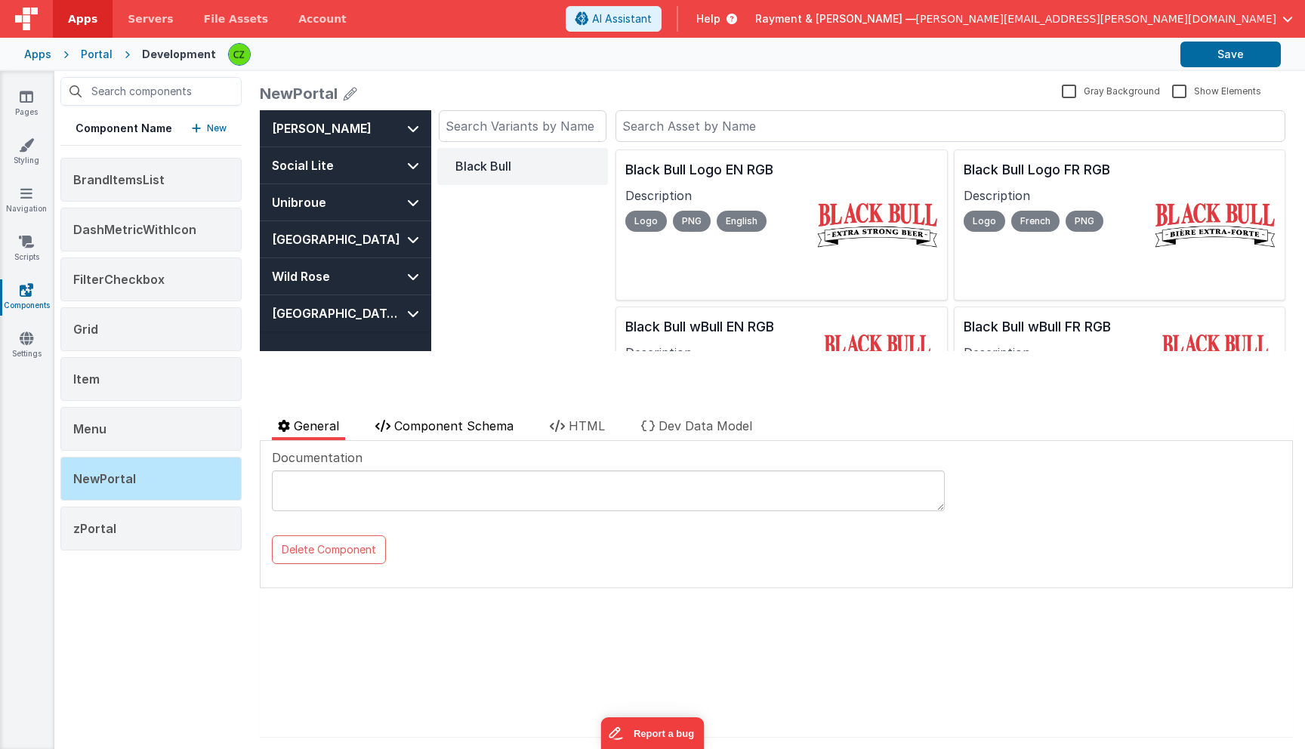
click at [442, 422] on span "Component Schema" at bounding box center [453, 425] width 119 height 15
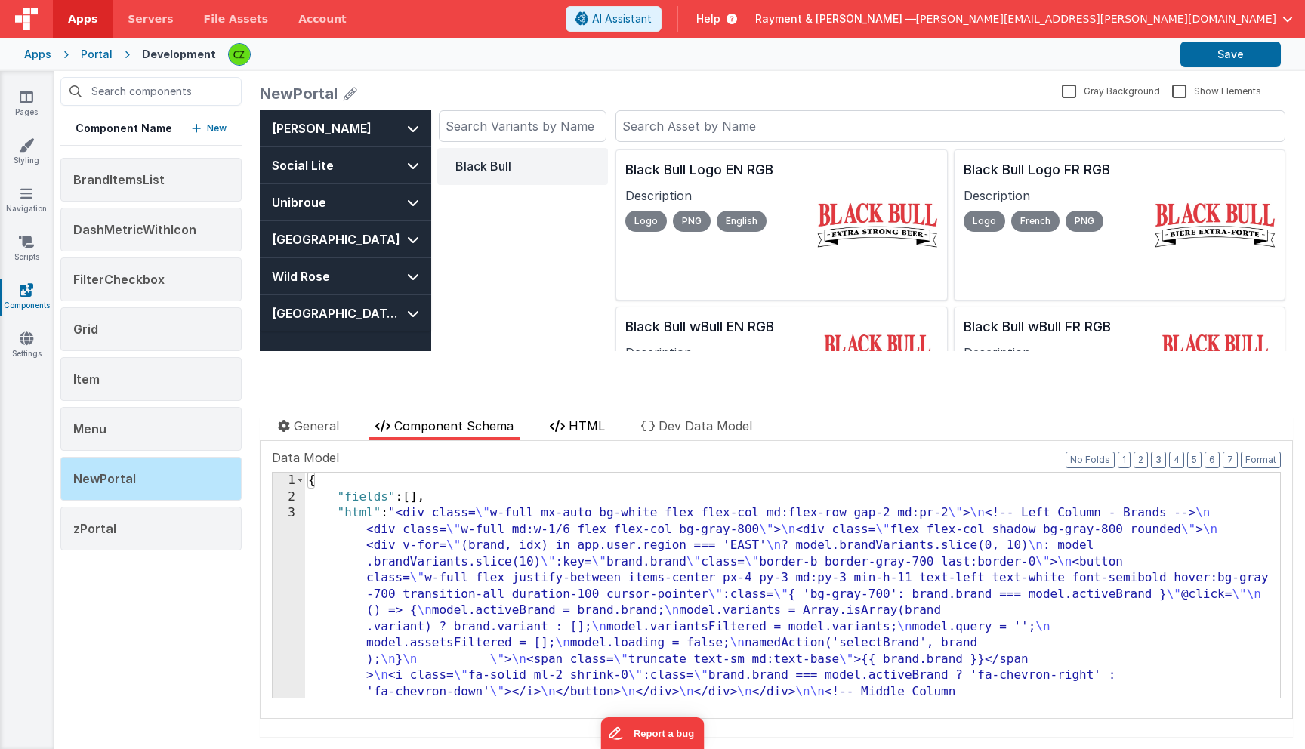
click at [549, 427] on li "HTML" at bounding box center [577, 428] width 67 height 23
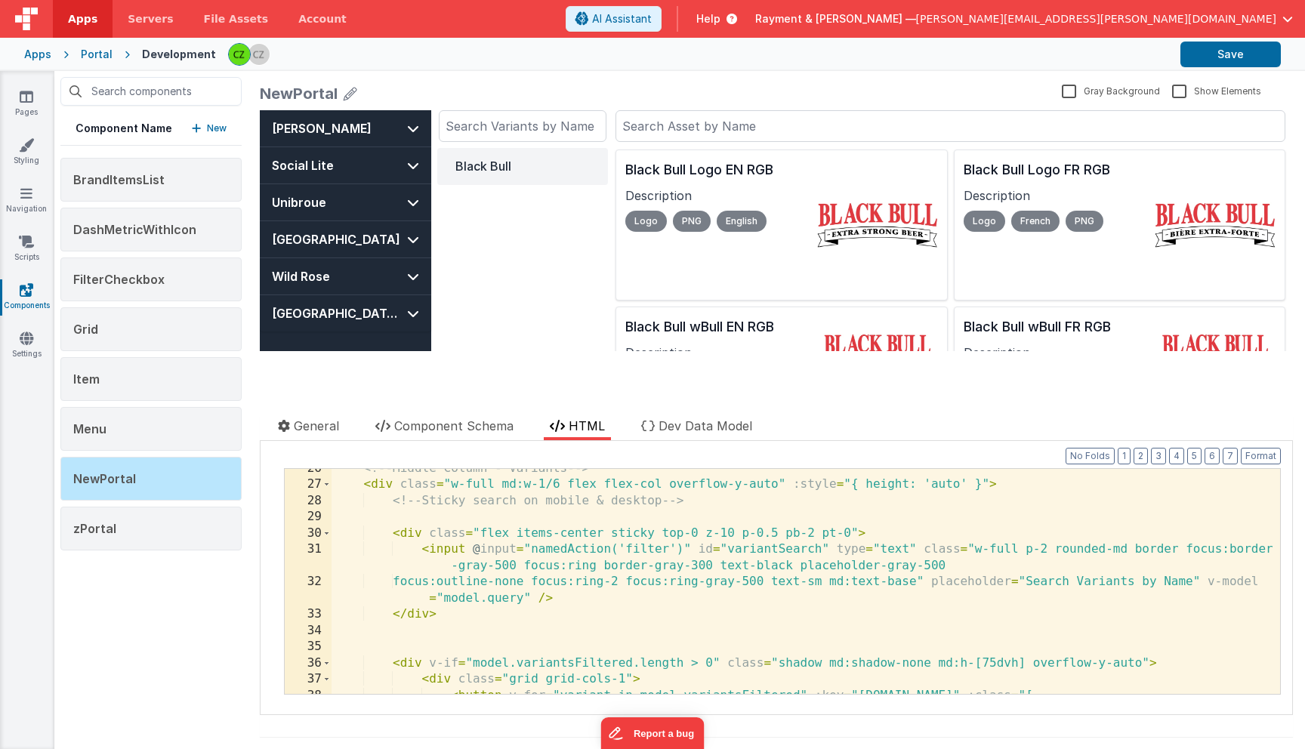
scroll to position [463, 0]
click at [473, 547] on div "<!-- Middle Column - Variants --> < div class = "w-full md:w-1/6 flex flex-col …" at bounding box center [806, 590] width 948 height 258
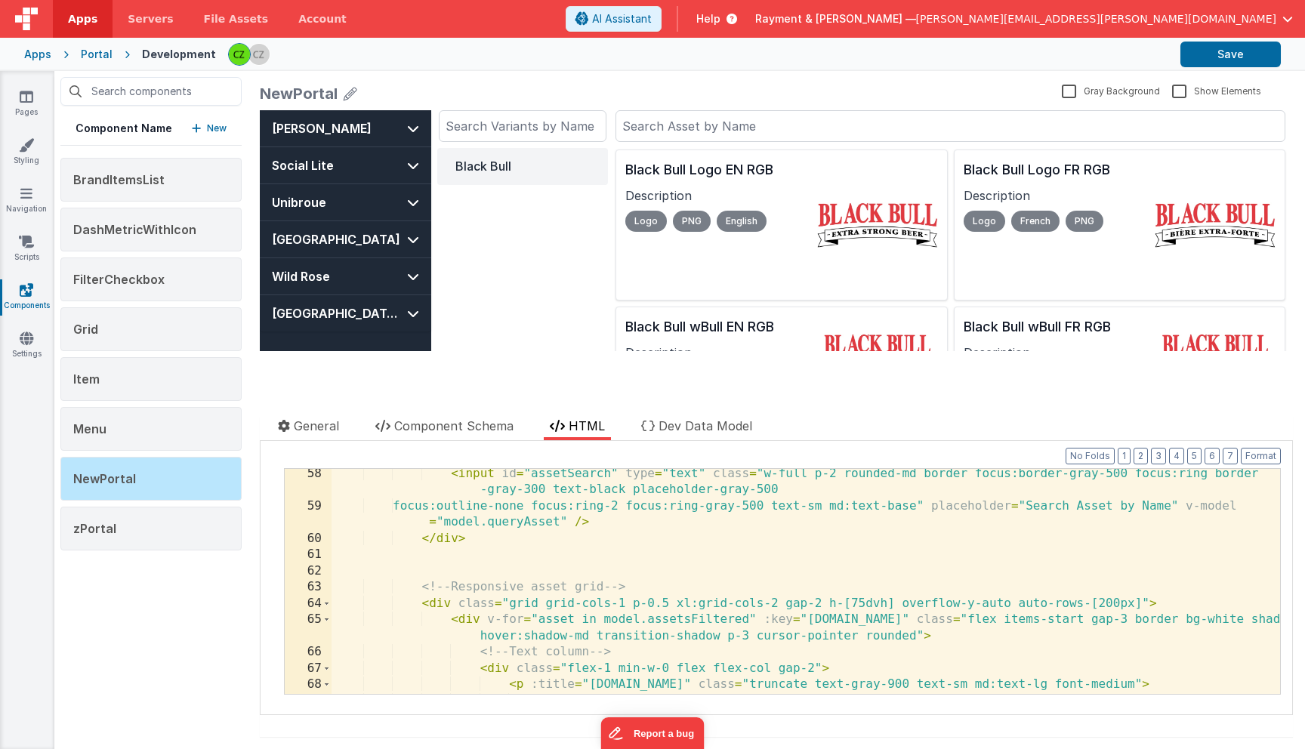
scroll to position [955, 0]
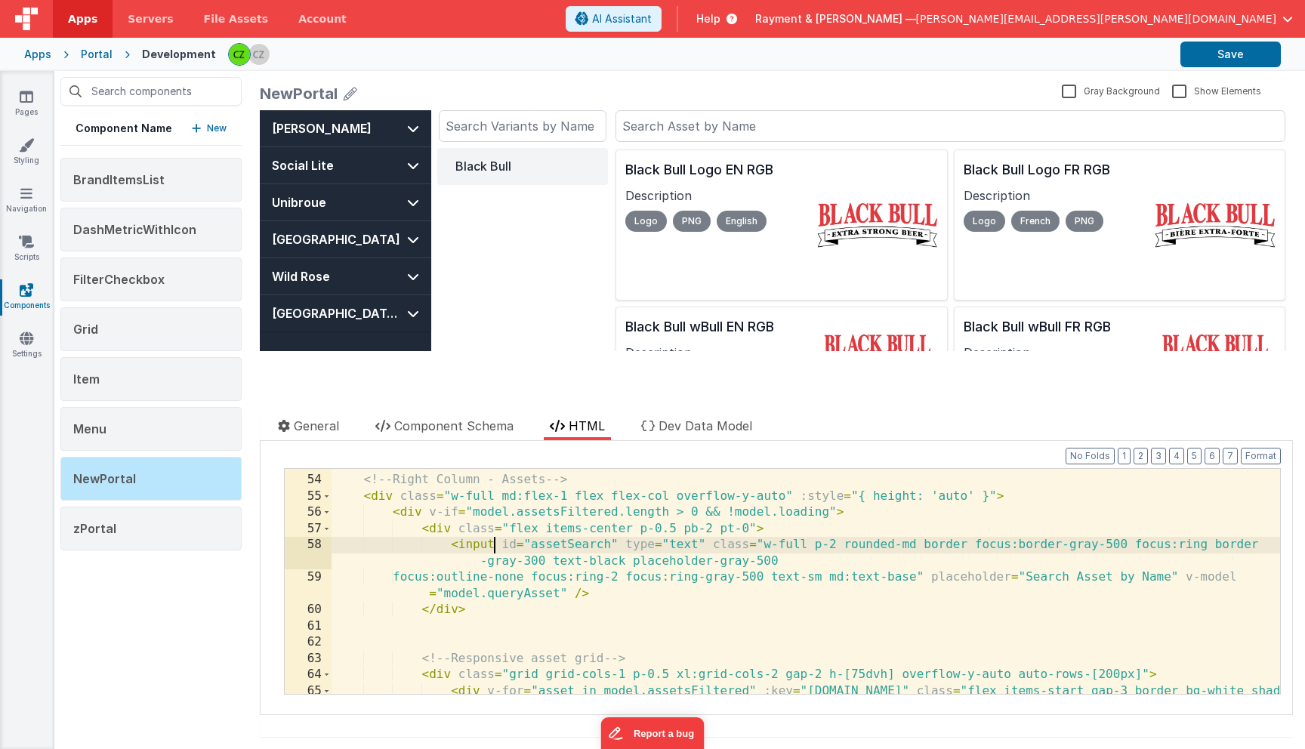
click at [495, 545] on div "<!-- Right Column - Assets --> < div class = "w-full md:flex-1 flex flex-col ov…" at bounding box center [806, 593] width 948 height 274
click at [31, 103] on icon at bounding box center [27, 96] width 14 height 15
click at [705, 544] on div "<!-- Right Column - Assets --> < div class = "w-full md:flex-1 flex flex-col ov…" at bounding box center [806, 593] width 948 height 274
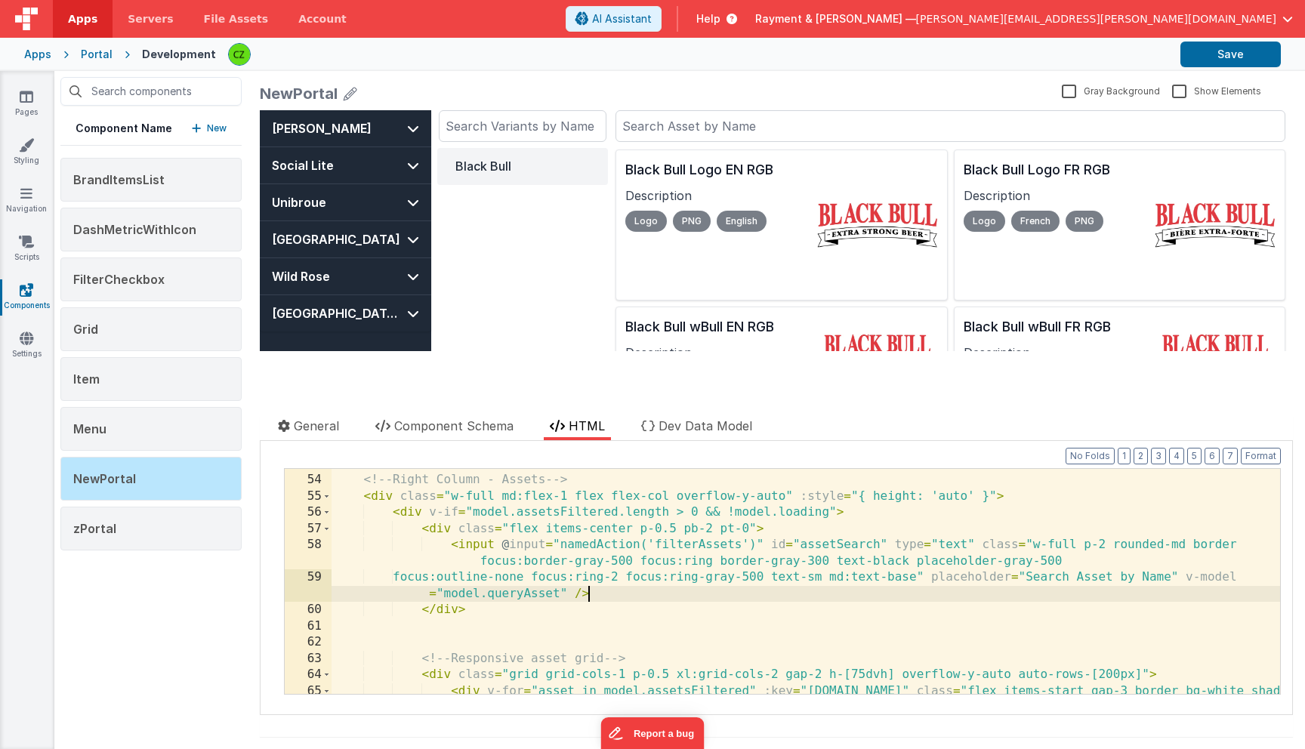
click at [729, 599] on div "<!-- Right Column - Assets --> < div class = "w-full md:flex-1 flex flex-col ov…" at bounding box center [806, 593] width 948 height 274
click at [689, 417] on li "Dev Data Model" at bounding box center [696, 428] width 123 height 23
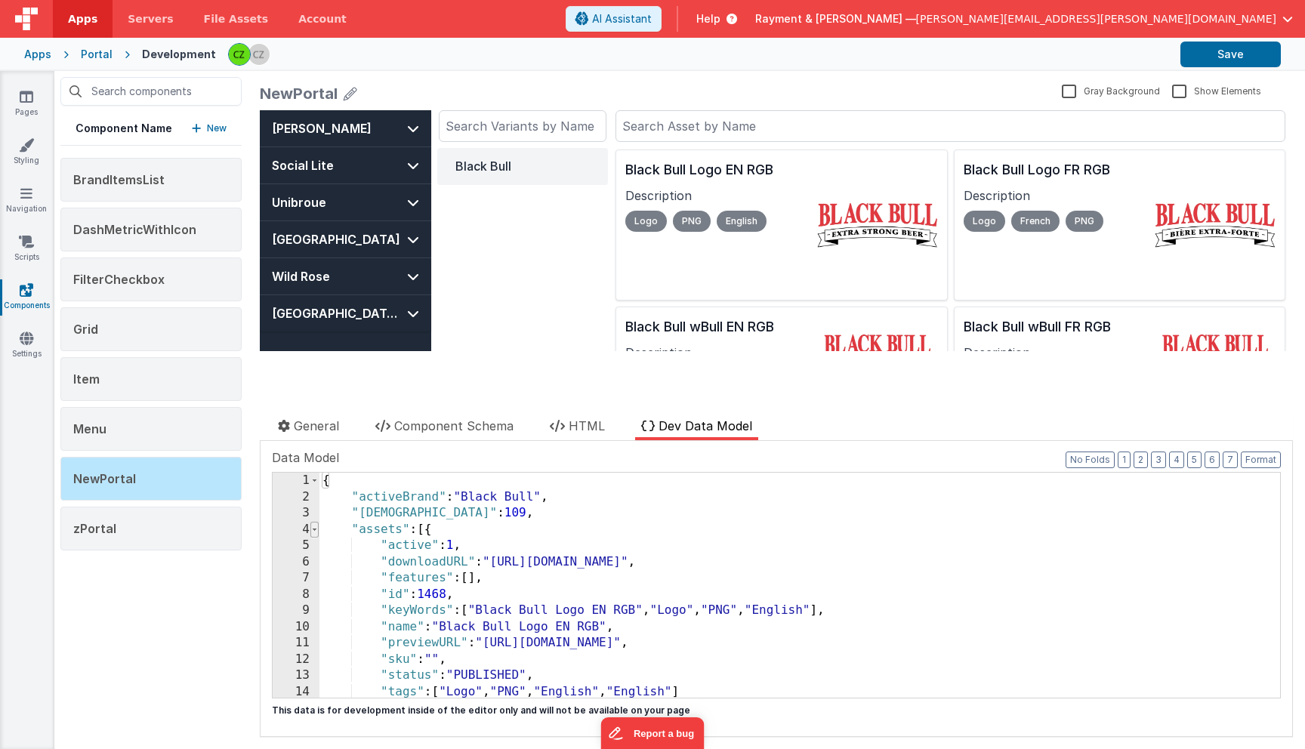
scroll to position [0, 0]
click at [311, 529] on span at bounding box center [314, 530] width 8 height 17
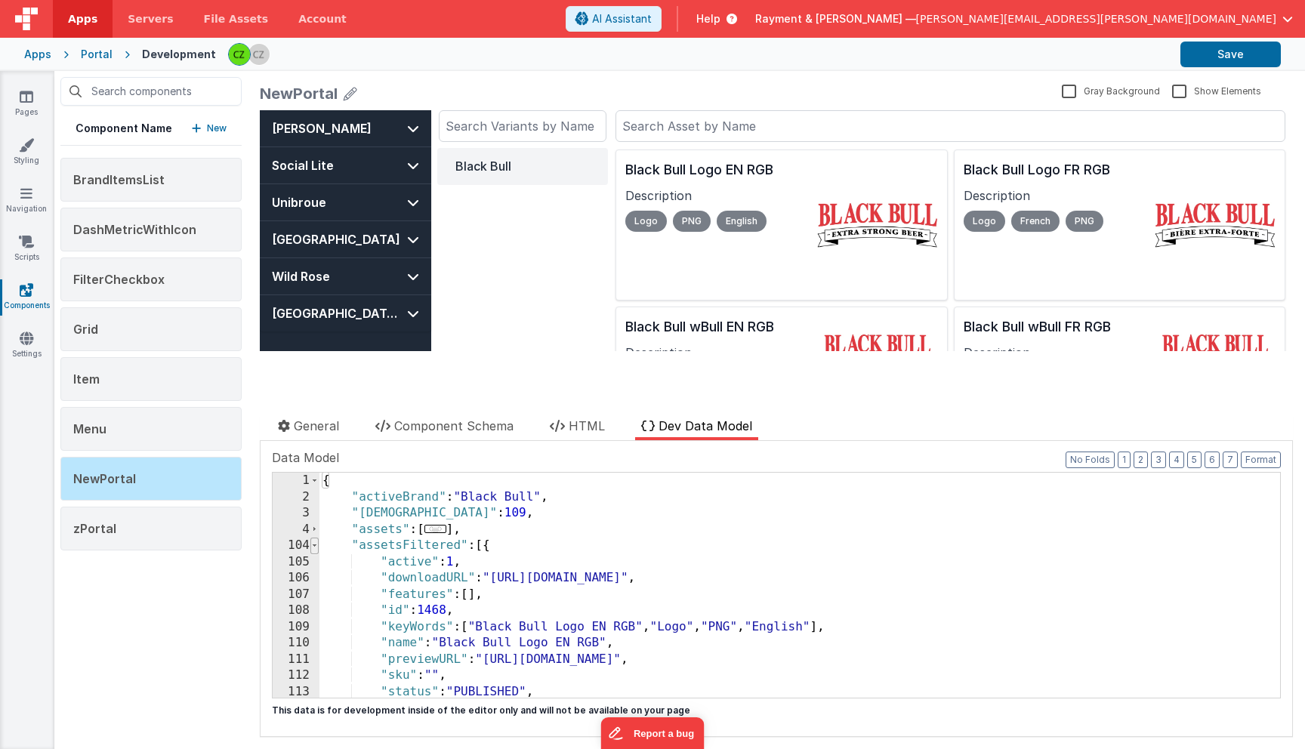
click at [316, 545] on span at bounding box center [314, 546] width 8 height 17
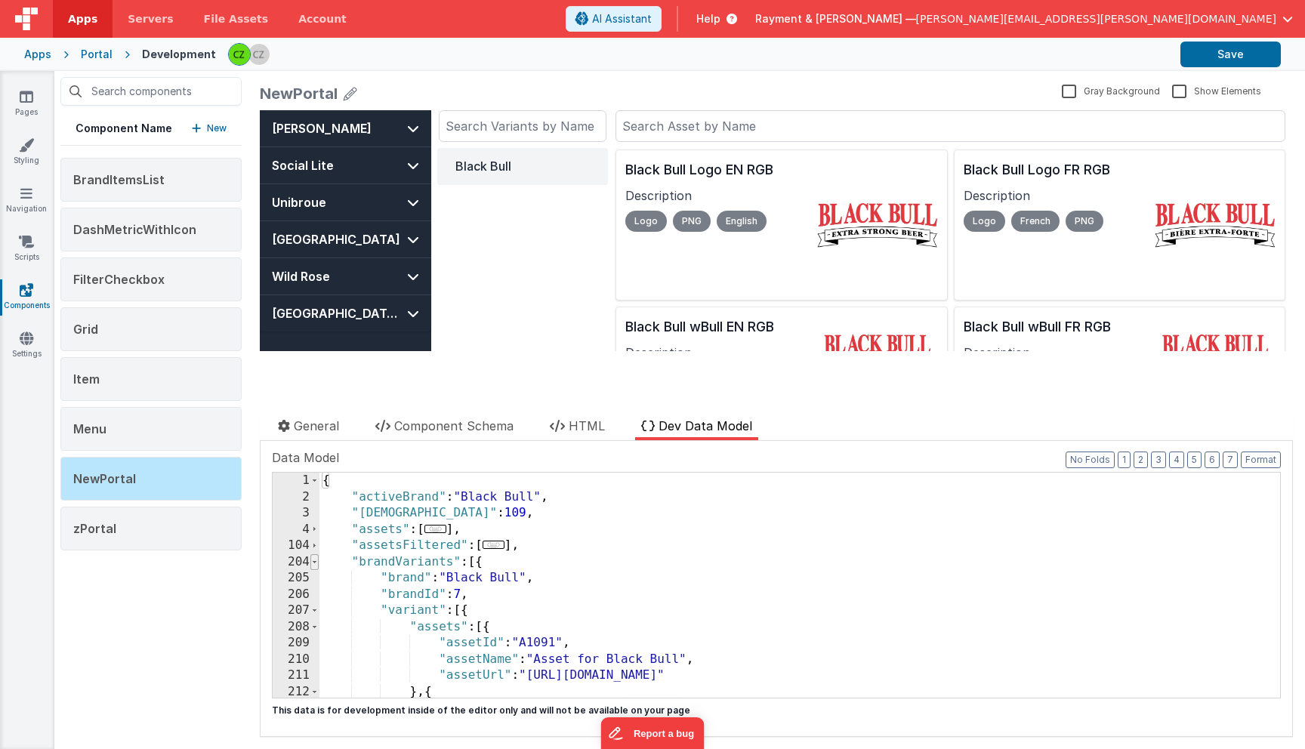
click at [316, 564] on span at bounding box center [314, 562] width 8 height 17
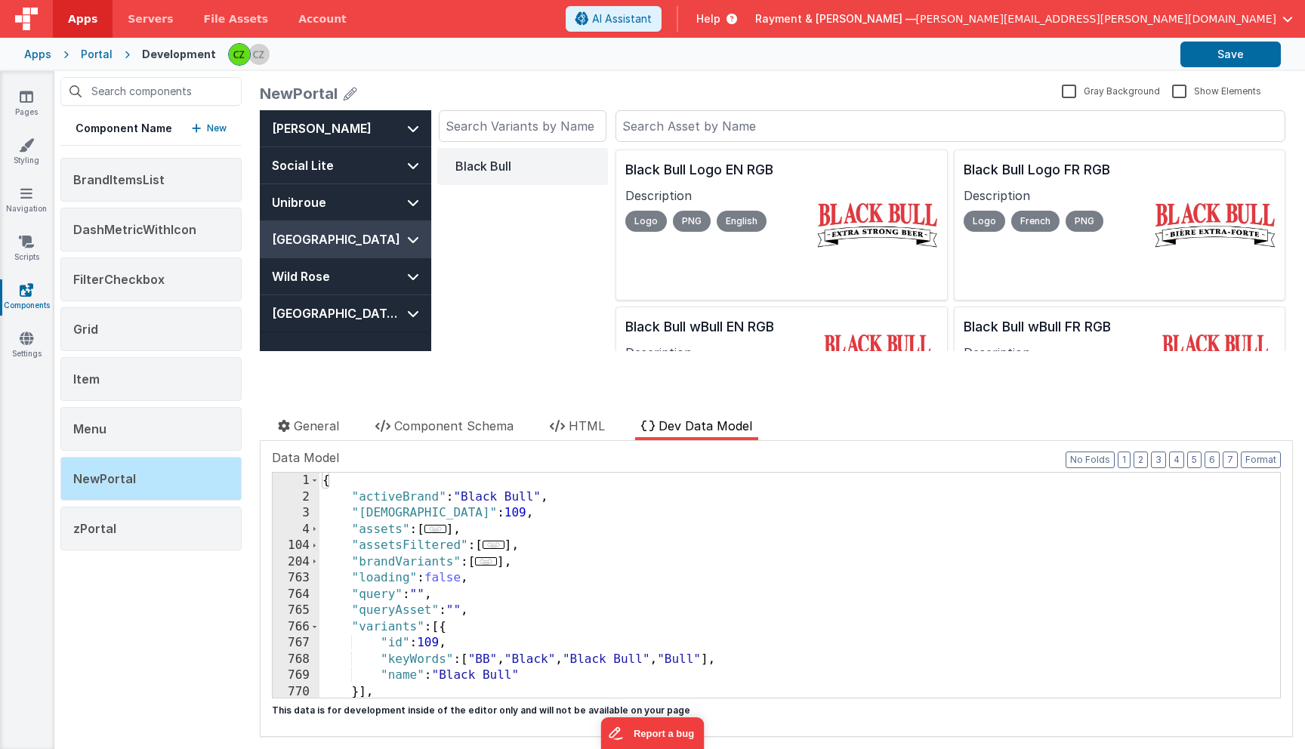
click at [376, 223] on button "Upper Canada" at bounding box center [345, 239] width 171 height 36
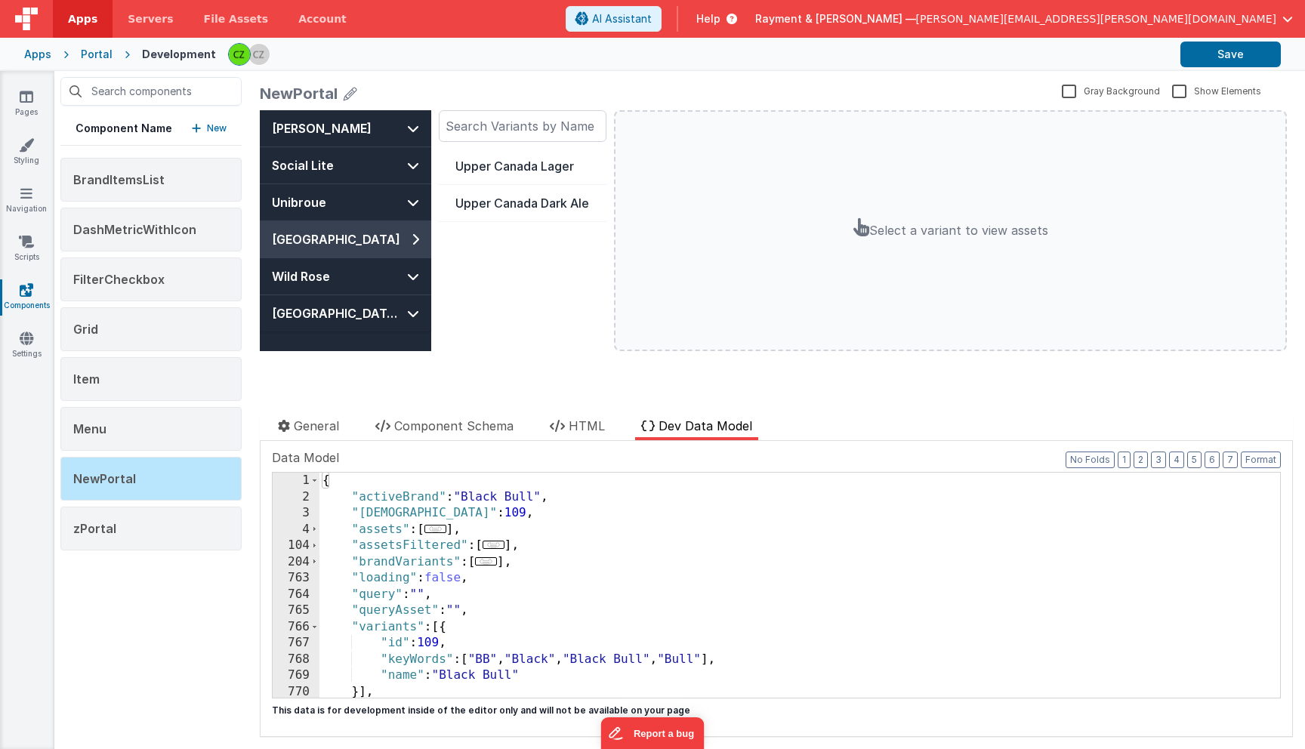
click at [390, 236] on button "Upper Canada" at bounding box center [345, 239] width 171 height 36
click at [387, 254] on button "Upper Canada" at bounding box center [345, 239] width 171 height 36
click at [390, 294] on button "Wild Rose" at bounding box center [345, 276] width 171 height 36
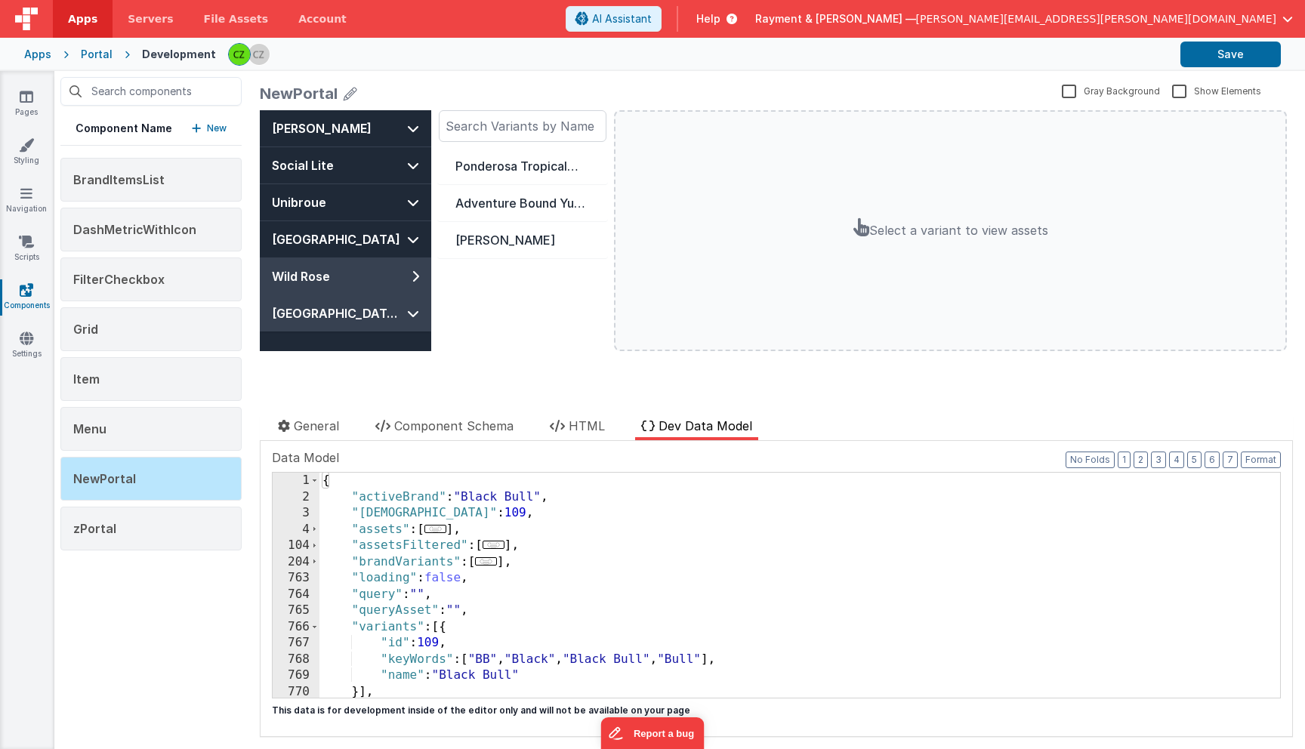
click at [389, 319] on button "Sapporo USA" at bounding box center [345, 313] width 171 height 36
click at [474, 132] on input "text" at bounding box center [523, 126] width 168 height 32
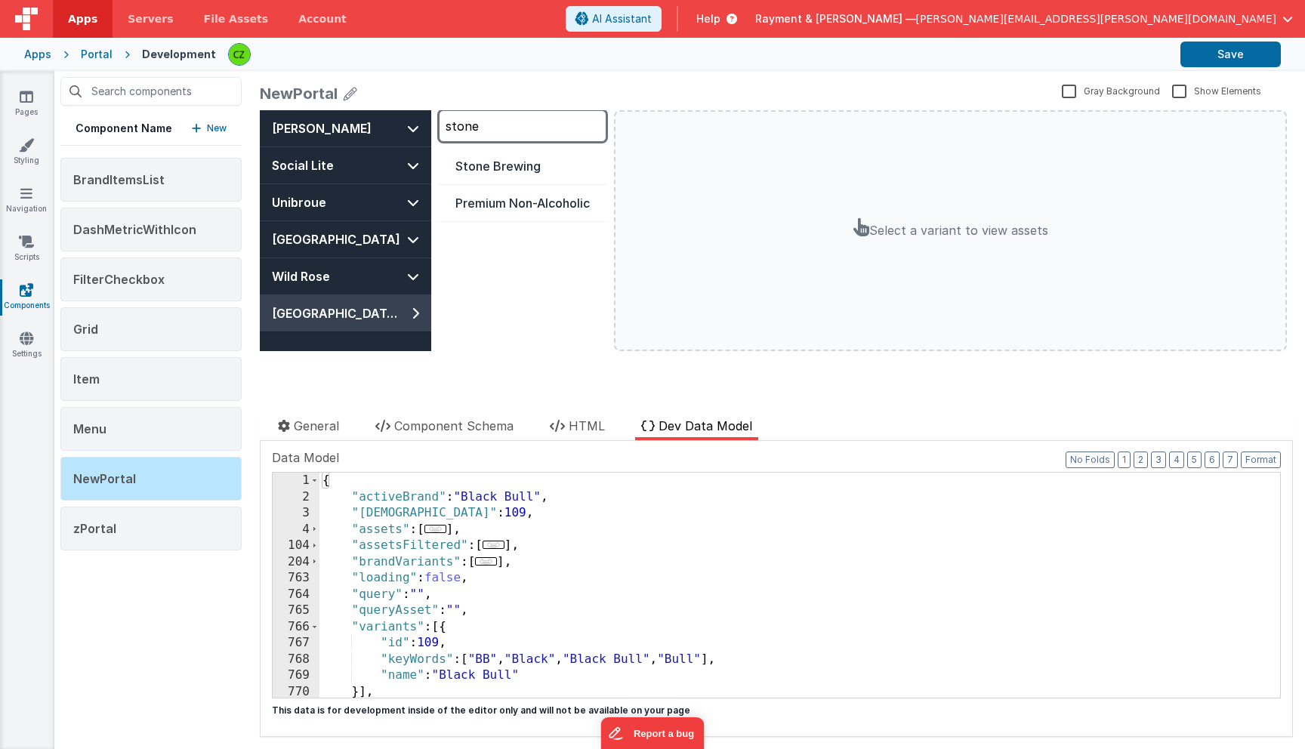
type input "stone"
click at [400, 609] on div "{ "activeBrand" : "Black Bull" , "activeVariantId" : 109 , "assets" : [ ... ] ,…" at bounding box center [799, 602] width 961 height 258
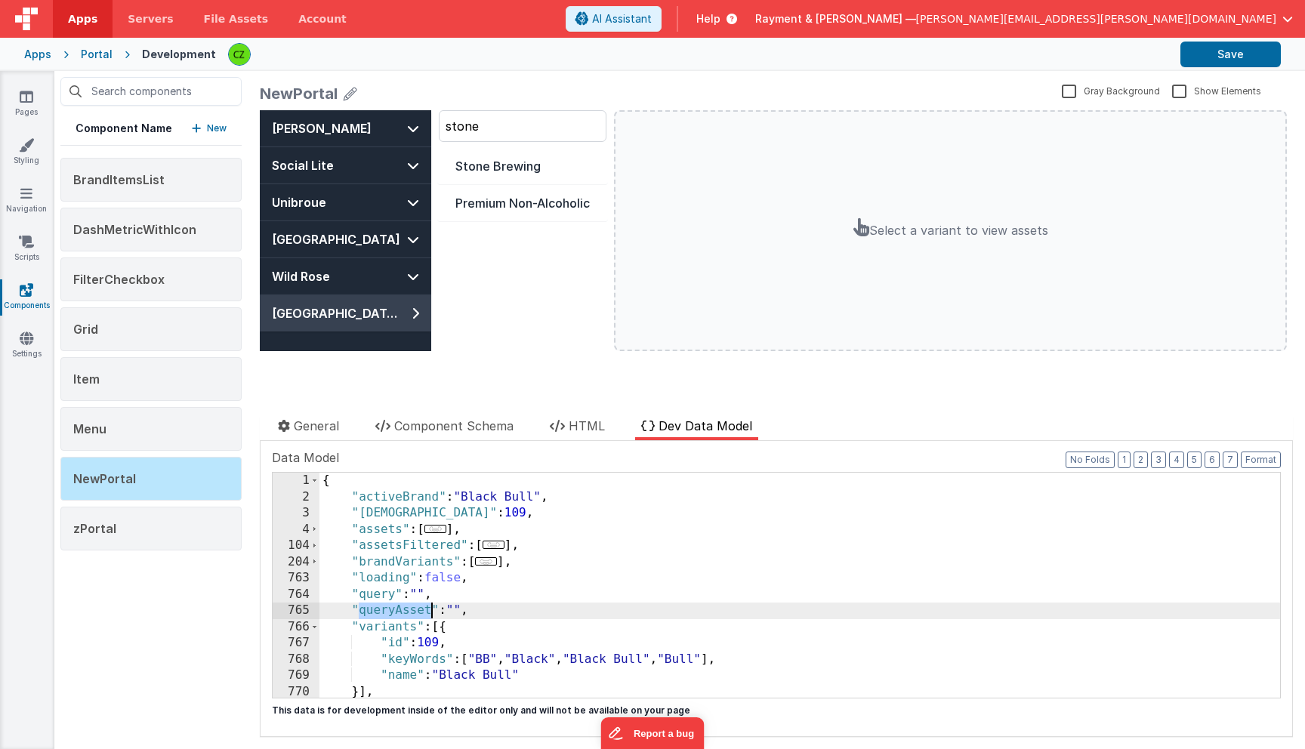
click at [400, 609] on div "{ "activeBrand" : "Black Bull" , "activeVariantId" : 109 , "assets" : [ ... ] ,…" at bounding box center [799, 602] width 961 height 258
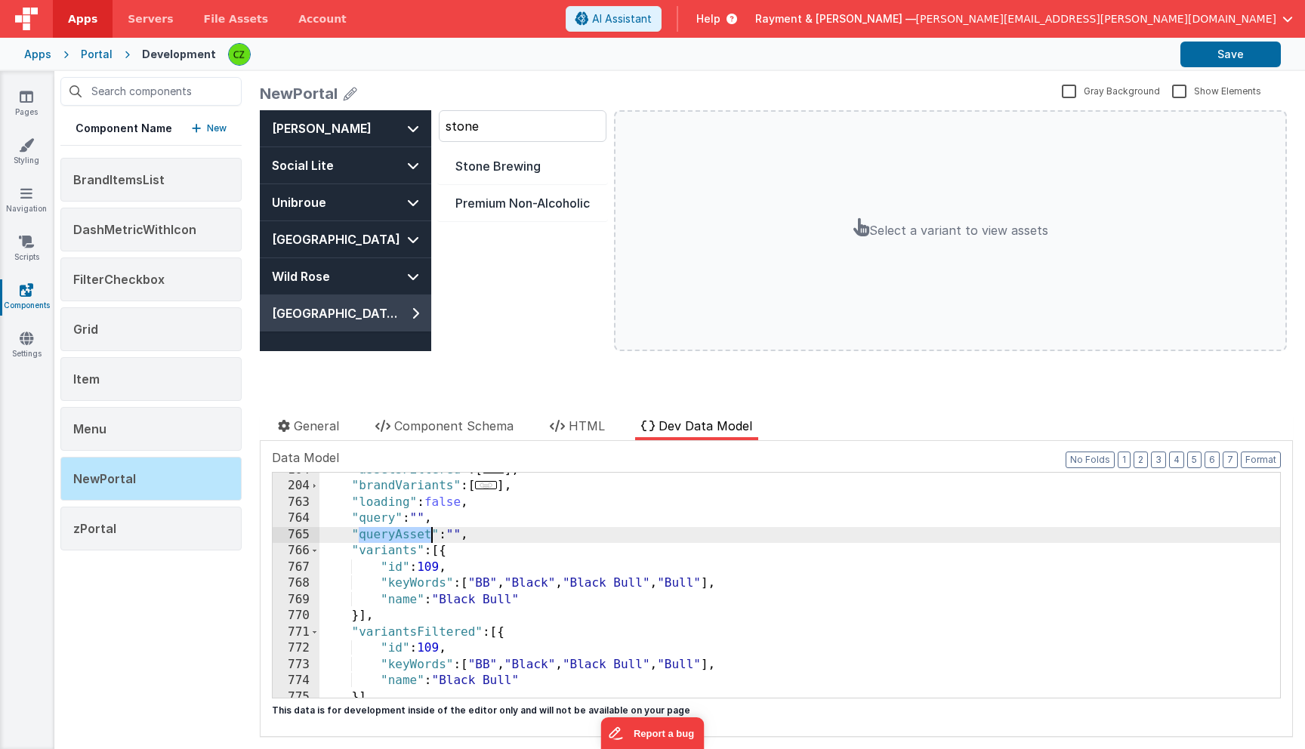
scroll to position [77, 0]
click at [565, 424] on icon at bounding box center [557, 426] width 15 height 12
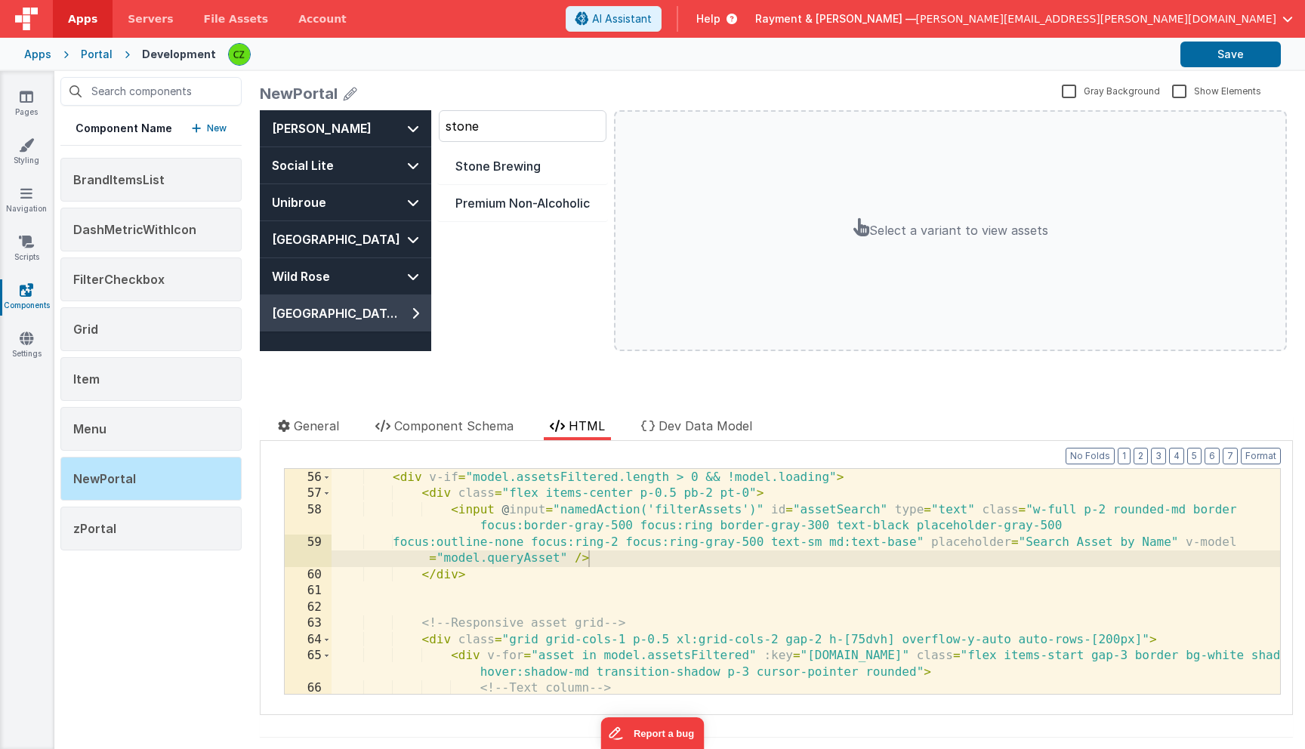
scroll to position [995, 0]
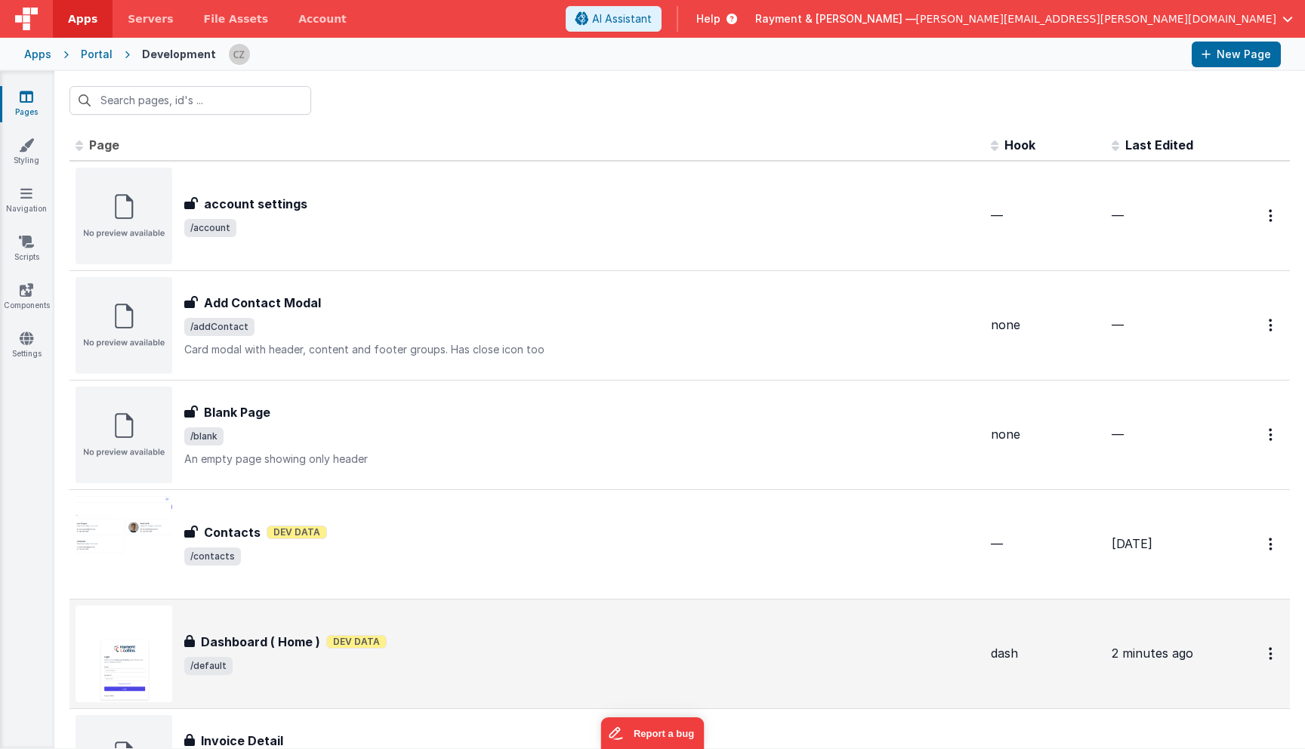
click at [407, 649] on div "Dashboard ( Home ) Dev Data" at bounding box center [581, 642] width 794 height 18
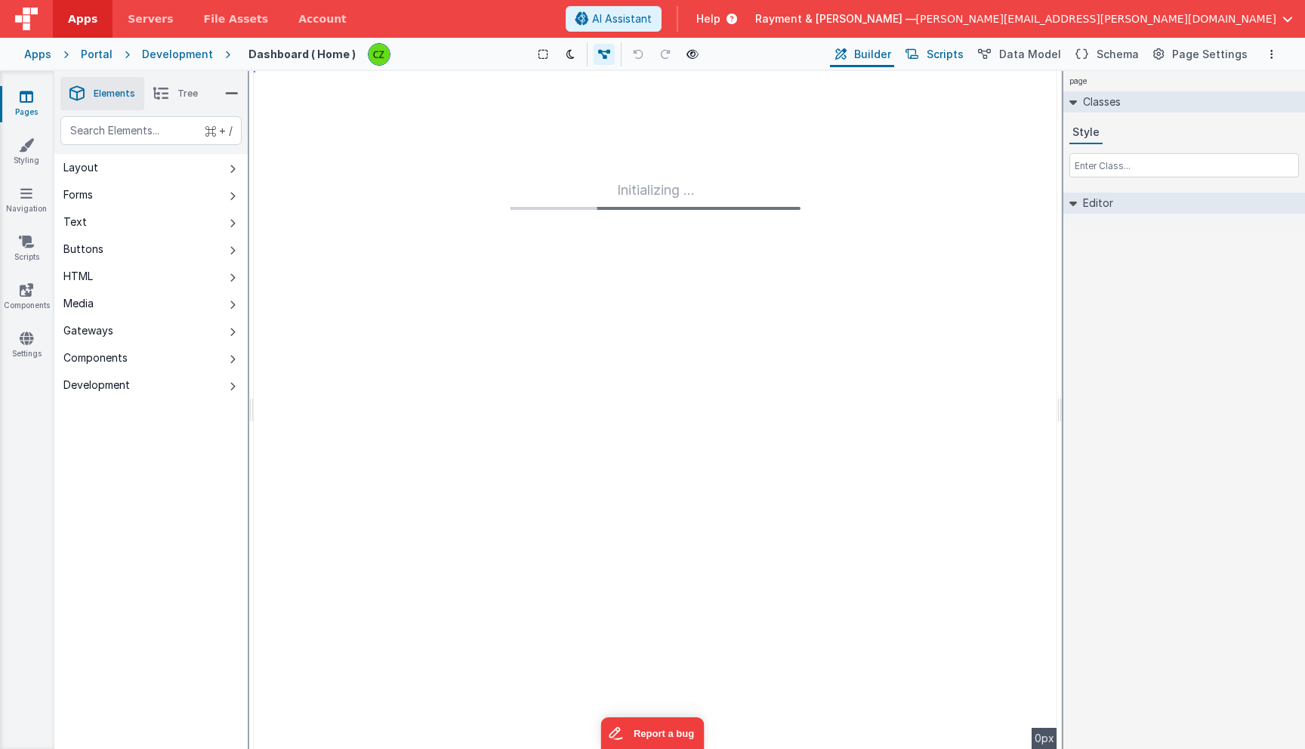
click at [942, 57] on span "Scripts" at bounding box center [945, 54] width 37 height 15
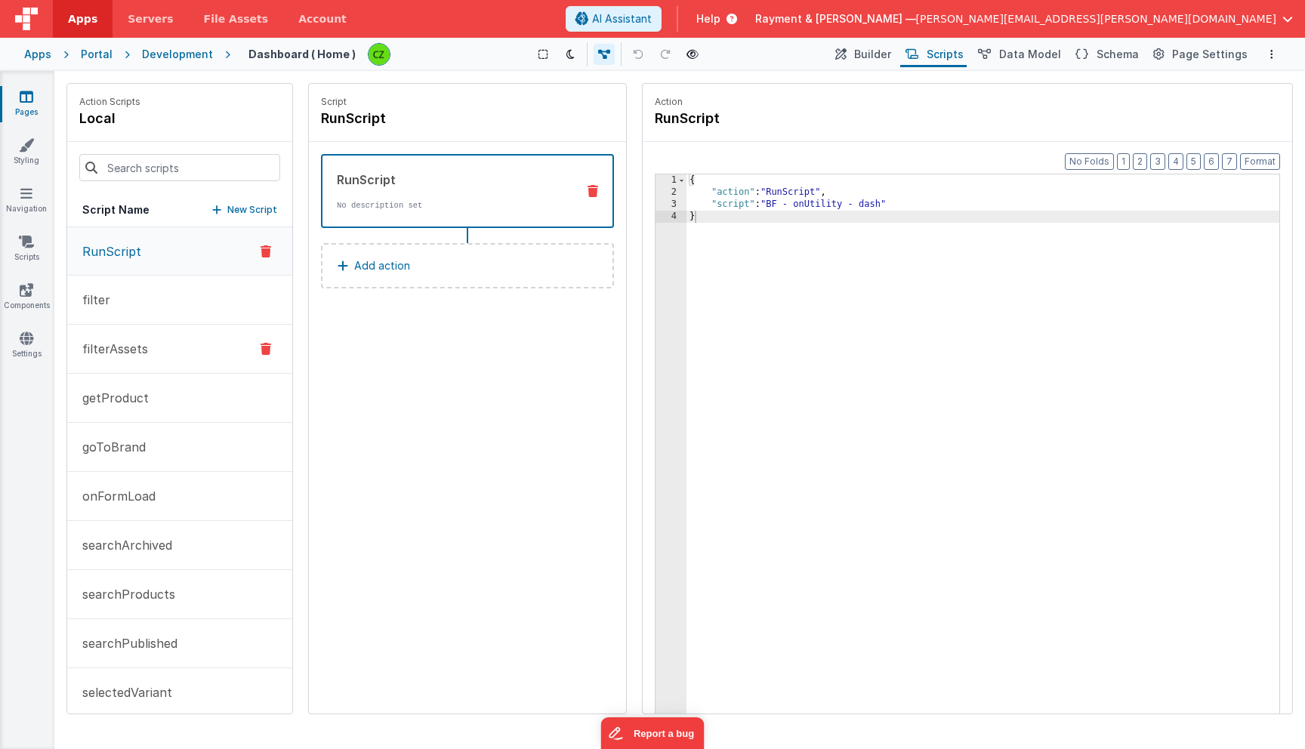
click at [140, 350] on p "filterAssets" at bounding box center [110, 349] width 75 height 18
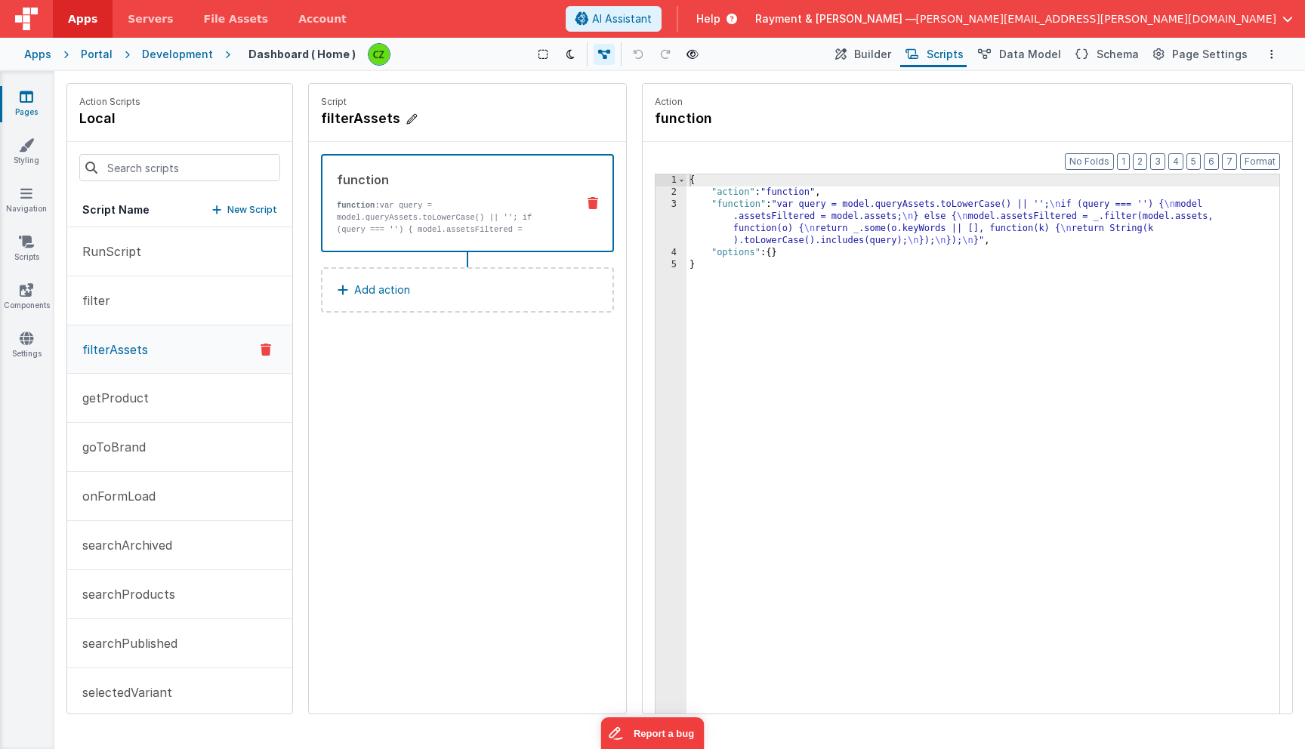
click at [349, 125] on h4 "filterAssets" at bounding box center [434, 118] width 227 height 21
click at [349, 125] on input "filterAssets" at bounding box center [396, 118] width 151 height 21
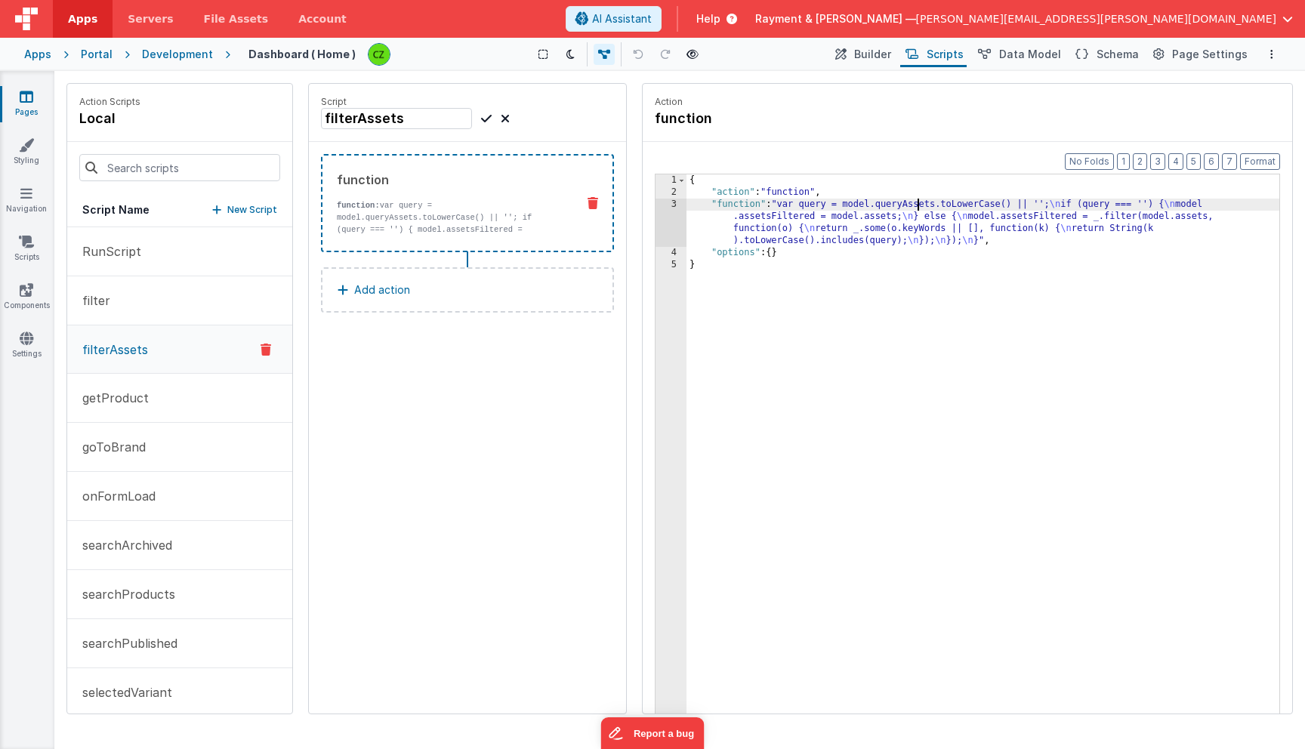
click at [921, 206] on div "{ "action" : "function" , "function" : "var query = model.queryAssets.toLowerCa…" at bounding box center [982, 479] width 593 height 610
click at [674, 205] on div "3" at bounding box center [670, 223] width 31 height 48
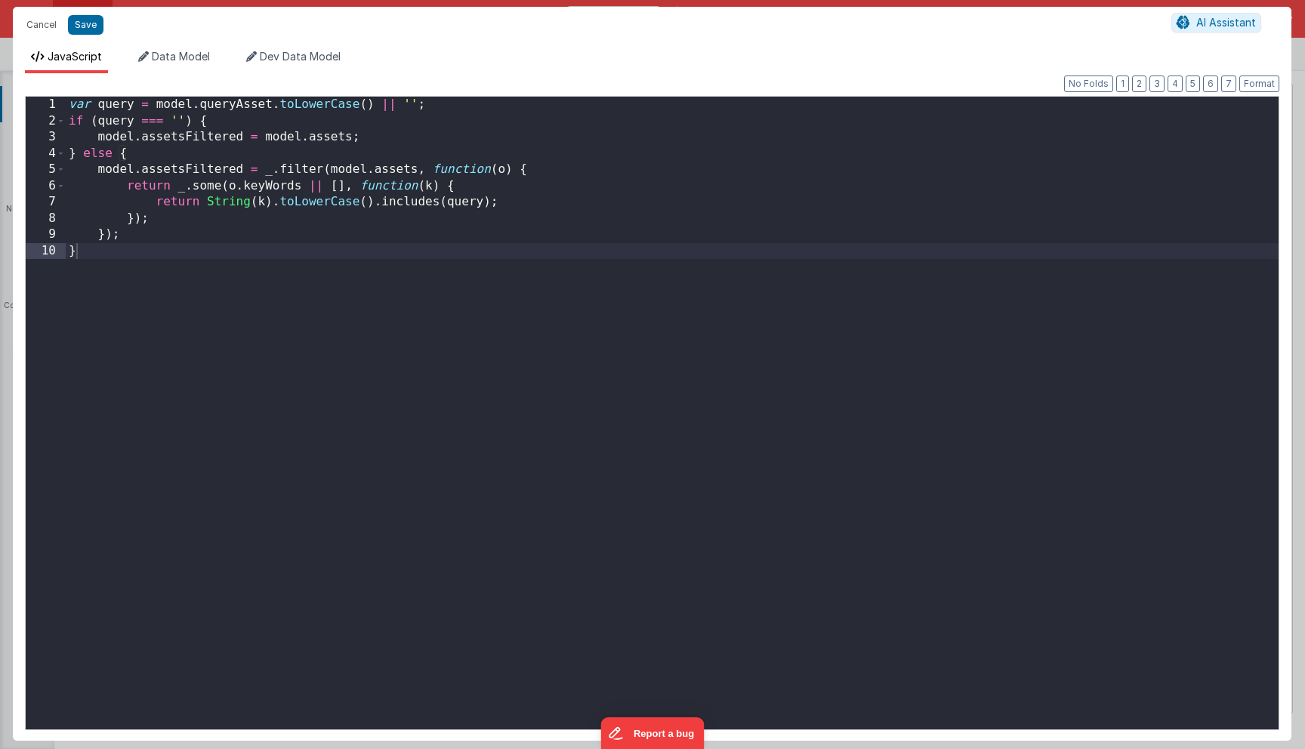
click at [234, 106] on div "var query = model . queryAsset . toLowerCase ( ) || '' ; if ( query === '' ) { …" at bounding box center [672, 433] width 1213 height 673
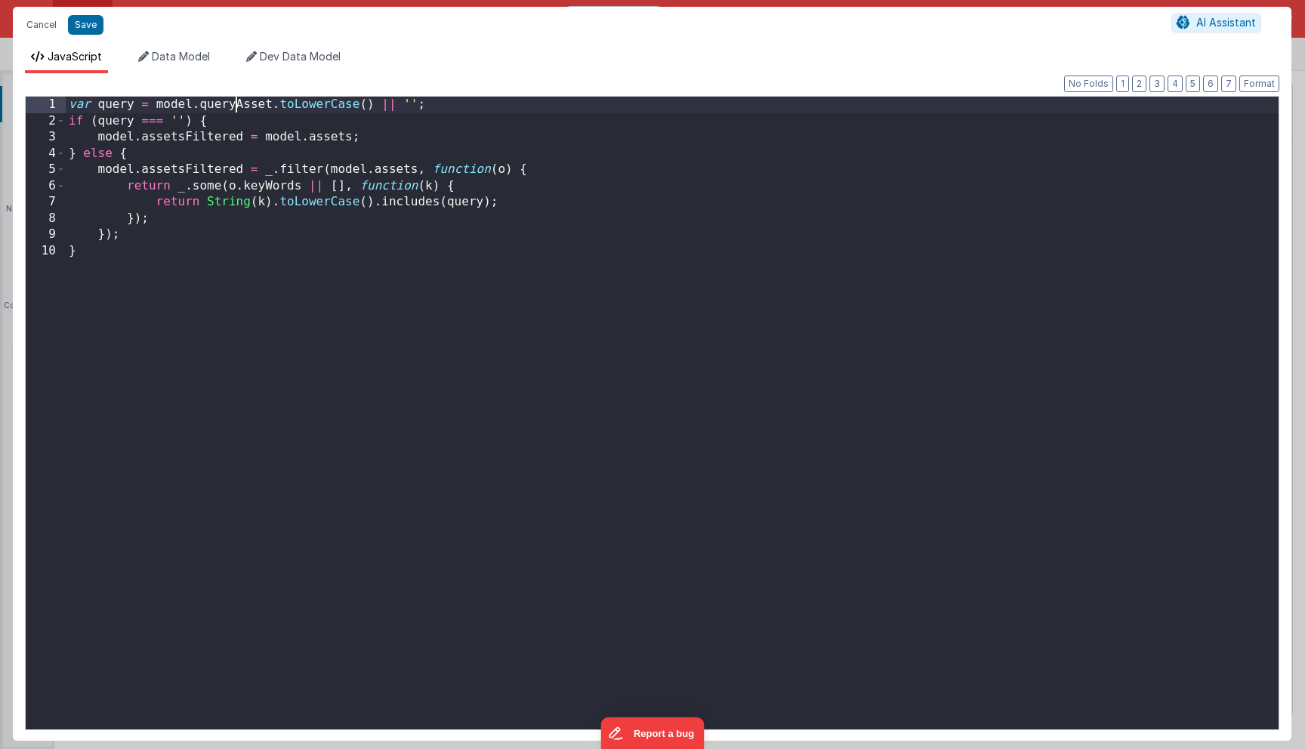
click at [234, 106] on div "var query = model . queryAsset . toLowerCase ( ) || '' ; if ( query === '' ) { …" at bounding box center [672, 433] width 1213 height 673
click at [82, 28] on button "Save" at bounding box center [85, 25] width 35 height 20
